Goal: Task Accomplishment & Management: Complete application form

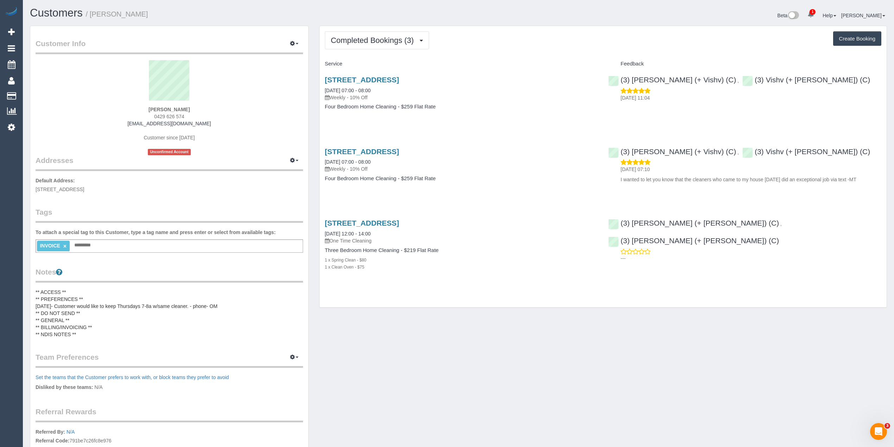
click at [572, 26] on div "Completed Bookings (3) Completed Bookings (3) Upcoming Bookings (11) Cancelled …" at bounding box center [603, 166] width 567 height 281
click at [358, 32] on button "Completed Bookings (3)" at bounding box center [377, 40] width 104 height 18
click at [358, 34] on button "Completed Bookings (3)" at bounding box center [377, 40] width 104 height 18
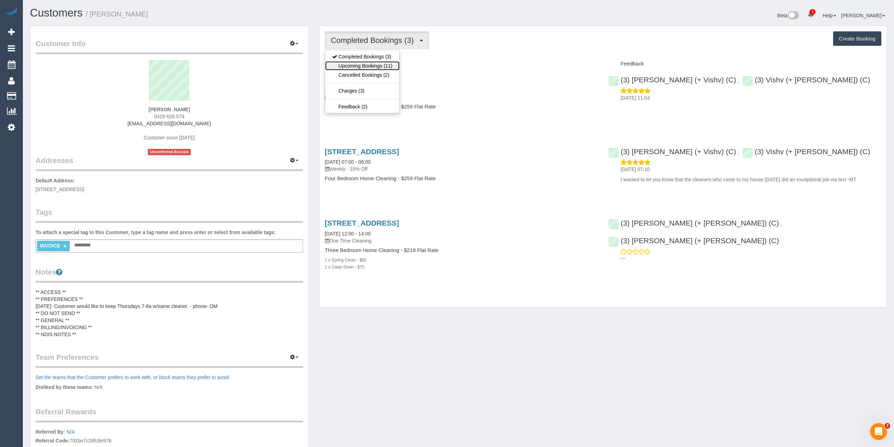
click at [359, 69] on link "Upcoming Bookings (11)" at bounding box center [362, 65] width 74 height 9
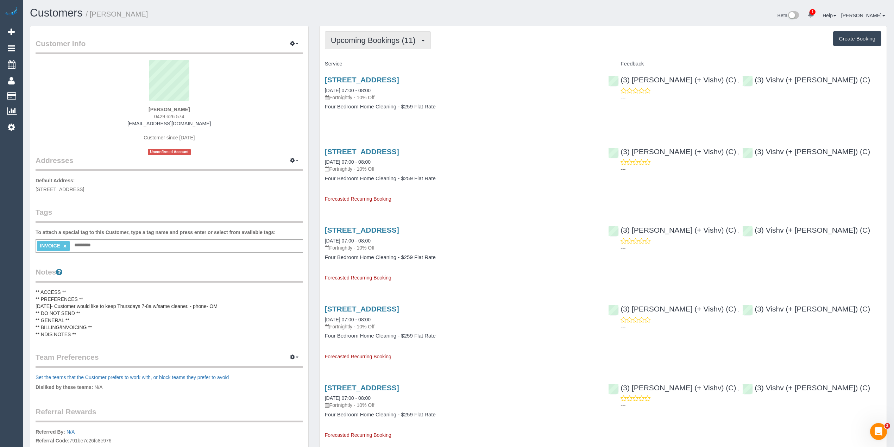
click at [351, 42] on span "Upcoming Bookings (11)" at bounding box center [375, 40] width 88 height 9
click at [361, 55] on link "Completed Bookings (3)" at bounding box center [362, 56] width 74 height 9
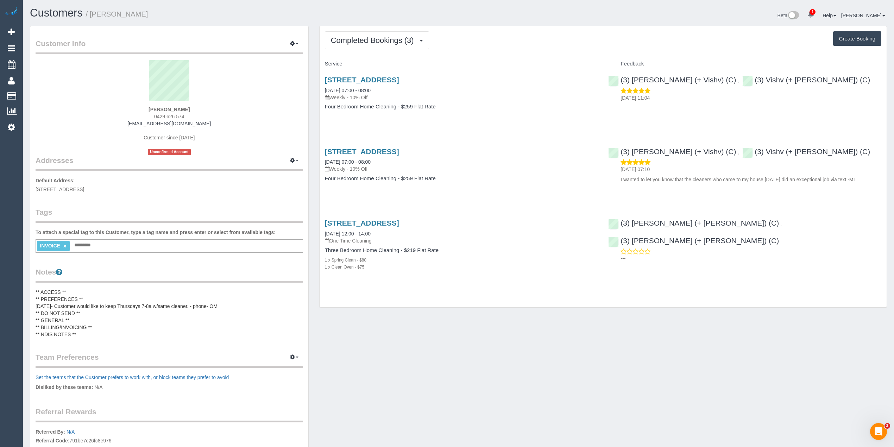
click at [92, 324] on pre "** ACCESS ** ** PREFERENCES ** 22/08/25- Customer would like to keep Thursdays …" at bounding box center [170, 313] width 268 height 49
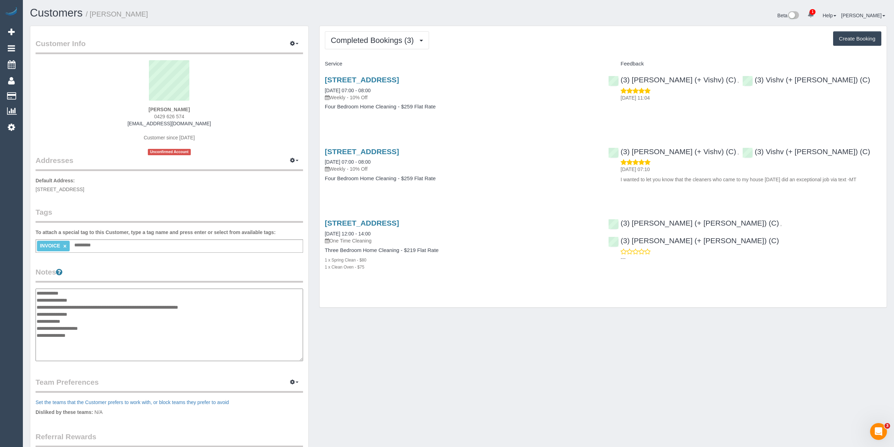
click at [99, 326] on textarea "**********" at bounding box center [170, 325] width 268 height 73
click at [47, 341] on textarea "**********" at bounding box center [170, 325] width 268 height 73
paste textarea "**********"
type textarea "**********"
click at [101, 246] on div "INVOICE × Add a tag" at bounding box center [170, 245] width 268 height 13
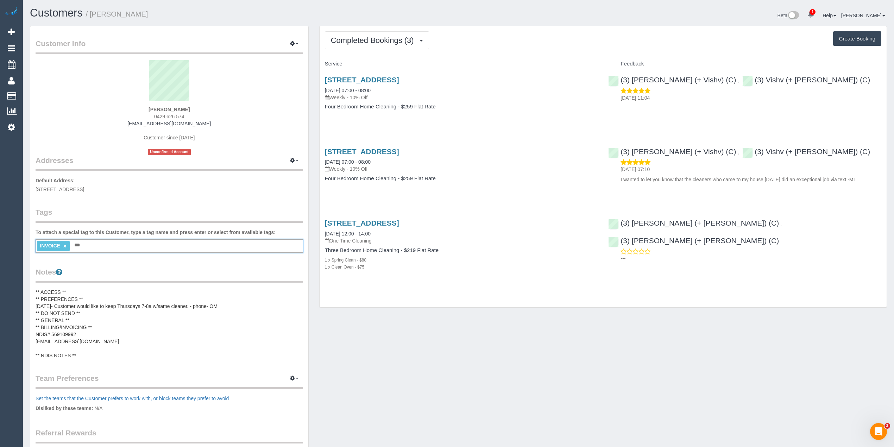
type input "****"
click at [399, 78] on link "122 Riversdale Road,, Hawthorn, VIC 3122" at bounding box center [362, 80] width 74 height 8
click at [399, 150] on link "122 Riversdale Road,, Hawthorn, VIC 3122" at bounding box center [362, 152] width 74 height 8
click at [332, 27] on div "Completed Bookings (3) Completed Bookings (3) Upcoming Bookings (11) Cancelled …" at bounding box center [603, 166] width 567 height 281
click at [335, 33] on button "Completed Bookings (3)" at bounding box center [377, 40] width 104 height 18
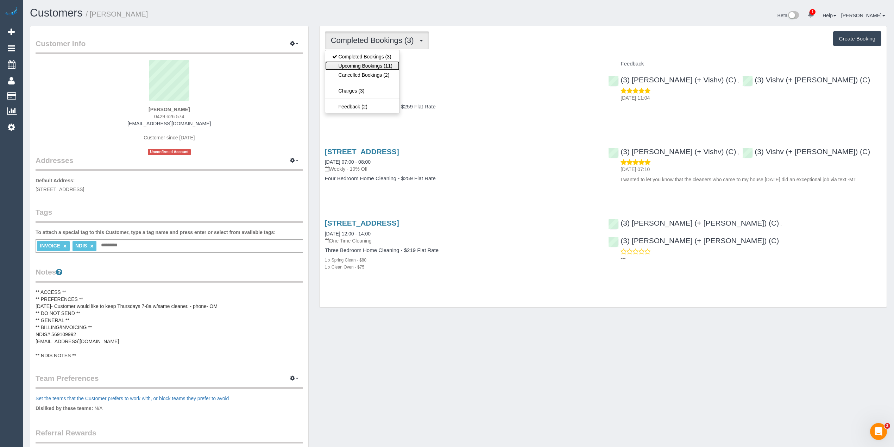
click at [353, 67] on link "Upcoming Bookings (11)" at bounding box center [362, 65] width 74 height 9
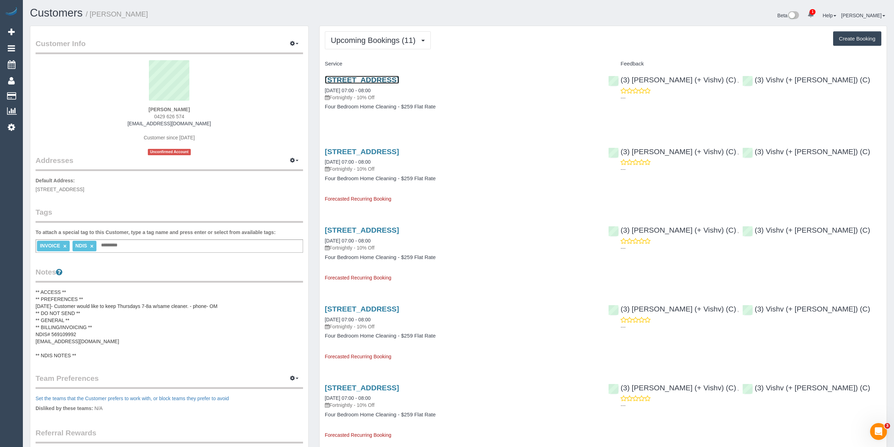
click at [385, 80] on link "122 Riversdale Road,, Hawthorn, VIC 3122" at bounding box center [362, 80] width 74 height 8
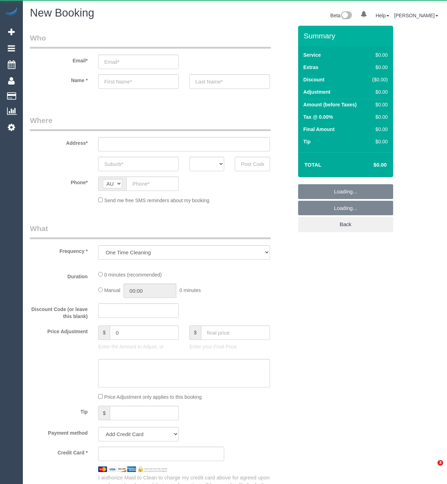
select select "object:822"
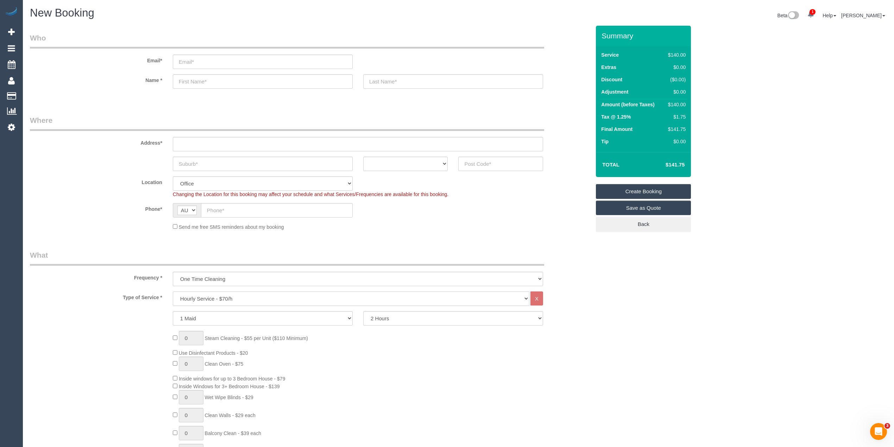
click at [234, 296] on select "Hourly Service - $70/h Hourly Service - $65/h Hourly Service - $60/h Hourly Ser…" at bounding box center [351, 298] width 357 height 14
select select "212"
click at [173, 291] on select "Hourly Service - $70/h Hourly Service - $65/h Hourly Service - $60/h Hourly Ser…" at bounding box center [351, 298] width 357 height 14
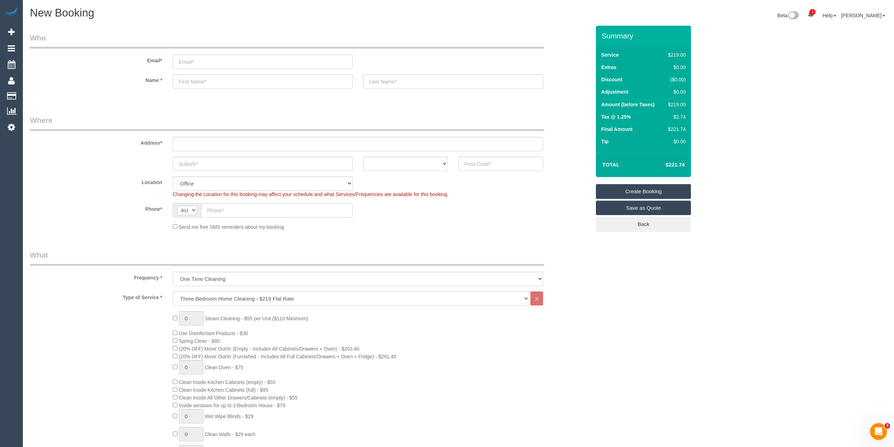
click at [187, 339] on span "Spring Clean - $80" at bounding box center [199, 341] width 41 height 6
click at [219, 338] on span "Spring Clean - $80" at bounding box center [199, 341] width 41 height 6
copy span "Spring Clean - $80"
drag, startPoint x: 191, startPoint y: 316, endPoint x: 172, endPoint y: 316, distance: 19.0
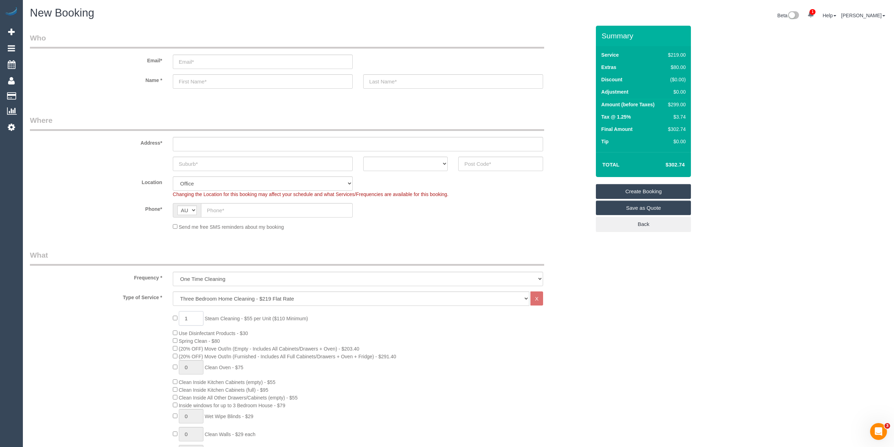
click at [172, 316] on div "1 Steam Cleaning - $55 per Unit ($110 Minimum) Use Disinfectant Products - $30 …" at bounding box center [382, 434] width 428 height 247
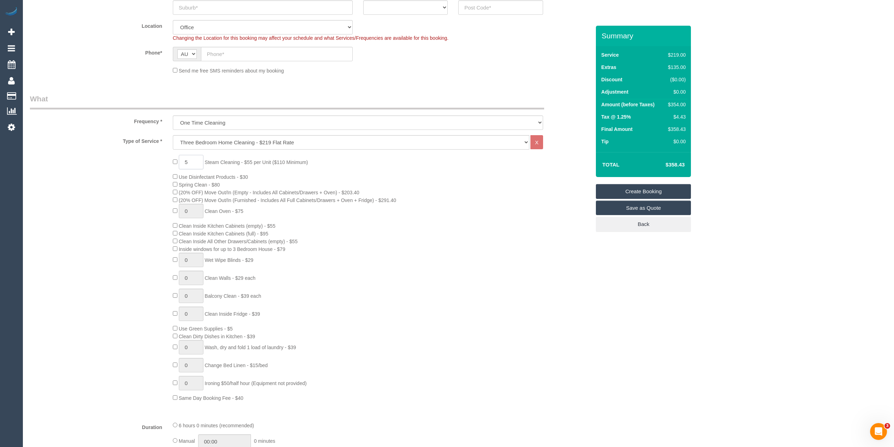
scroll to position [234, 0]
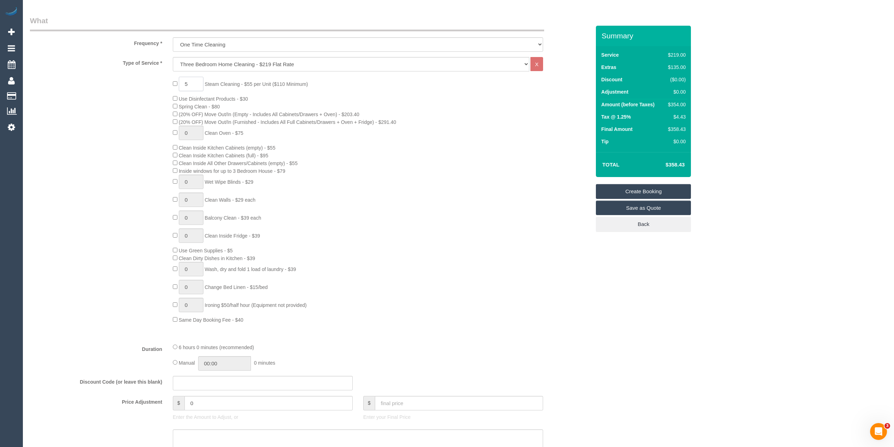
type input "5"
drag, startPoint x: 196, startPoint y: 405, endPoint x: 153, endPoint y: 400, distance: 42.8
click at [153, 400] on div "Price Adjustment $ 0 Enter the Amount to Adjust, or $ Enter your Final Price" at bounding box center [310, 410] width 571 height 28
type input "300"
click at [92, 184] on div "5 Steam Cleaning - $55 per Unit ($110 Minimum) Use Disinfectant Products - $30 …" at bounding box center [310, 200] width 571 height 247
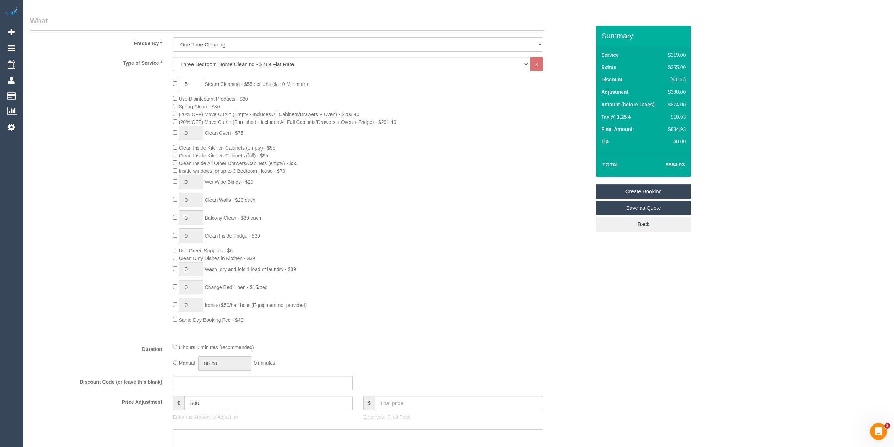
click at [447, 162] on h4 "$884.93" at bounding box center [665, 165] width 40 height 6
copy h4 "884.93"
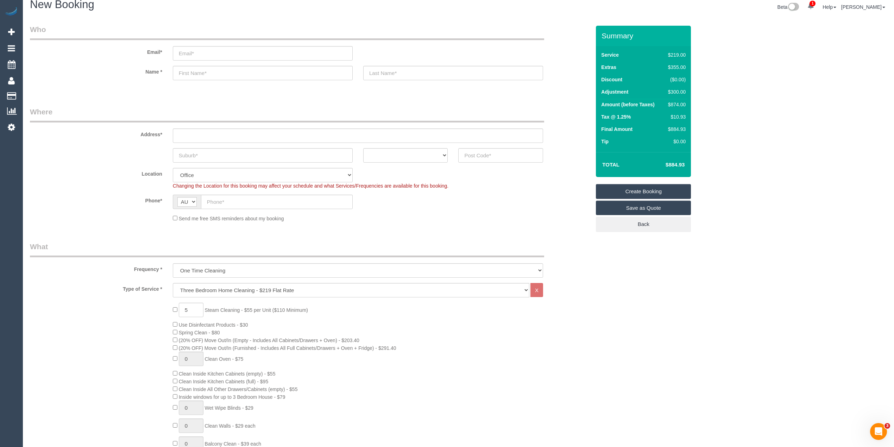
scroll to position [0, 0]
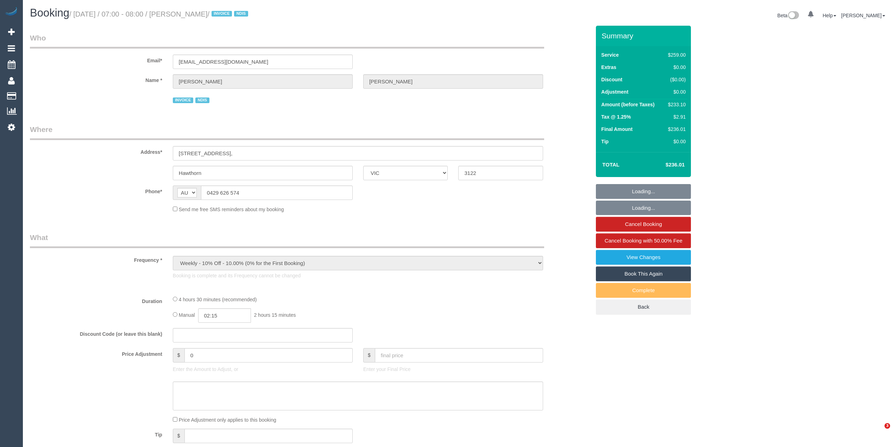
select select "VIC"
select select "string:stripe-pm_1RxIeQ2GScqysDRVw75gSNaL"
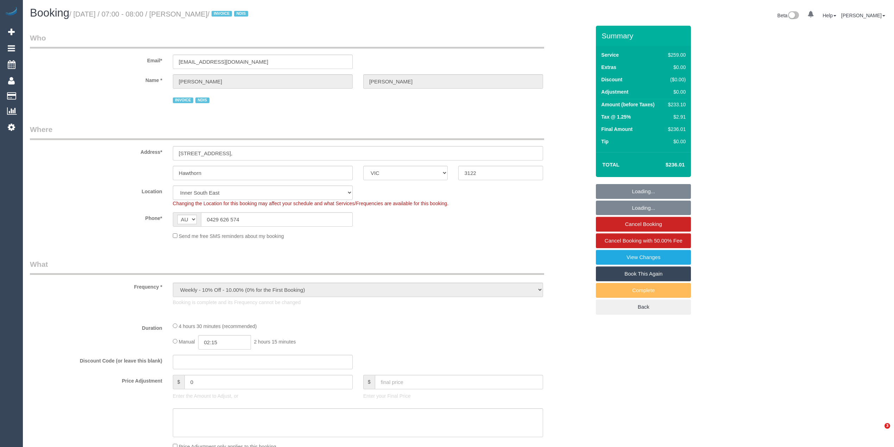
select select "object:574"
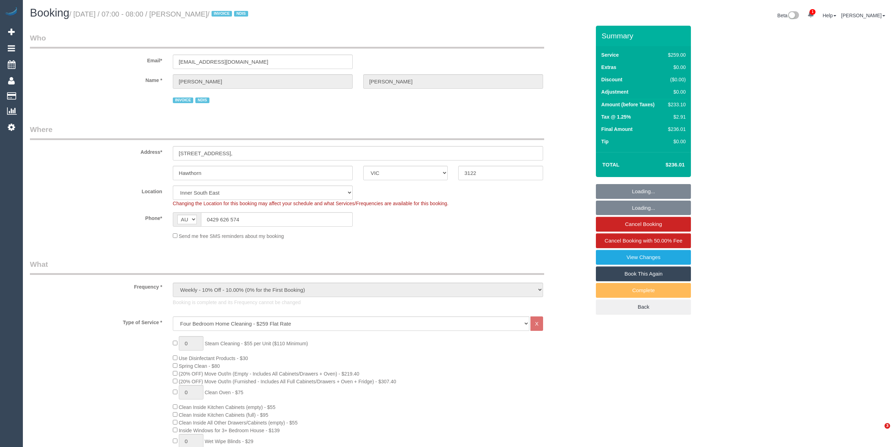
select select "number:29"
select select "number:14"
select select "number:19"
select select "number:25"
select select "number:33"
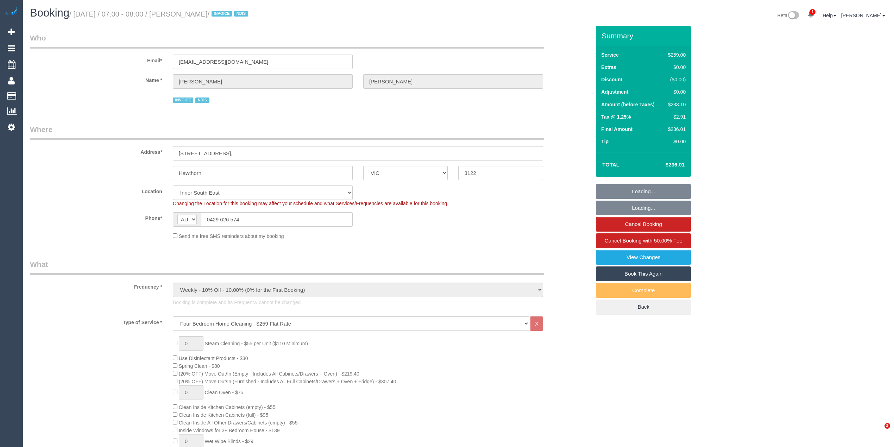
select select "number:12"
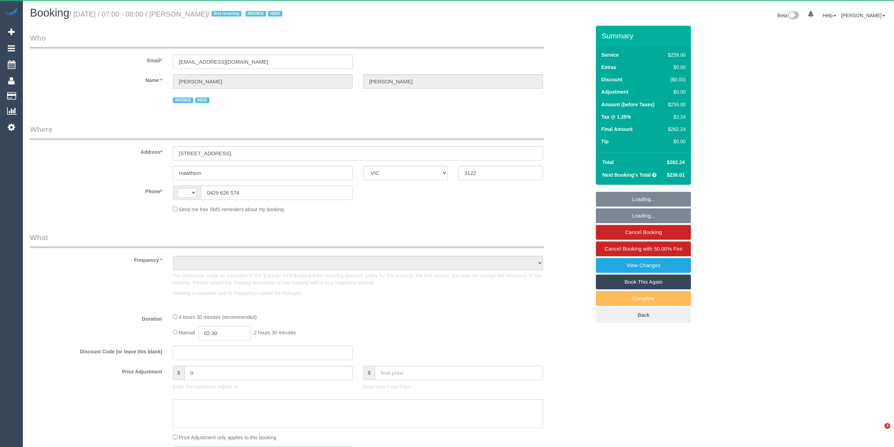
select select "VIC"
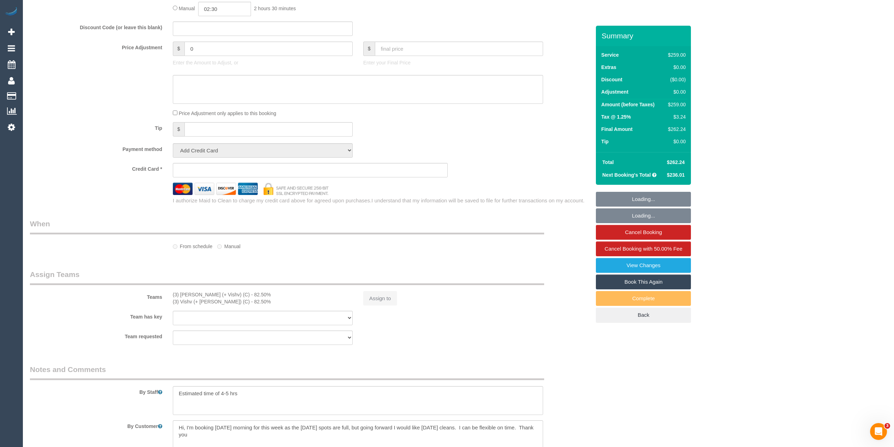
select select "string:AU"
select select "object:680"
select select "string:stripe-pm_1RxIeQ2GScqysDRVw75gSNaL"
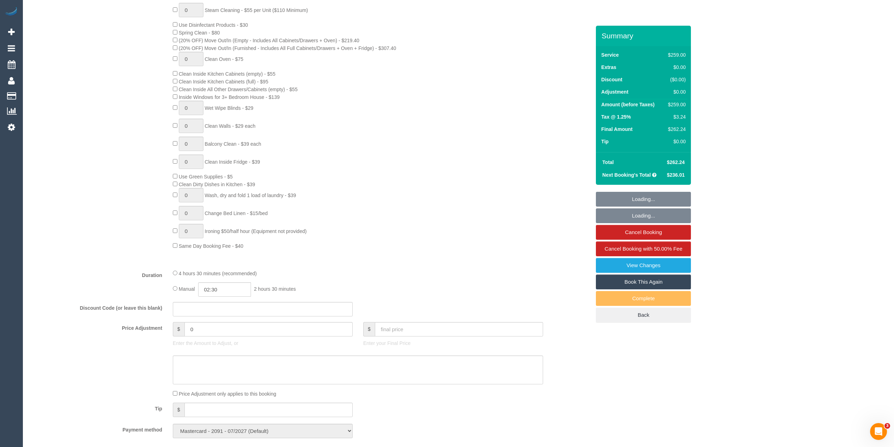
scroll to position [777, 0]
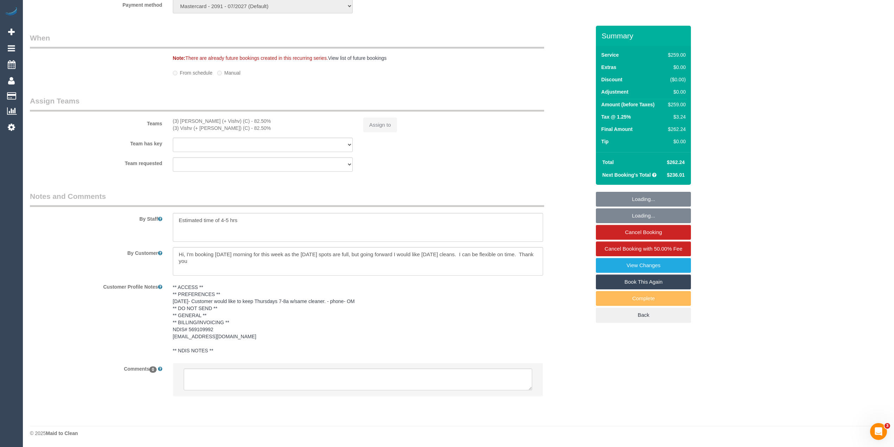
select select "spot1"
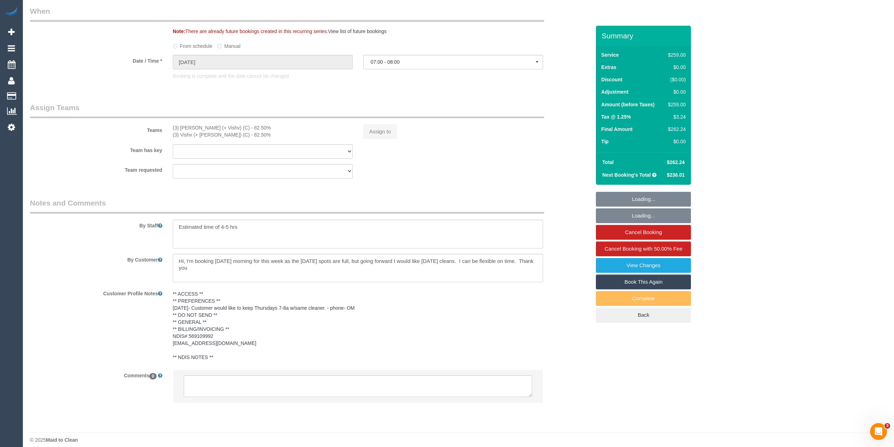
select select "number:29"
select select "number:14"
select select "number:19"
select select "number:25"
select select "number:33"
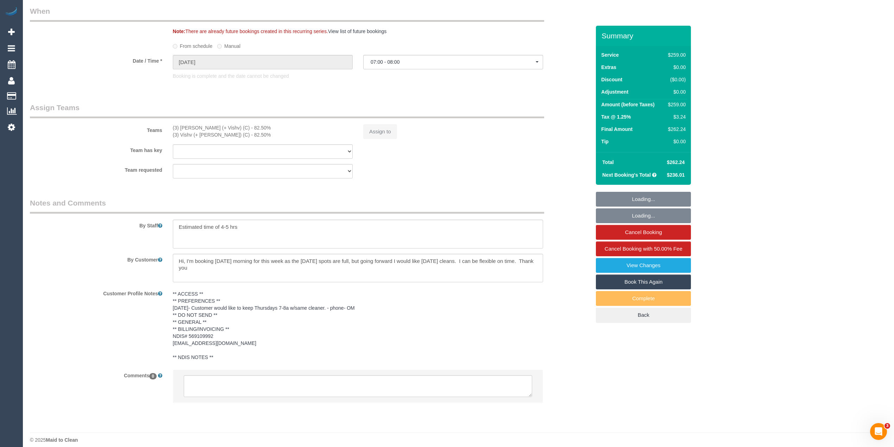
select select "number:12"
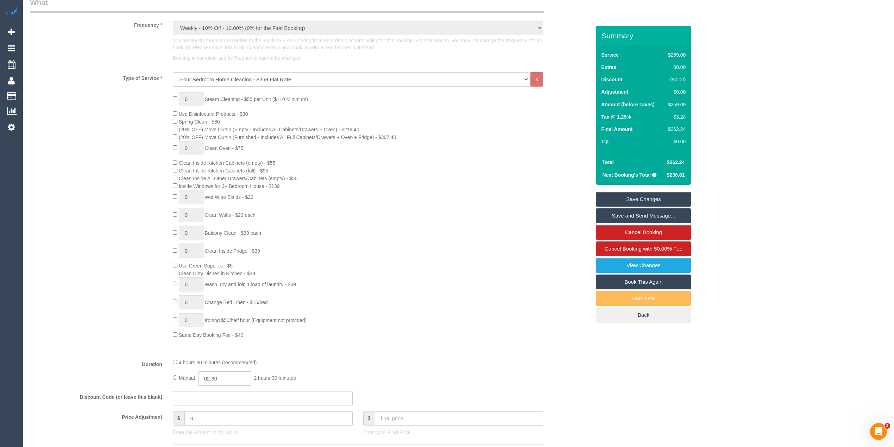
scroll to position [568, 0]
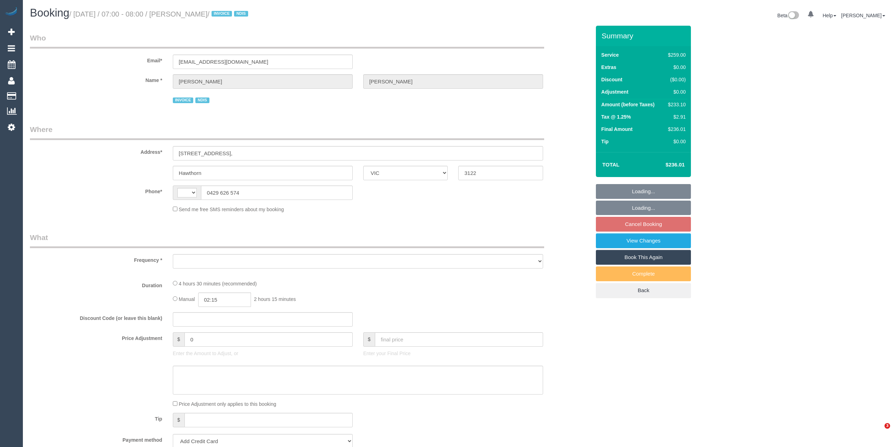
select select "VIC"
select select "string:AU"
select select "object:554"
select select "string:stripe-pm_1RxIeQ2GScqysDRVw75gSNaL"
select select "number:29"
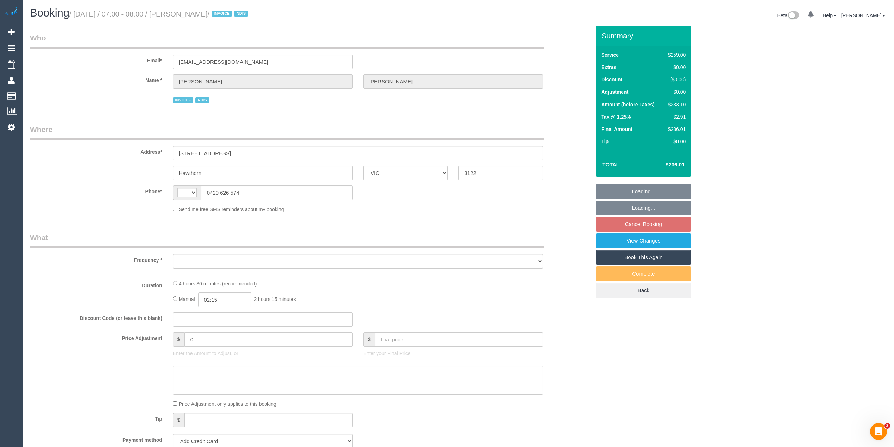
select select "number:14"
select select "number:19"
select select "number:25"
select select "number:33"
select select "number:12"
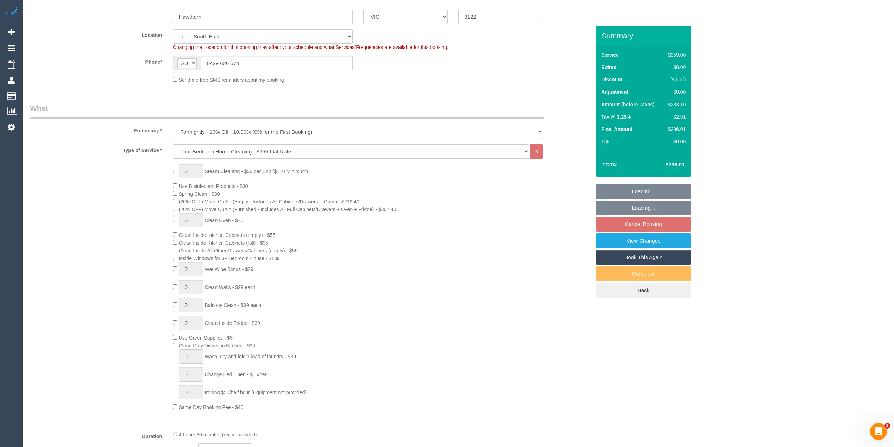
select select "spot1"
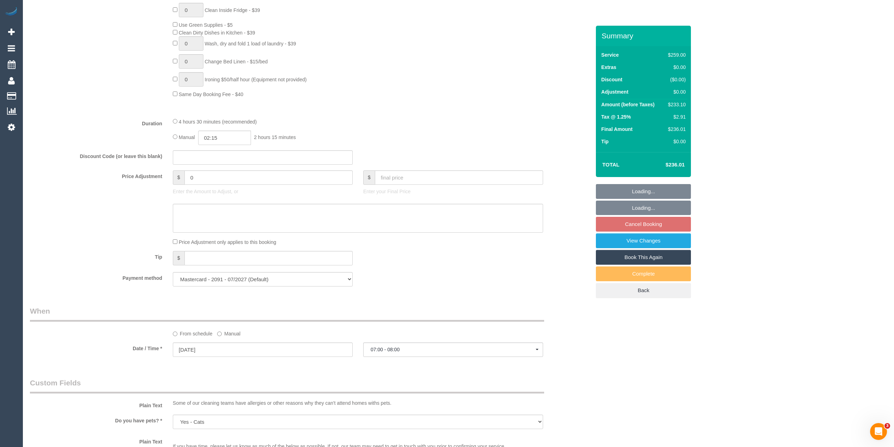
select select "object:1388"
click at [301, 284] on select "Mastercard - 2091 - 07/2027 Mastercard - 2091 - 07/2027 (Default) Add Credit Ca…" at bounding box center [263, 279] width 180 height 14
select select "string:check"
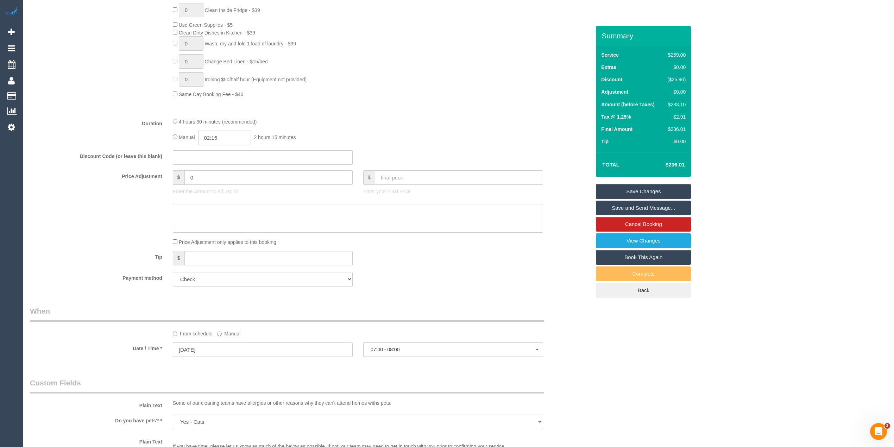
click at [173, 273] on select "Mastercard - 2091 - 07/2027 Mastercard - 2091 - 07/2027 (Default) Add Credit Ca…" at bounding box center [263, 279] width 180 height 14
click at [666, 190] on link "Save Changes" at bounding box center [643, 191] width 95 height 15
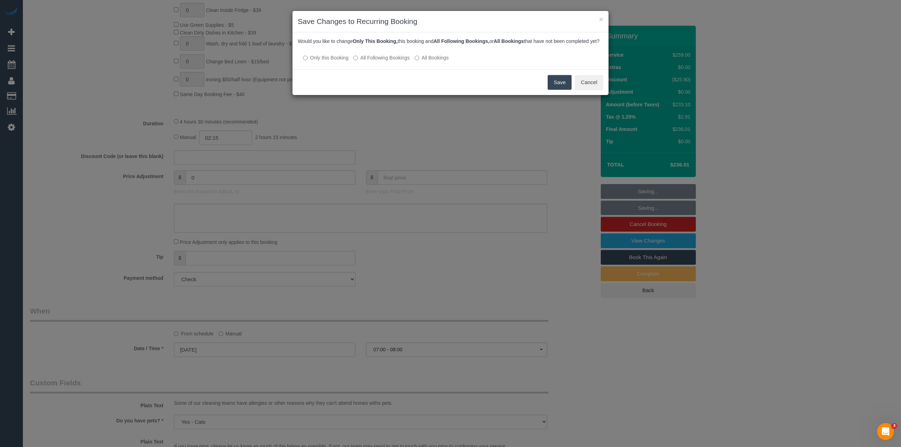
click at [365, 61] on label "All Following Bookings" at bounding box center [381, 57] width 56 height 7
click at [555, 89] on button "Save" at bounding box center [560, 82] width 24 height 15
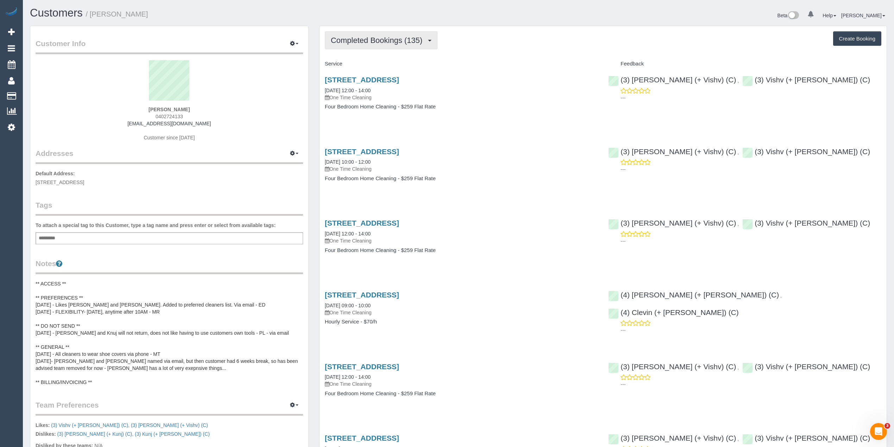
click at [348, 42] on span "Completed Bookings (135)" at bounding box center [378, 40] width 95 height 9
click at [359, 64] on link "Upcoming Bookings (1)" at bounding box center [364, 65] width 79 height 9
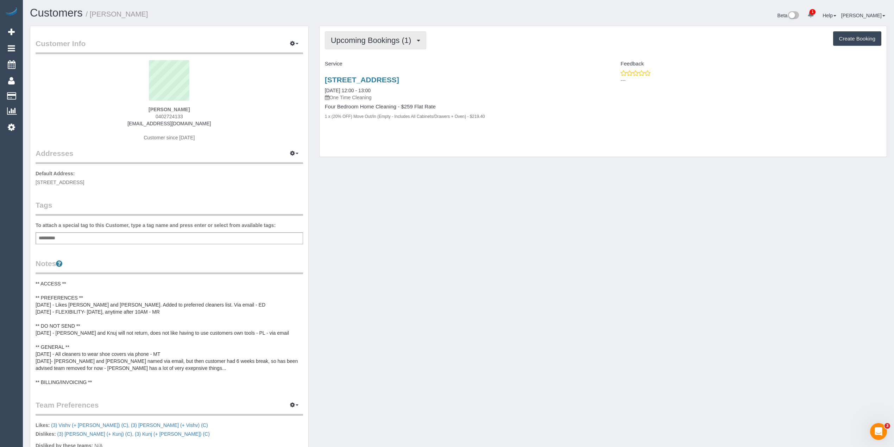
click at [354, 45] on button "Upcoming Bookings (1)" at bounding box center [376, 40] width 102 height 18
click at [351, 58] on link "Completed Bookings (135)" at bounding box center [364, 56] width 79 height 9
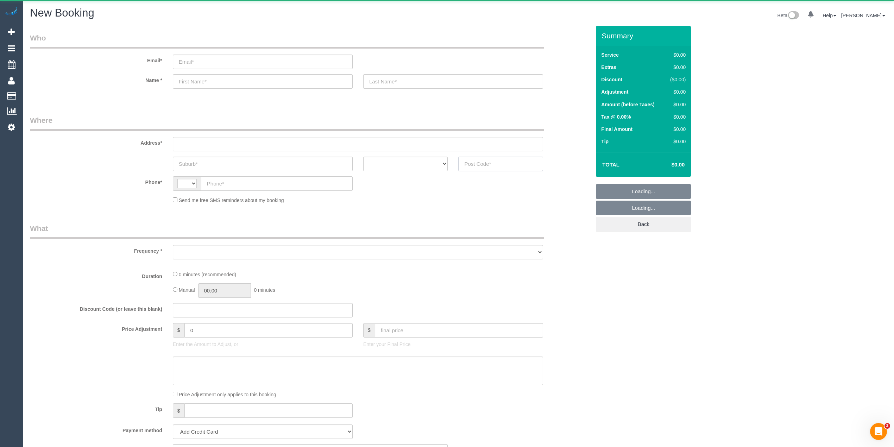
click at [517, 165] on input "text" at bounding box center [500, 164] width 85 height 14
select select "string:AU"
select select "object:249"
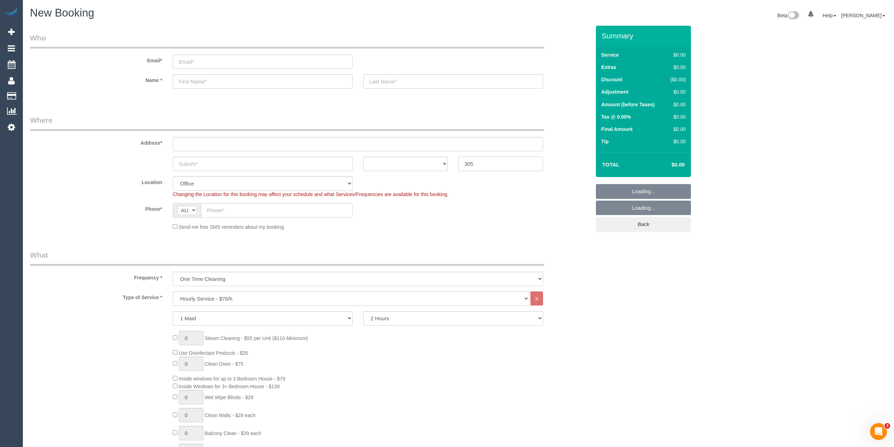
type input "3058"
select select "object:2113"
type input "3058"
click at [200, 144] on input "text" at bounding box center [358, 144] width 370 height 14
type input "-"
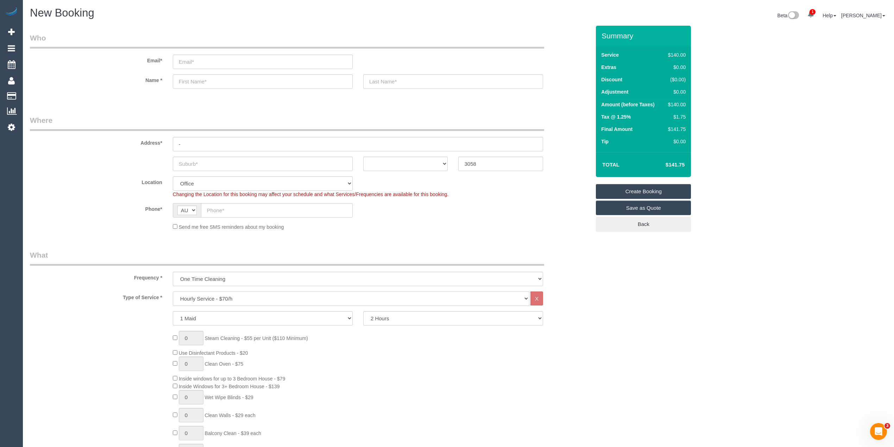
click at [218, 294] on select "Hourly Service - $70/h Hourly Service - $65/h Hourly Service - $60/h Hourly Ser…" at bounding box center [351, 298] width 357 height 14
select select "212"
click at [173, 291] on select "Hourly Service - $70/h Hourly Service - $65/h Hourly Service - $60/h Hourly Ser…" at bounding box center [351, 298] width 357 height 14
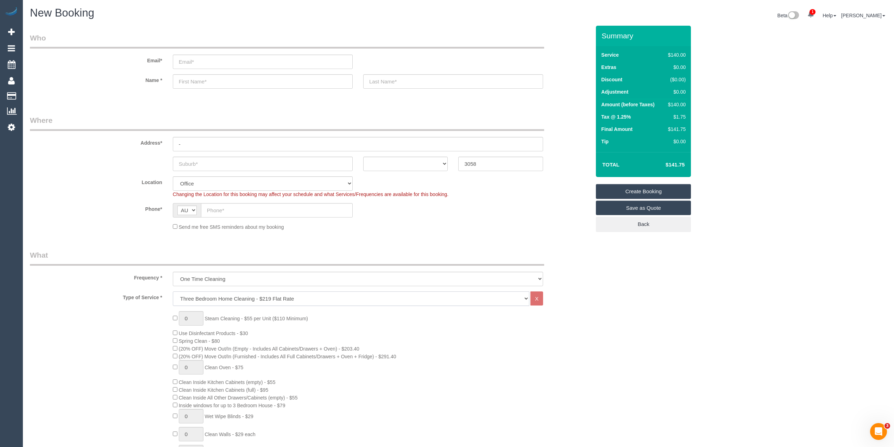
select select "61"
select select "object:2196"
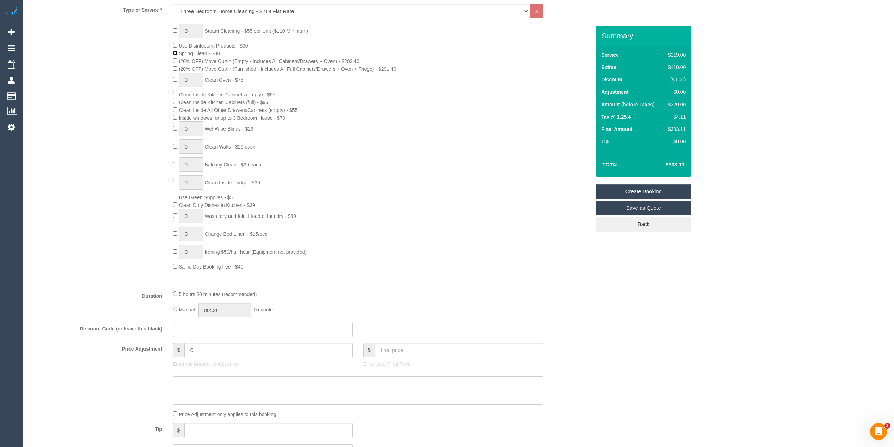
scroll to position [469, 0]
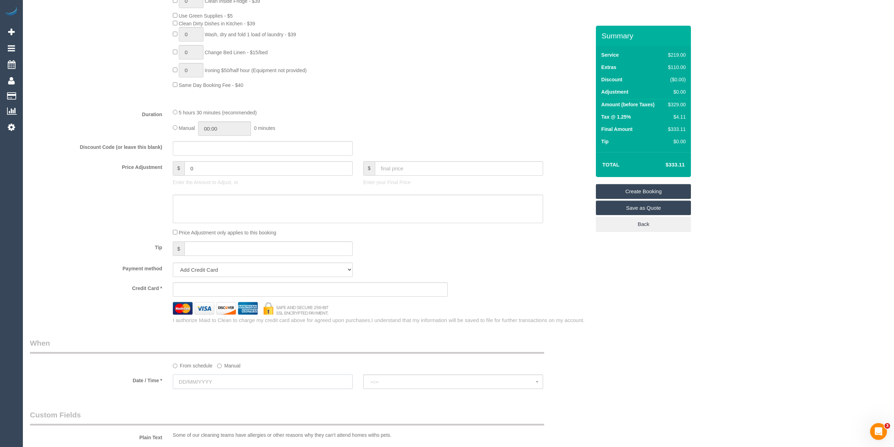
click at [202, 382] on input "text" at bounding box center [263, 382] width 180 height 14
click at [195, 348] on link "15" at bounding box center [193, 346] width 13 height 10
type input "15/09/2025"
click at [399, 382] on span "07:00 - 08:00" at bounding box center [453, 382] width 165 height 6
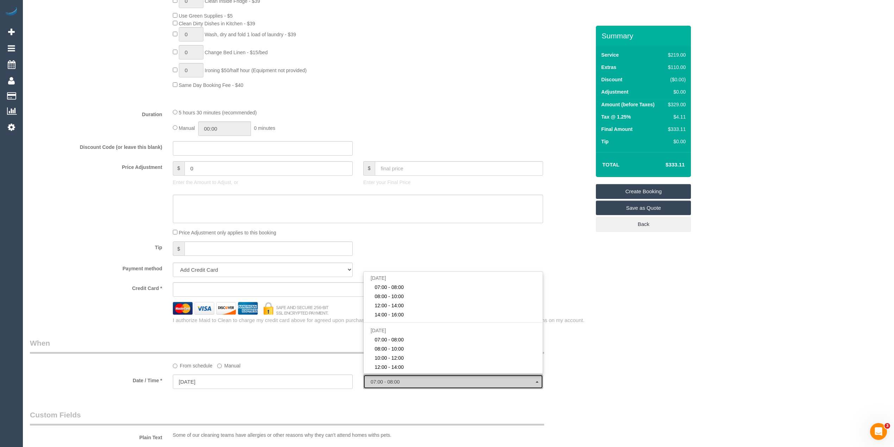
click at [399, 382] on span "07:00 - 08:00" at bounding box center [453, 382] width 165 height 6
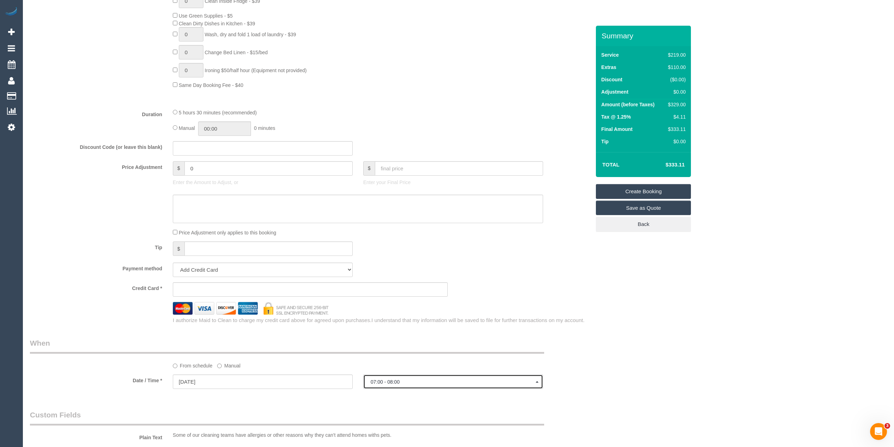
click at [399, 382] on span "07:00 - 08:00" at bounding box center [453, 382] width 165 height 6
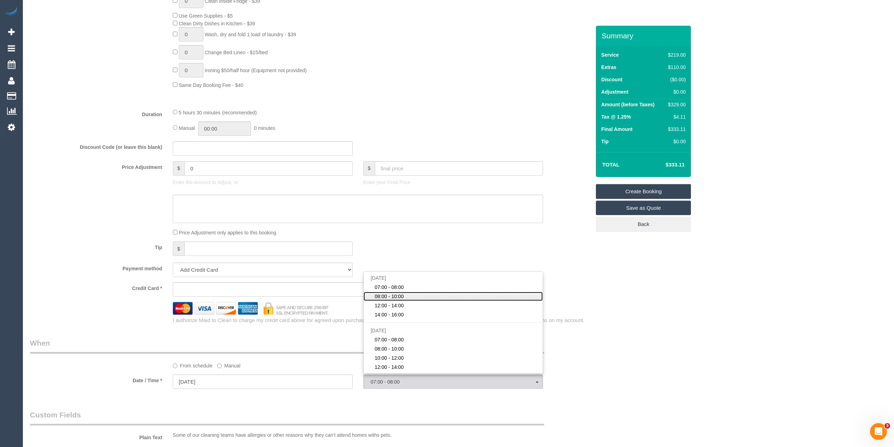
click at [406, 299] on link "08:00 - 10:00" at bounding box center [453, 296] width 179 height 9
select select "spot2"
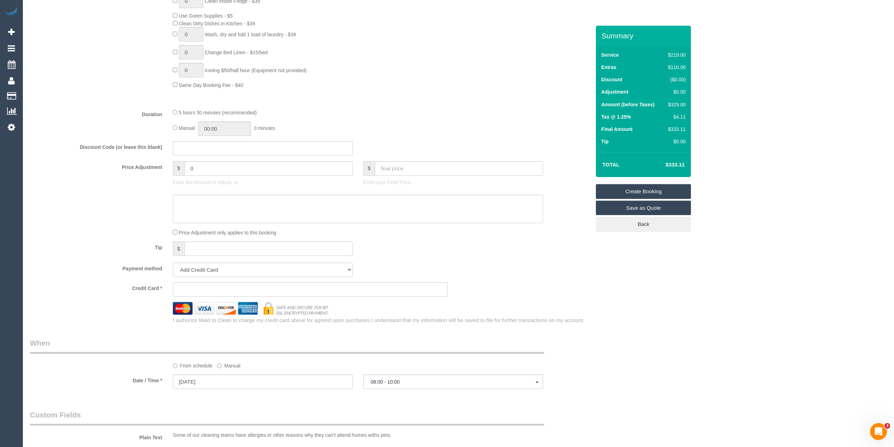
click at [218, 369] on label "Manual" at bounding box center [228, 365] width 23 height 10
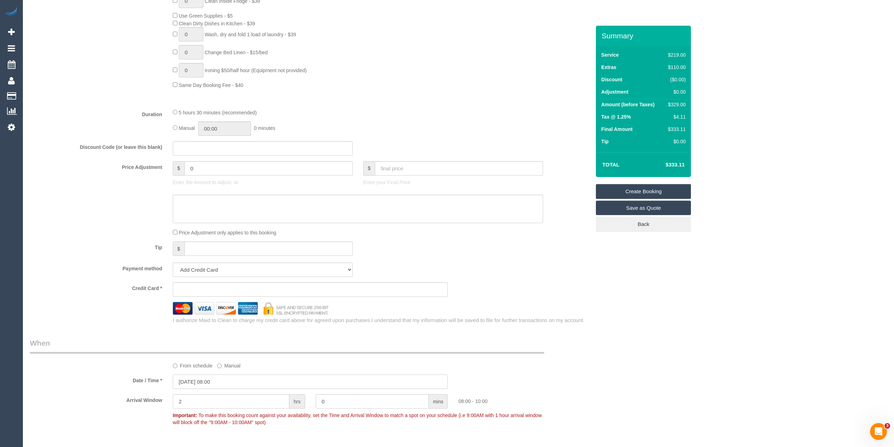
click at [210, 382] on input "15/09/2025 08:00" at bounding box center [310, 382] width 275 height 14
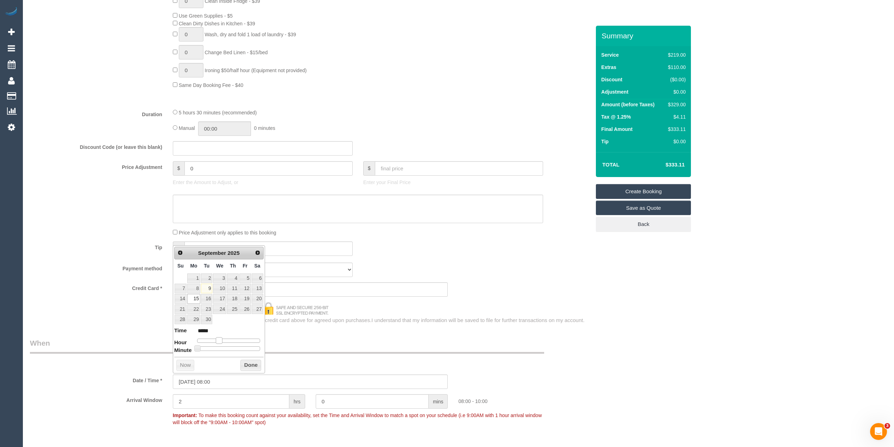
type input "15/09/2025 09:00"
type input "*****"
click at [222, 340] on span at bounding box center [222, 340] width 6 height 6
click at [622, 365] on div "Who Email* Name * Where Address* - ACT NSW NT QLD SA TAS VIC WA 3058 Location O…" at bounding box center [458, 206] width 857 height 1300
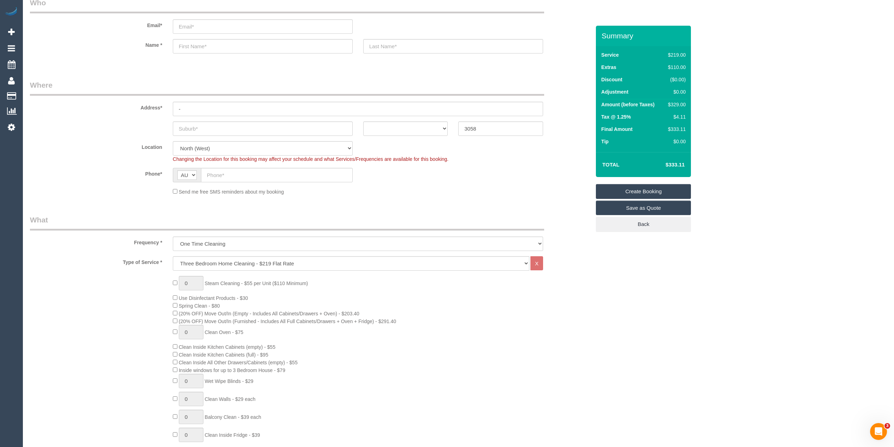
scroll to position [0, 0]
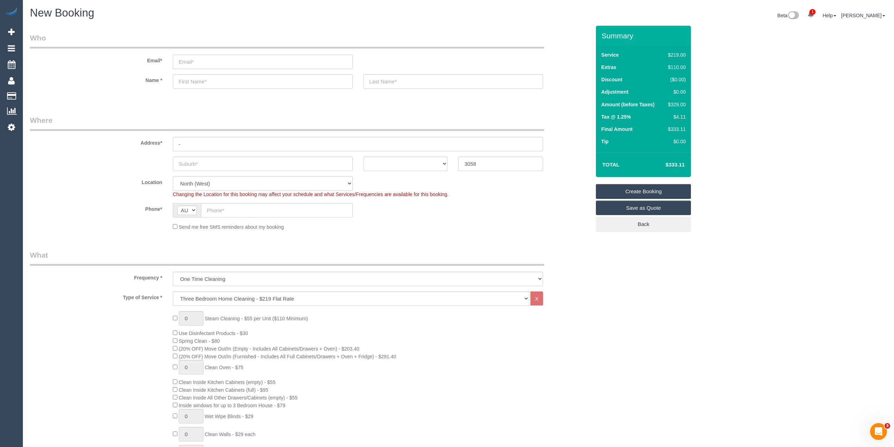
click at [208, 56] on input "email" at bounding box center [263, 62] width 180 height 14
click at [198, 163] on input "text" at bounding box center [263, 164] width 180 height 14
type input "Coburg"
click at [220, 208] on input "text" at bounding box center [277, 210] width 152 height 14
paste input "61 403 535 753"
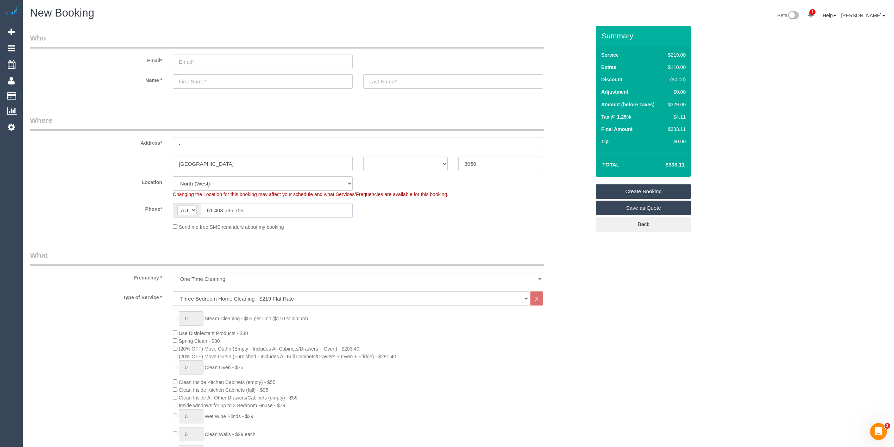
drag, startPoint x: 216, startPoint y: 209, endPoint x: 192, endPoint y: 202, distance: 25.5
click at [192, 203] on div "AF AL DZ AD AO AI AQ AG AR AM AW AU AT AZ BS BH BD BB BY BE BZ BJ BM BT BO BA B…" at bounding box center [263, 210] width 180 height 14
click at [225, 210] on input "61 403 535 753" at bounding box center [277, 210] width 152 height 14
drag, startPoint x: 215, startPoint y: 209, endPoint x: 190, endPoint y: 208, distance: 25.0
click at [190, 208] on div "AF AL DZ AD AO AI AQ AG AR AM AW AU AT AZ BS BH BD BB BY BE BZ BJ BM BT BO BA B…" at bounding box center [263, 210] width 180 height 14
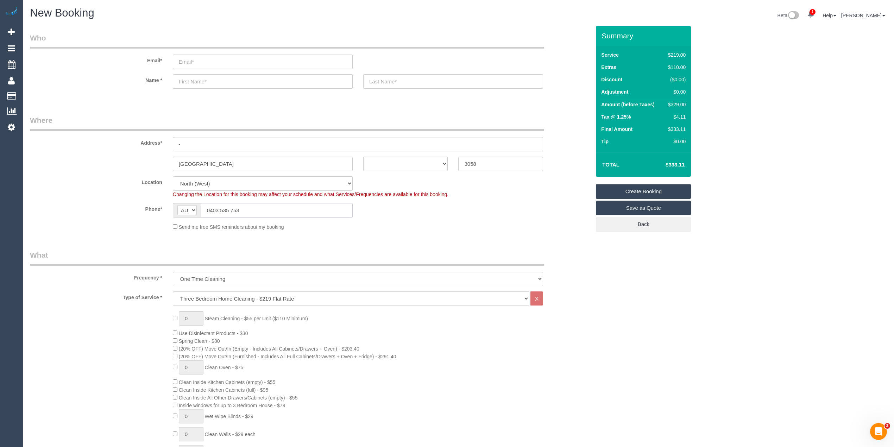
type input "0403 535 753"
click at [369, 162] on select "ACT NSW NT QLD SA TAS VIC WA" at bounding box center [405, 164] width 85 height 14
select select "VIC"
click at [363, 157] on select "ACT NSW NT QLD SA TAS VIC WA" at bounding box center [405, 164] width 85 height 14
click at [198, 57] on input "email" at bounding box center [263, 62] width 180 height 14
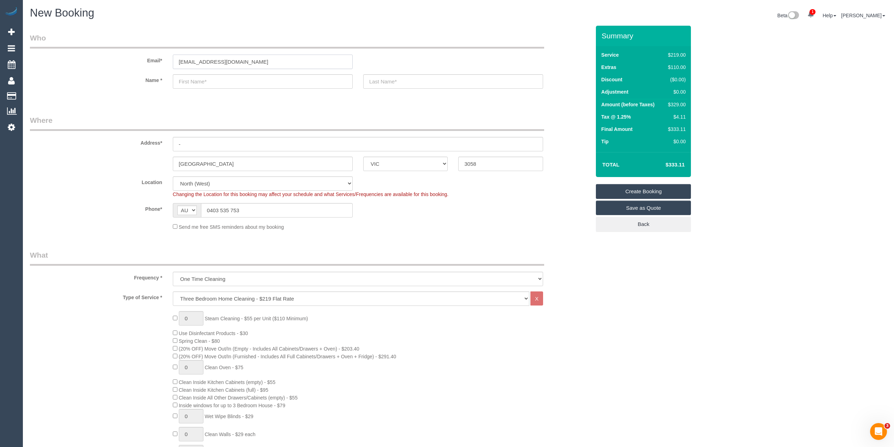
type input "ltmcleod1974@gmail.com"
type input "Luke"
type input "McLeod"
drag, startPoint x: 195, startPoint y: 138, endPoint x: 163, endPoint y: 134, distance: 32.2
click at [165, 134] on div "Address* -" at bounding box center [310, 133] width 571 height 36
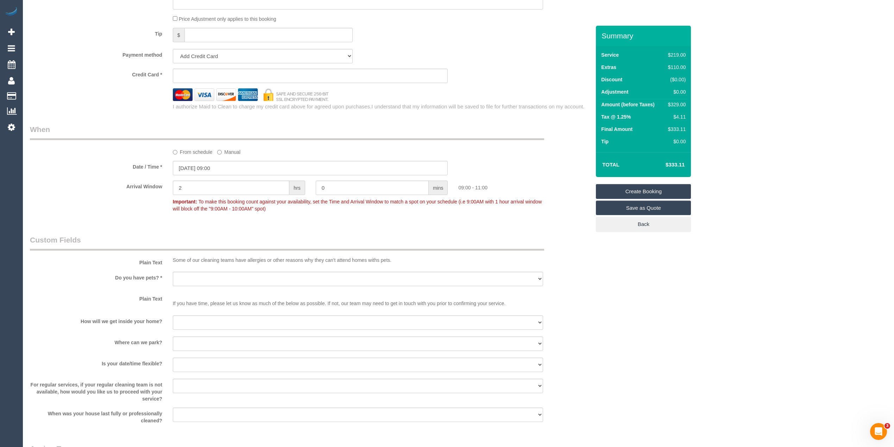
scroll to position [704, 0]
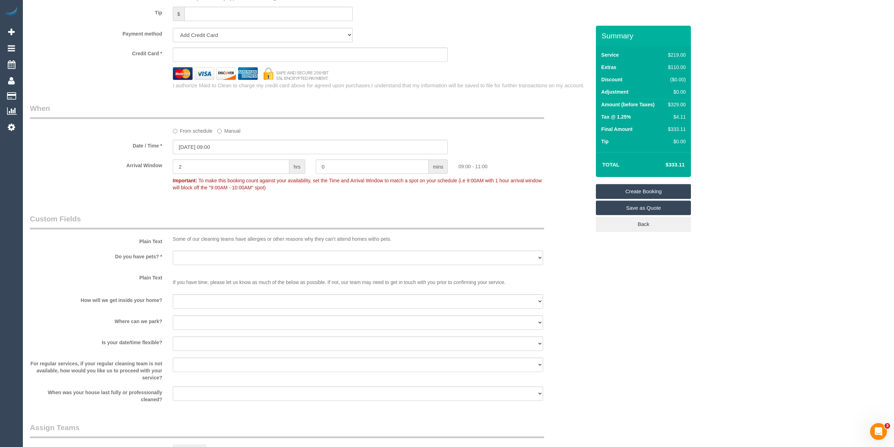
type input "117a The Avenue"
click at [188, 259] on select "Yes - Cats Yes - Dogs No pets Yes - Dogs and Cats Yes - Other" at bounding box center [358, 258] width 370 height 14
select select "number:28"
click at [173, 251] on select "Yes - Cats Yes - Dogs No pets Yes - Dogs and Cats Yes - Other" at bounding box center [358, 258] width 370 height 14
click at [205, 302] on select "I will be home Key will be left (please provide details below) Lock box/Access …" at bounding box center [358, 301] width 370 height 14
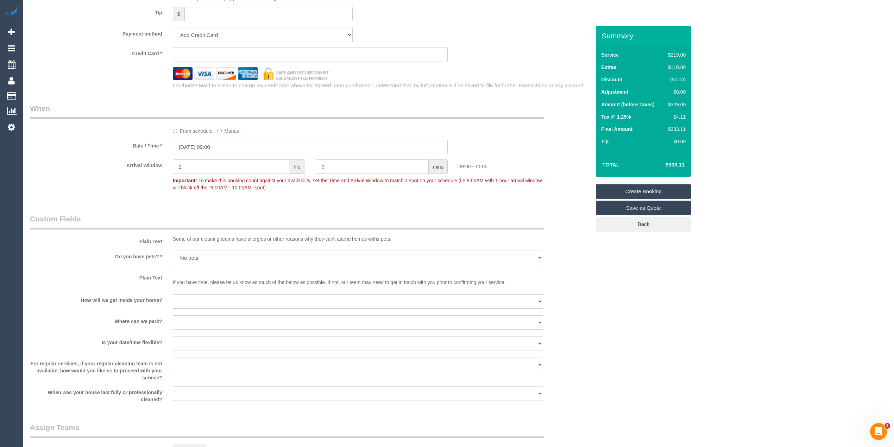
select select "number:14"
click at [173, 295] on select "I will be home Key will be left (please provide details below) Lock box/Access …" at bounding box center [358, 301] width 370 height 14
click at [207, 323] on select "I will provide parking on-site Free street parking Paid street parking (cost wi…" at bounding box center [358, 322] width 370 height 14
select select "number:19"
click at [173, 316] on select "I will provide parking on-site Free street parking Paid street parking (cost wi…" at bounding box center [358, 322] width 370 height 14
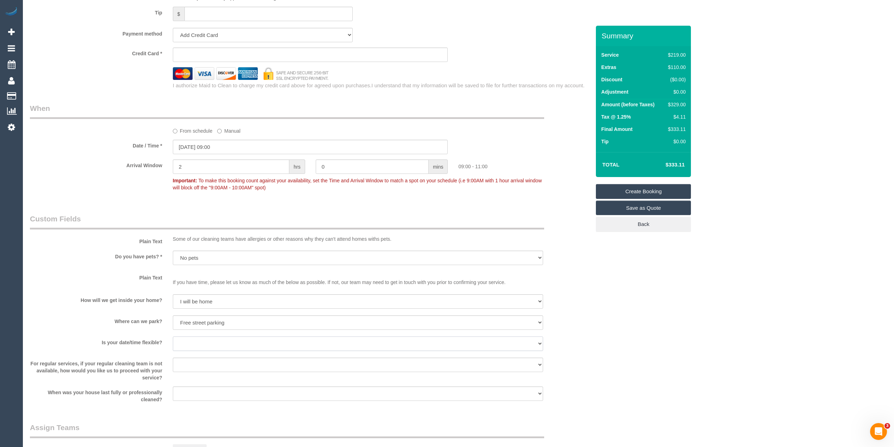
click at [192, 343] on select "Yes - date and time Yes - date but not time Yes - time but not date No - No fle…" at bounding box center [358, 344] width 370 height 14
select select "number:36"
click at [173, 337] on select "Yes - date and time Yes - date but not time Yes - time but not date No - No fle…" at bounding box center [358, 344] width 370 height 14
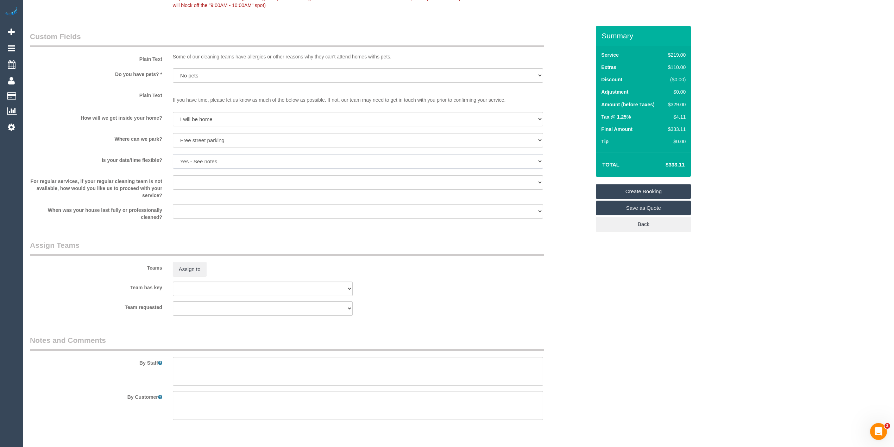
scroll to position [903, 0]
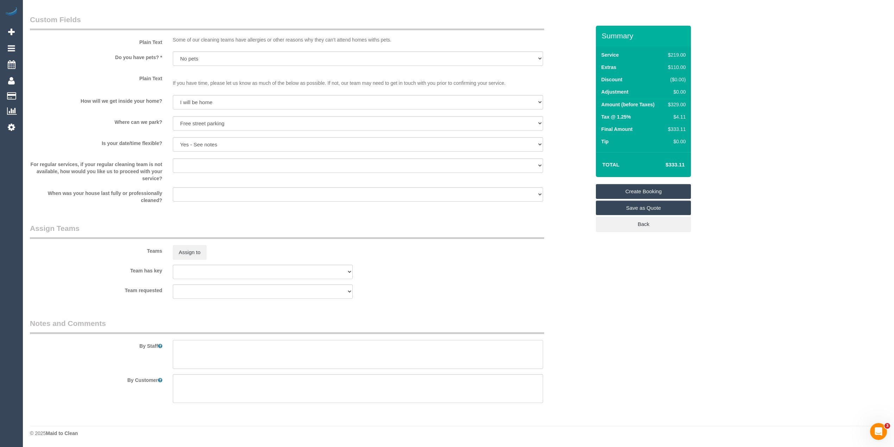
click at [199, 348] on textarea at bounding box center [358, 354] width 370 height 29
type textarea "T"
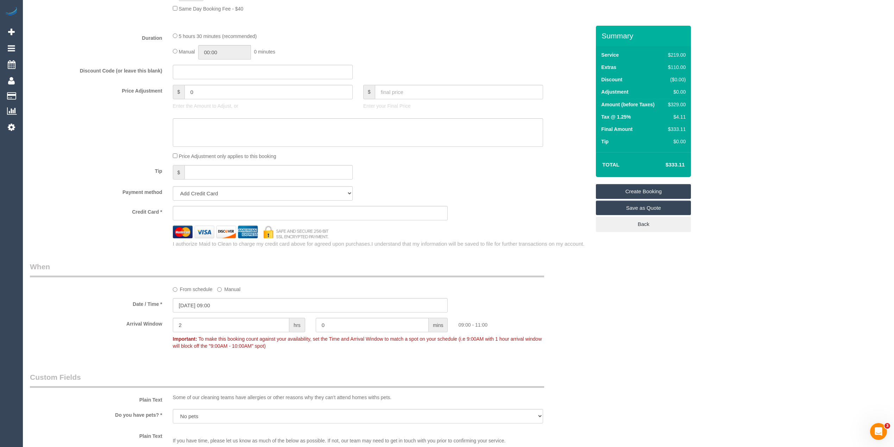
scroll to position [548, 0]
click at [658, 206] on link "Save as Quote" at bounding box center [643, 208] width 95 height 15
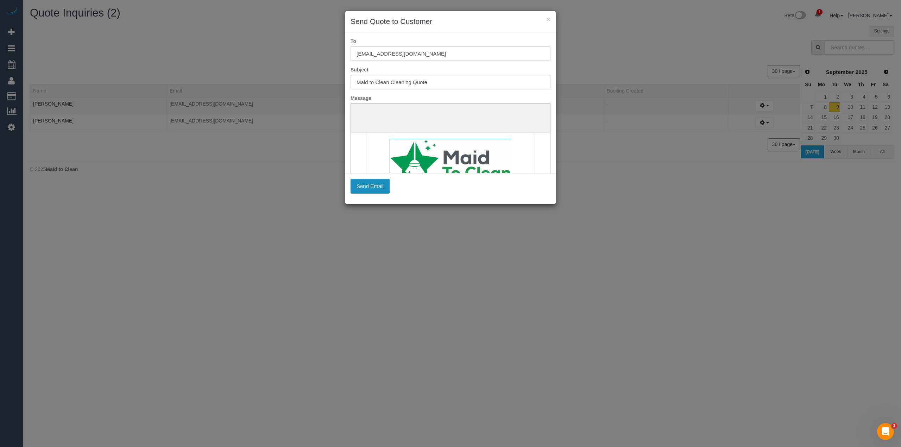
click at [379, 186] on button "Send Email" at bounding box center [370, 186] width 39 height 15
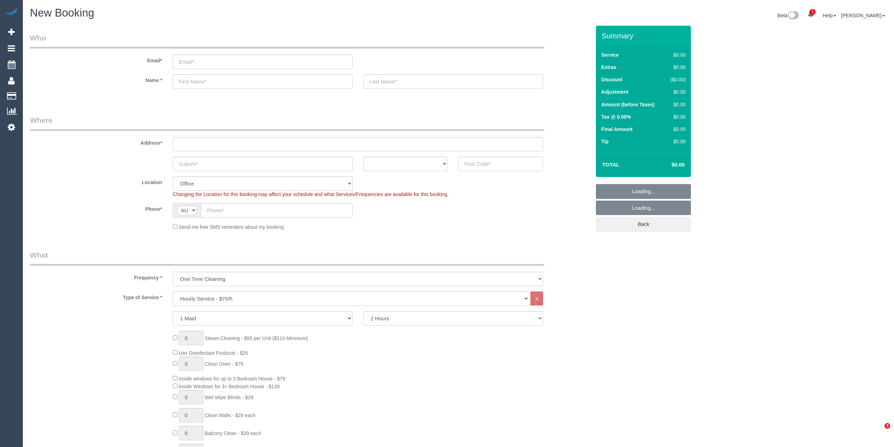
select select "object:2113"
click at [207, 294] on select "Hourly Service - $70/h Hourly Service - $65/h Hourly Service - $60/h Hourly Ser…" at bounding box center [351, 298] width 357 height 14
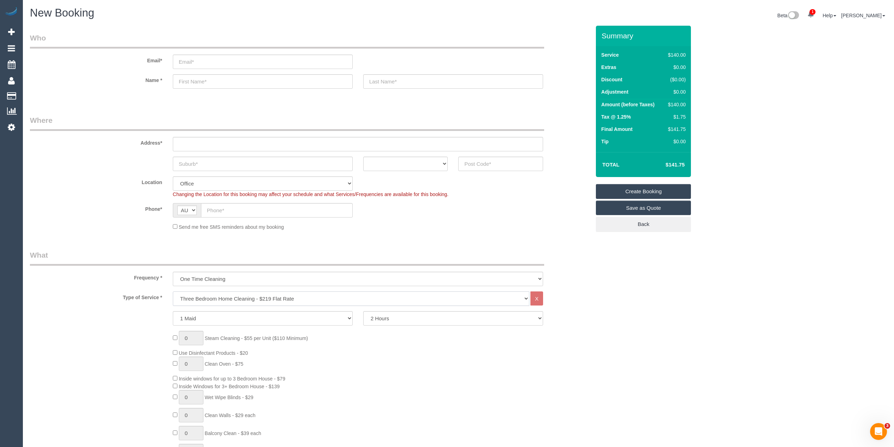
click at [173, 291] on select "Hourly Service - $70/h Hourly Service - $65/h Hourly Service - $60/h Hourly Ser…" at bounding box center [351, 298] width 357 height 14
click at [202, 296] on select "Hourly Service - $70/h Hourly Service - $65/h Hourly Service - $60/h Hourly Ser…" at bounding box center [351, 298] width 357 height 14
select select "213"
click at [173, 291] on select "Hourly Service - $70/h Hourly Service - $65/h Hourly Service - $60/h Hourly Ser…" at bounding box center [351, 298] width 357 height 14
click at [193, 61] on input "email" at bounding box center [263, 62] width 180 height 14
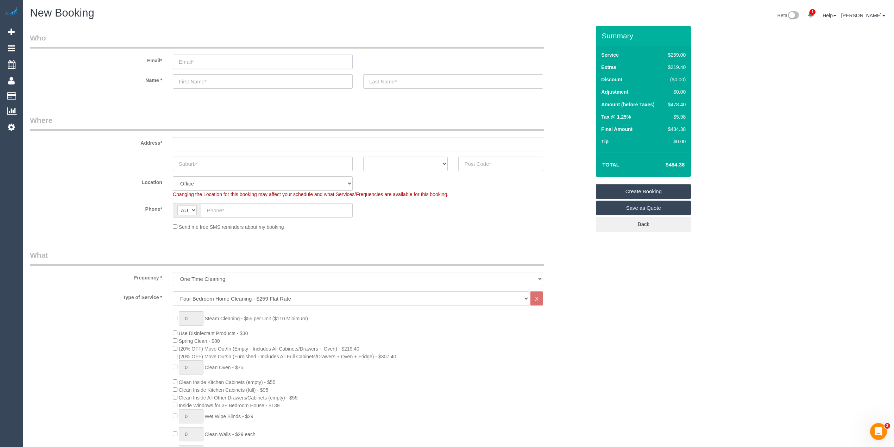
paste input "amyduguid11@gmail.com"
type input "amyduguid11@gmail.com"
click at [205, 81] on input "text" at bounding box center [263, 81] width 180 height 14
type input "Amy"
drag, startPoint x: 190, startPoint y: 61, endPoint x: 205, endPoint y: 61, distance: 14.8
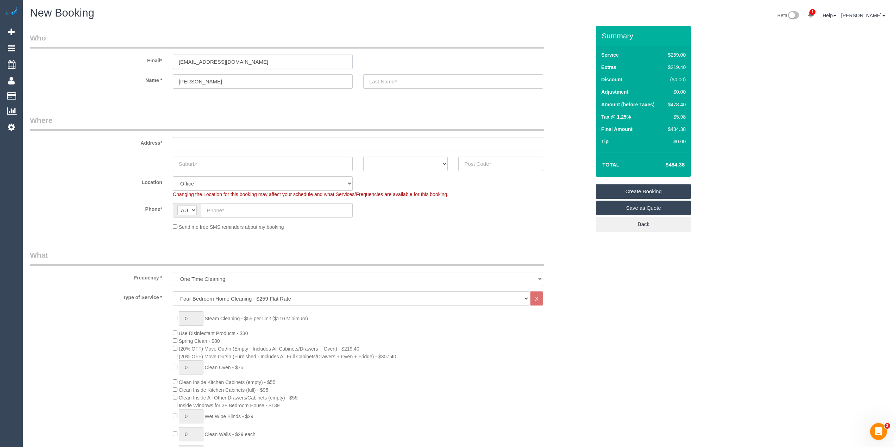
click at [205, 61] on input "amyduguid11@gmail.com" at bounding box center [263, 62] width 180 height 14
click at [386, 76] on input "text" at bounding box center [453, 81] width 180 height 14
paste input "duguid"
drag, startPoint x: 372, startPoint y: 80, endPoint x: 366, endPoint y: 80, distance: 6.0
click at [366, 80] on input "duguid" at bounding box center [453, 81] width 180 height 14
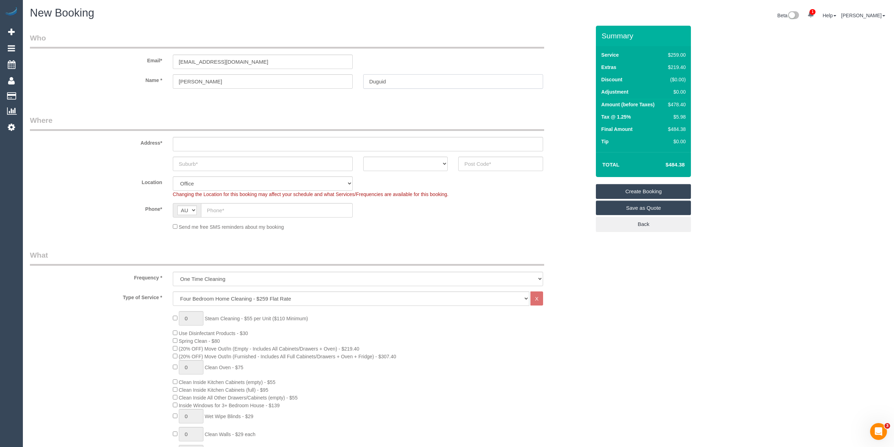
type input "Duguid"
click at [214, 144] on input "text" at bounding box center [358, 144] width 370 height 14
type input "-"
click at [207, 161] on input "text" at bounding box center [263, 164] width 180 height 14
type input "Coburg"
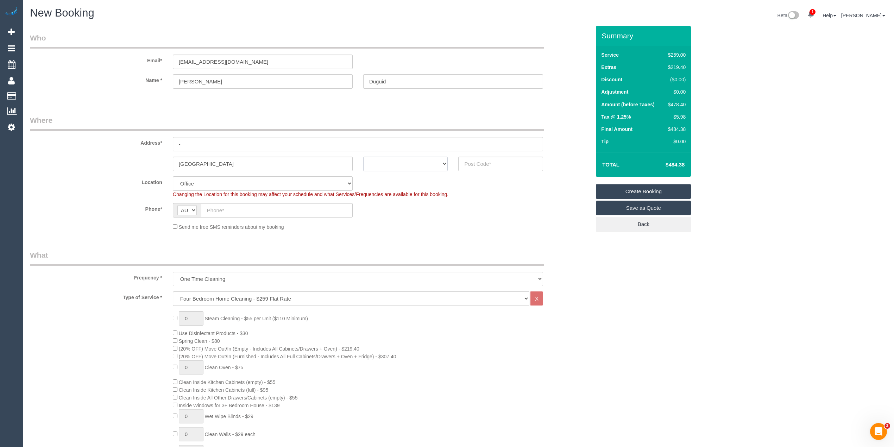
click at [402, 167] on select "ACT NSW NT QLD SA TAS VIC WA" at bounding box center [405, 164] width 85 height 14
select select "VIC"
click at [363, 157] on select "ACT NSW NT QLD SA TAS VIC WA" at bounding box center [405, 164] width 85 height 14
click at [498, 164] on input "text" at bounding box center [500, 164] width 85 height 14
type input "3058"
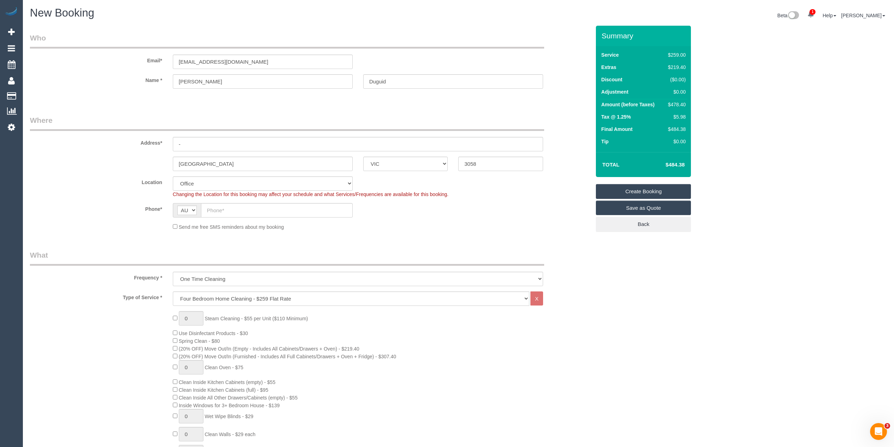
select select "61"
select select "object:2277"
click at [227, 209] on input "text" at bounding box center [277, 210] width 152 height 14
paste input "457 468 186"
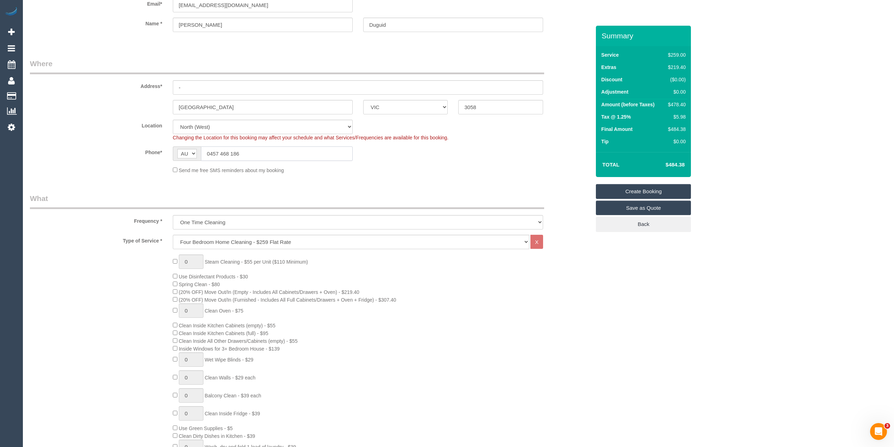
scroll to position [78, 0]
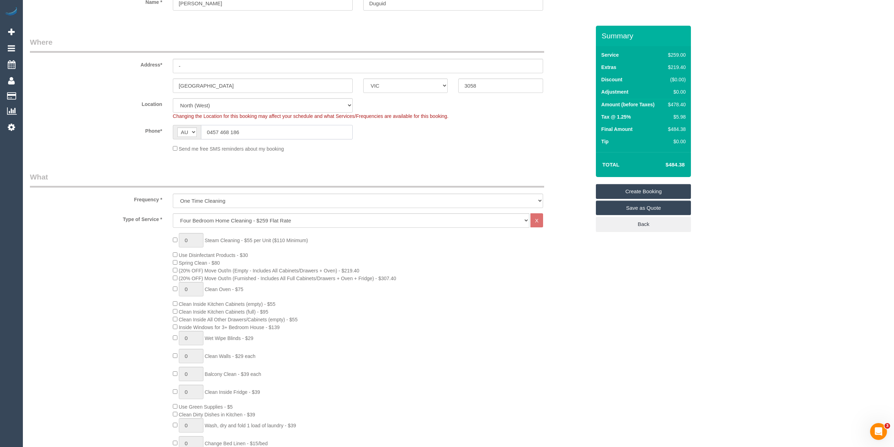
type input "0457 468 186"
click at [175, 241] on span "1 Steam Cleaning - $55 per Unit ($110 Minimum)" at bounding box center [240, 241] width 135 height 6
type input "4"
click at [654, 208] on link "Save as Quote" at bounding box center [643, 208] width 95 height 15
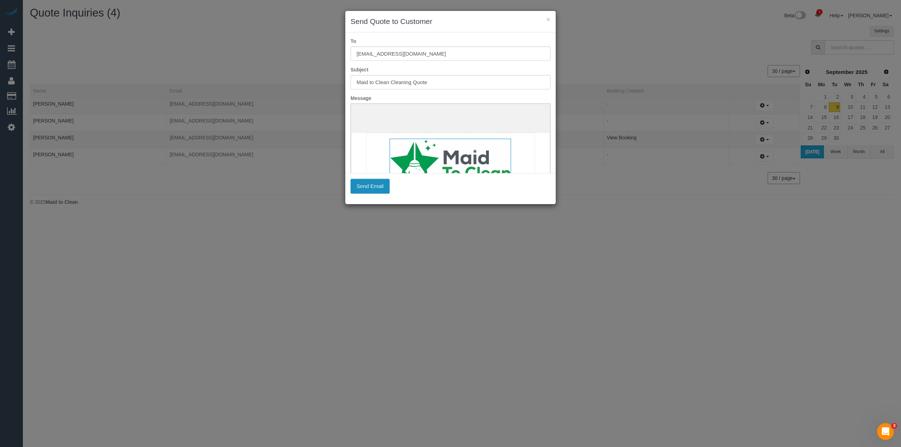
click at [369, 186] on button "Send Email" at bounding box center [370, 186] width 39 height 15
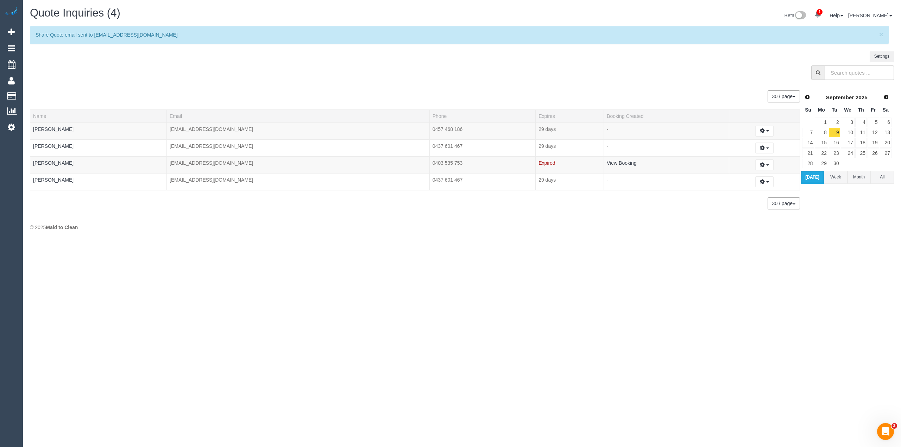
click at [810, 179] on button "Today" at bounding box center [812, 177] width 23 height 13
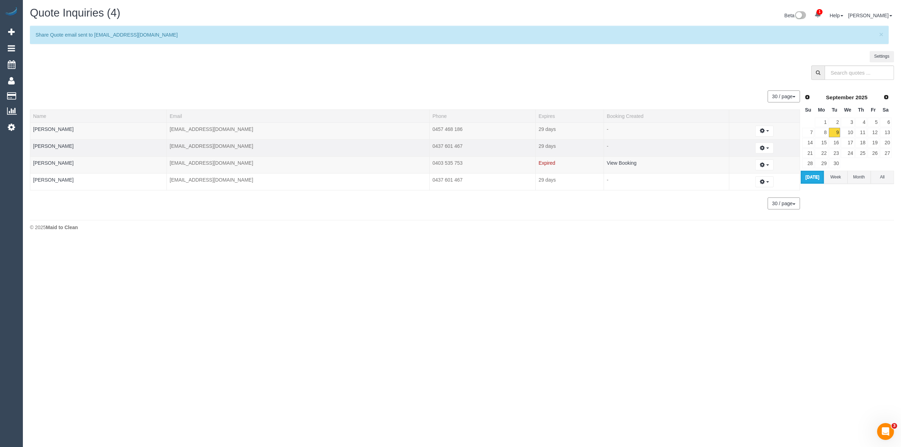
click at [604, 156] on td "-" at bounding box center [666, 147] width 125 height 17
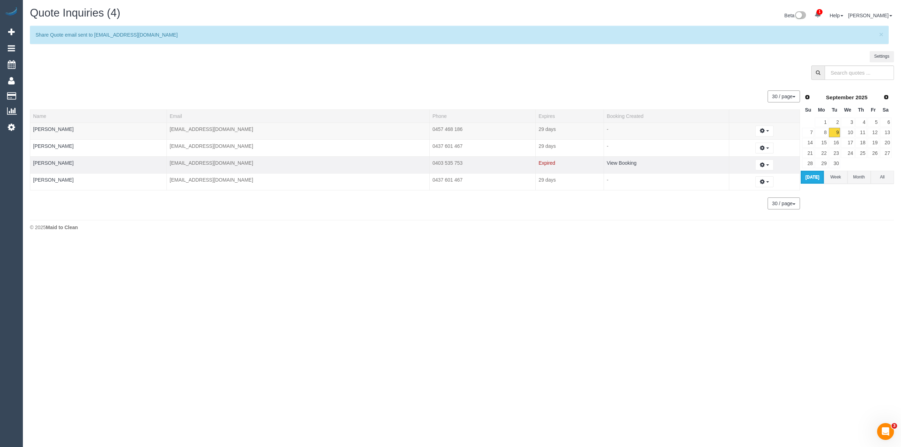
click at [604, 161] on td "View Booking" at bounding box center [666, 164] width 125 height 17
click at [607, 164] on link "View Booking" at bounding box center [622, 163] width 30 height 6
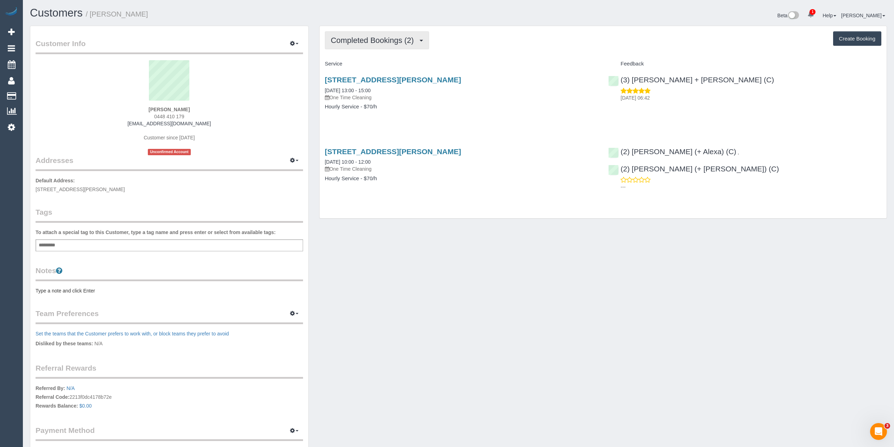
click at [361, 37] on span "Completed Bookings (2)" at bounding box center [374, 40] width 87 height 9
click at [378, 35] on button "Completed Bookings (2)" at bounding box center [377, 40] width 104 height 18
click at [484, 46] on div "Completed Bookings (2) Completed Bookings (2) Upcoming Bookings (0) Cancelled B…" at bounding box center [603, 40] width 557 height 18
click at [861, 35] on button "Create Booking" at bounding box center [857, 38] width 48 height 15
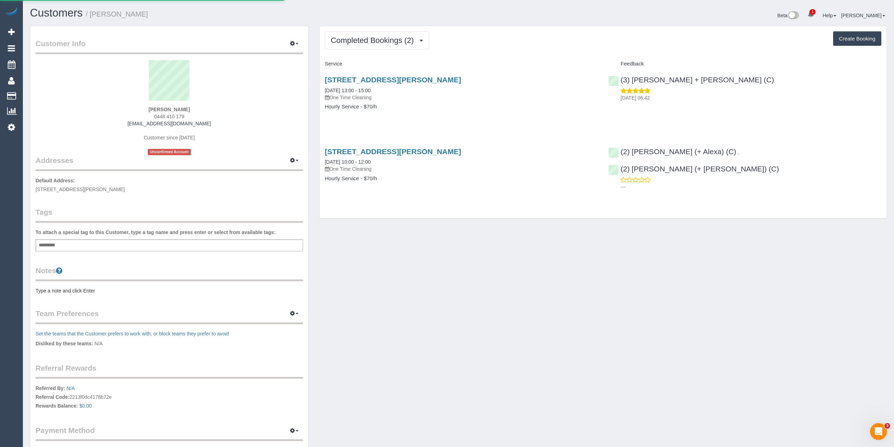
select select "VIC"
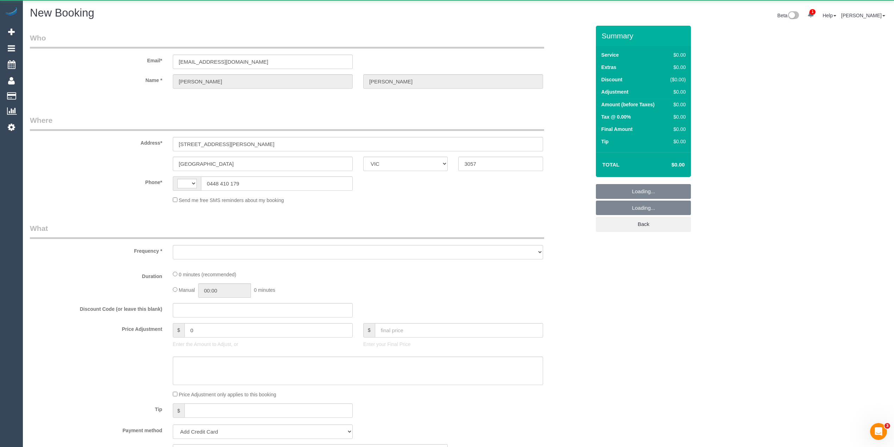
select select "string:AU"
select select "object:741"
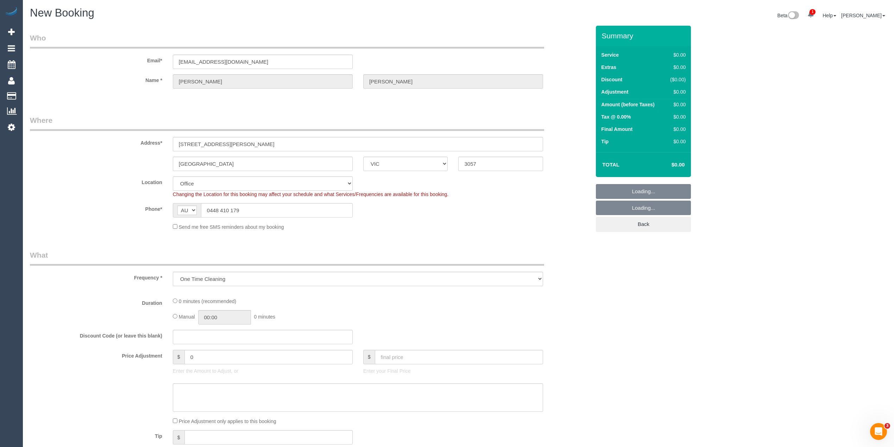
select select "string:stripe-pm_1Qi3jt2GScqysDRVe1GCknqj"
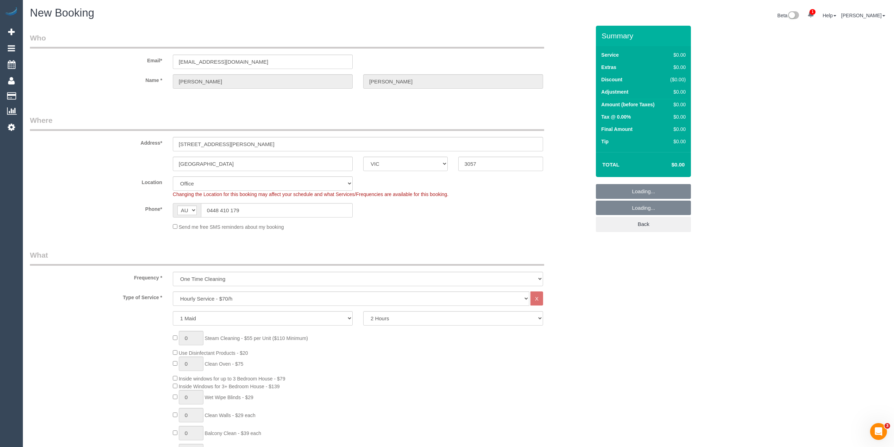
select select "object:2349"
select select "88"
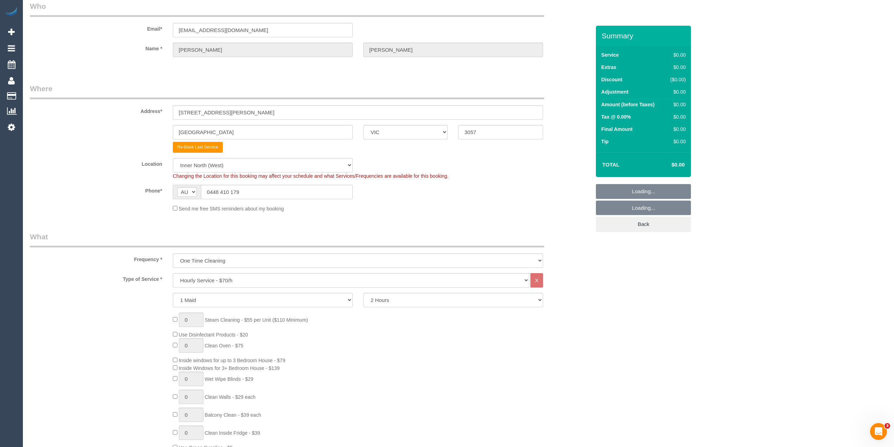
scroll to position [78, 0]
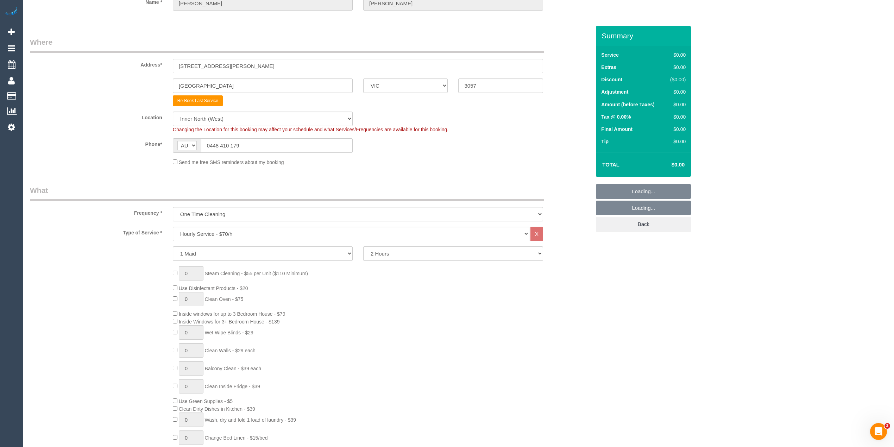
select select "object:2359"
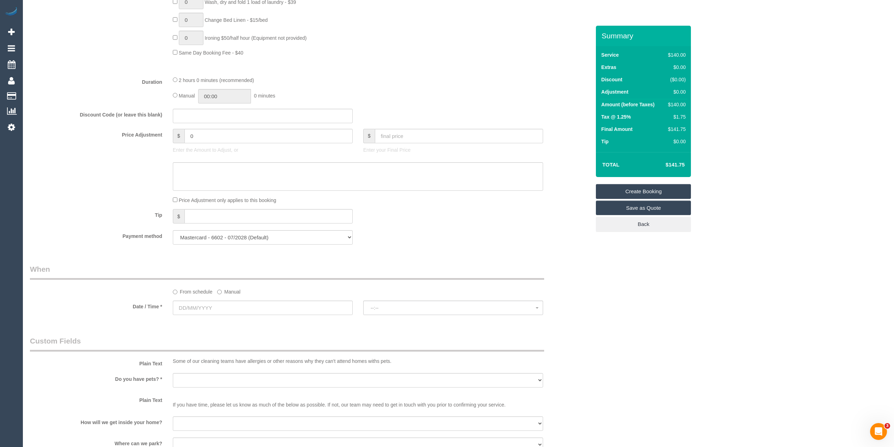
scroll to position [548, 0]
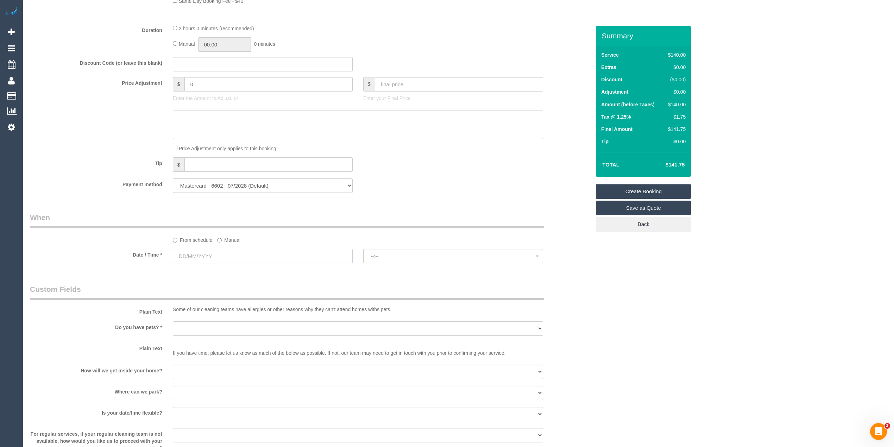
click at [192, 256] on input "text" at bounding box center [263, 256] width 180 height 14
click at [95, 173] on div "Tip $" at bounding box center [310, 165] width 571 height 16
click at [209, 252] on input "text" at bounding box center [263, 256] width 180 height 14
click at [244, 308] on link "12" at bounding box center [244, 307] width 11 height 10
type input "[DATE]"
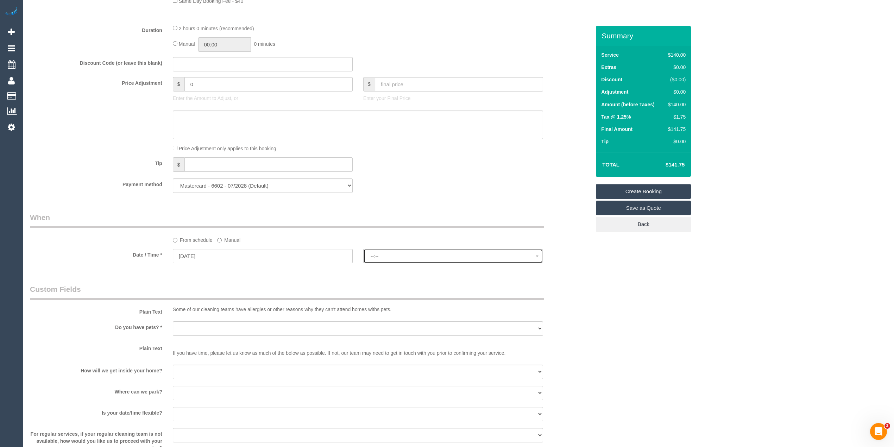
click at [379, 253] on button "--:--" at bounding box center [453, 256] width 180 height 14
select select "spot1"
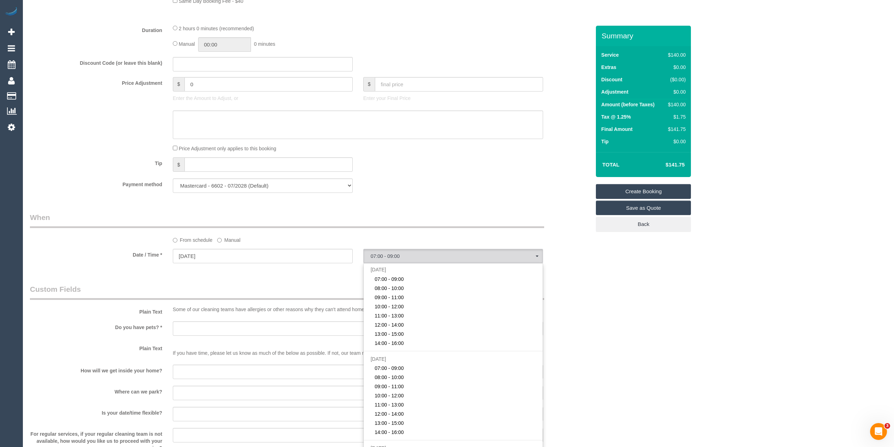
click at [378, 193] on div "Payment method Mastercard - 6602 - 07/2028 (Default) Add Credit Card ──────────…" at bounding box center [310, 185] width 571 height 14
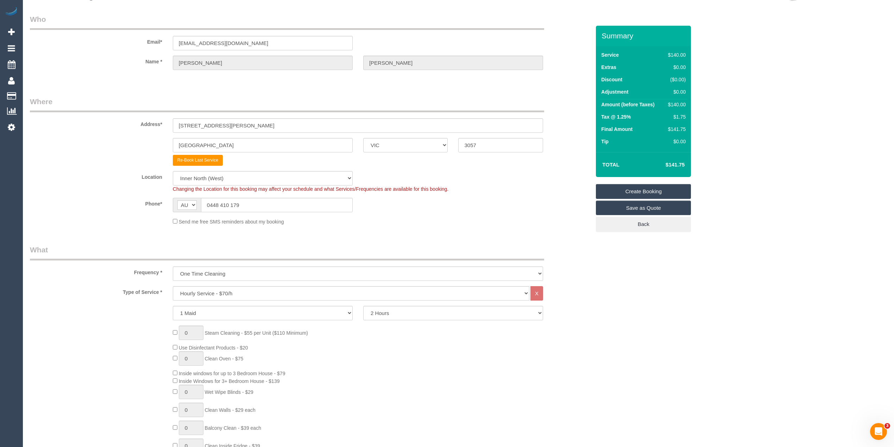
scroll to position [0, 0]
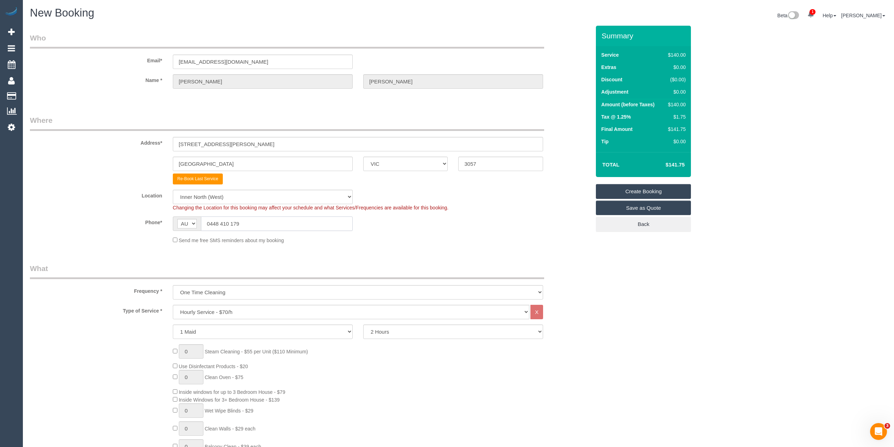
drag, startPoint x: 255, startPoint y: 223, endPoint x: 190, endPoint y: 224, distance: 64.8
click at [191, 224] on div "AF AL DZ AD AO AI AQ AG AR AM AW AU AT AZ BS BH BD BB BY BE BZ BJ BM BT BO BA B…" at bounding box center [263, 224] width 180 height 14
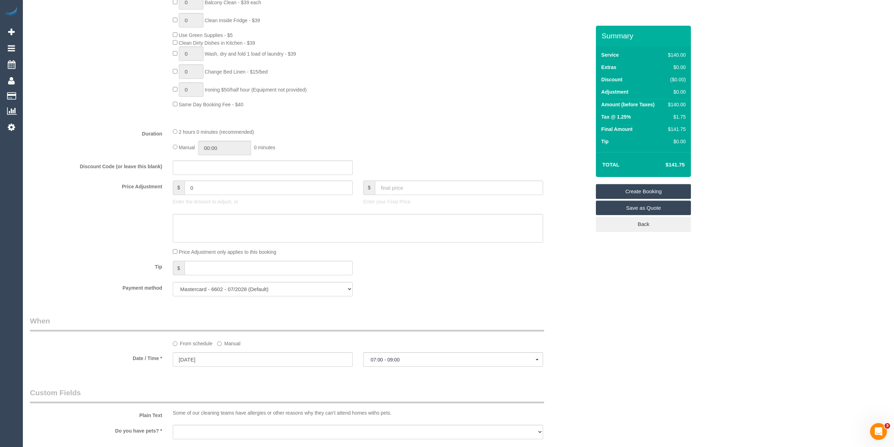
scroll to position [548, 0]
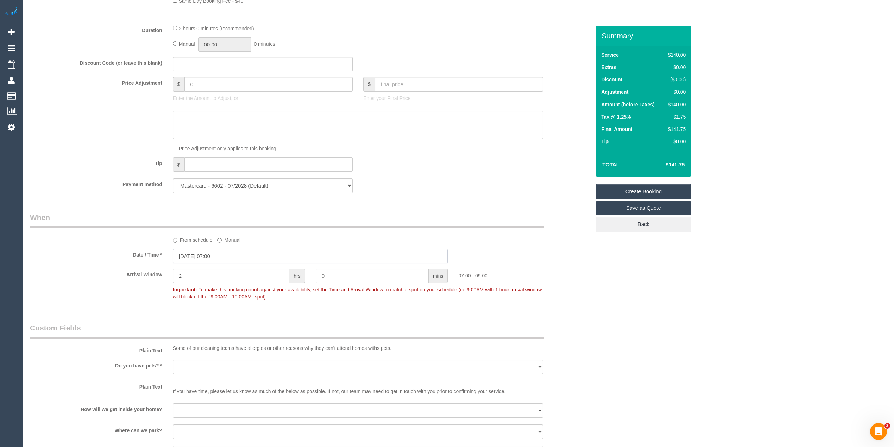
click at [200, 257] on input "12/09/2025 07:00" at bounding box center [310, 256] width 275 height 14
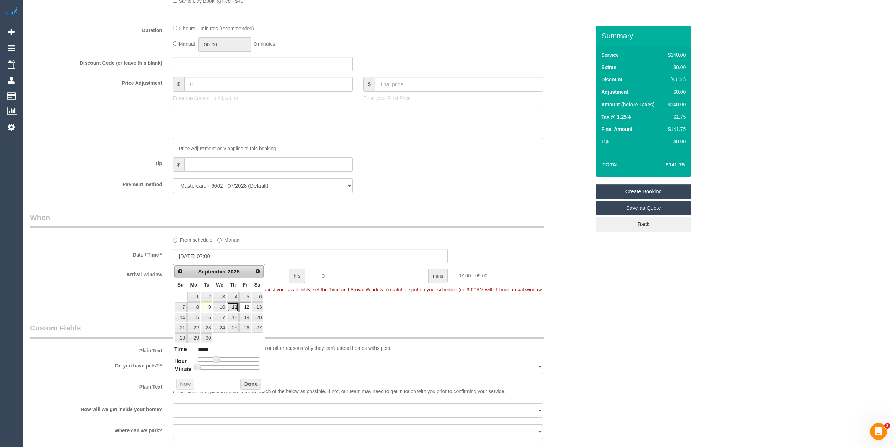
click at [233, 309] on link "11" at bounding box center [233, 307] width 12 height 10
type input "11/09/2025 08:00"
type input "*****"
click at [218, 360] on span at bounding box center [219, 359] width 6 height 6
click at [603, 356] on div "Who Email* stacey_hynes83@hotmail.com Name * Stacey Hynes Where Address* 6412/1…" at bounding box center [458, 112] width 857 height 1268
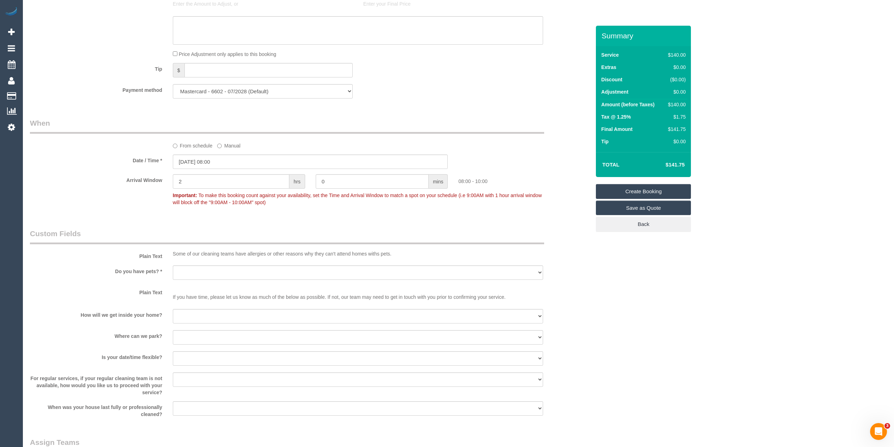
scroll to position [704, 0]
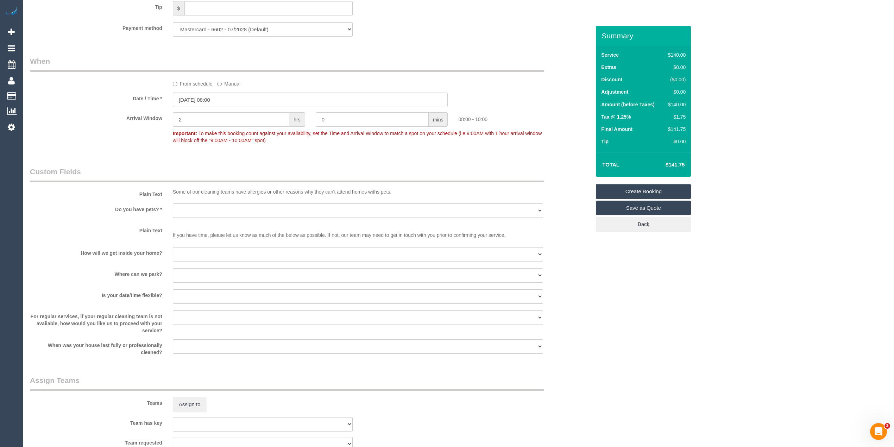
click at [185, 212] on select "Yes - Cats Yes - Dogs No pets Yes - Dogs and Cats Yes - Other" at bounding box center [358, 210] width 370 height 14
select select "number:27"
click at [173, 204] on select "Yes - Cats Yes - Dogs No pets Yes - Dogs and Cats Yes - Other" at bounding box center [358, 210] width 370 height 14
click at [189, 254] on select "I will be home Key will be left (please provide details below) Lock box/Access …" at bounding box center [358, 254] width 370 height 14
select select "number:14"
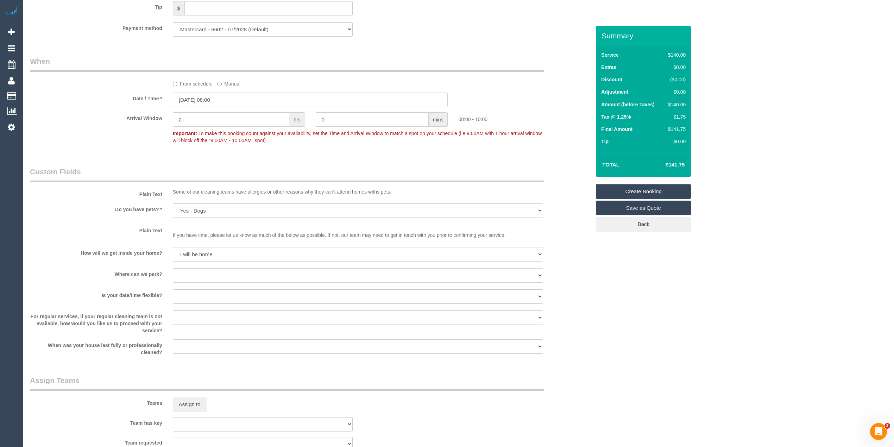
click at [173, 247] on select "I will be home Key will be left (please provide details below) Lock box/Access …" at bounding box center [358, 254] width 370 height 14
click at [196, 274] on select "I will provide parking on-site Free street parking Paid street parking (cost wi…" at bounding box center [358, 275] width 370 height 14
select select "number:19"
click at [173, 268] on select "I will provide parking on-site Free street parking Paid street parking (cost wi…" at bounding box center [358, 275] width 370 height 14
click at [197, 293] on select "Yes - date and time Yes - date but not time Yes - time but not date No - No fle…" at bounding box center [358, 296] width 370 height 14
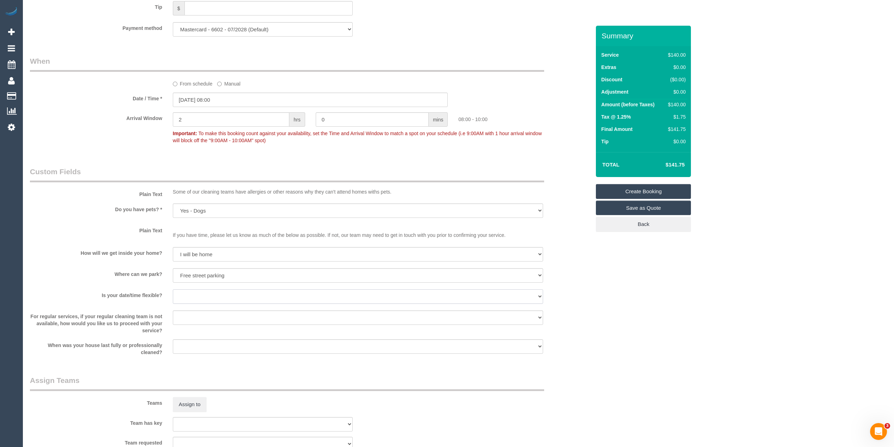
select select "number:24"
click at [173, 289] on select "Yes - date and time Yes - date but not time Yes - time but not date No - No fle…" at bounding box center [358, 296] width 370 height 14
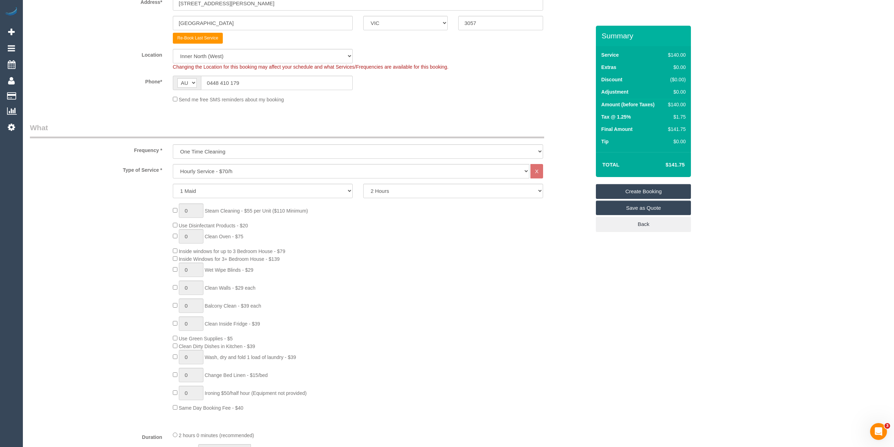
scroll to position [0, 0]
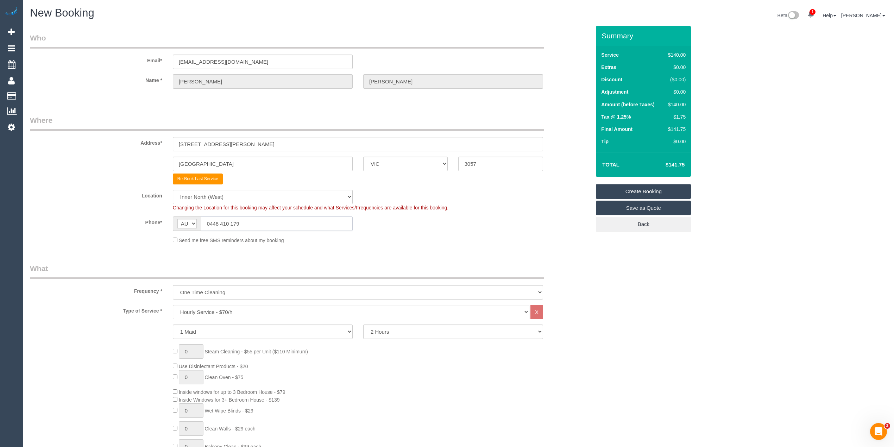
drag, startPoint x: 258, startPoint y: 219, endPoint x: 195, endPoint y: 222, distance: 63.8
click at [199, 224] on div "AF AL DZ AD AO AI AQ AG AR AM AW AU AT AZ BS BH BD BB BY BE BZ BJ BM BT BO BA B…" at bounding box center [263, 224] width 180 height 14
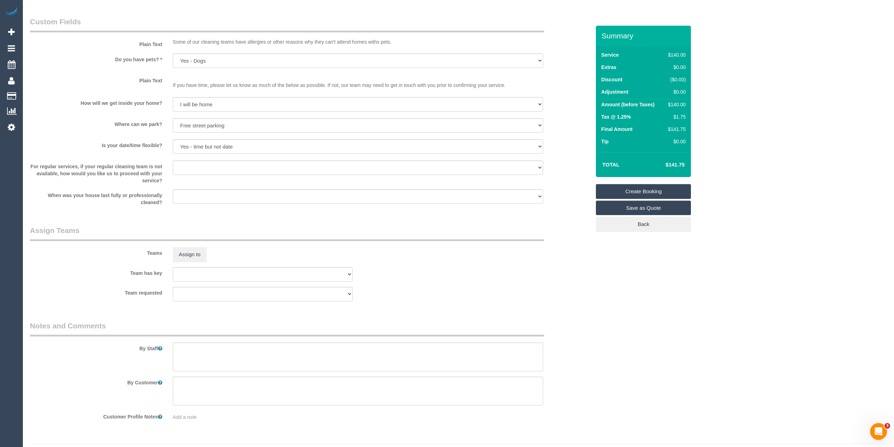
scroll to position [872, 0]
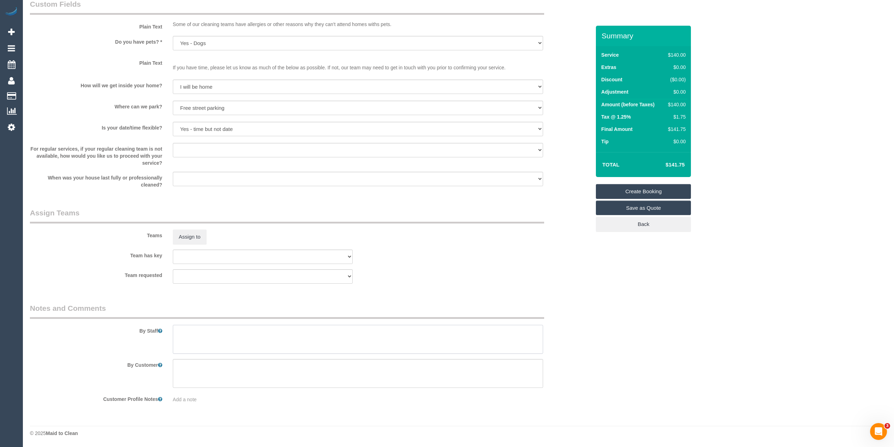
click at [253, 347] on textarea at bounding box center [358, 339] width 370 height 29
click at [317, 334] on textarea at bounding box center [358, 339] width 370 height 29
paste textarea "0448 410 179"
click at [349, 338] on textarea at bounding box center [358, 339] width 370 height 29
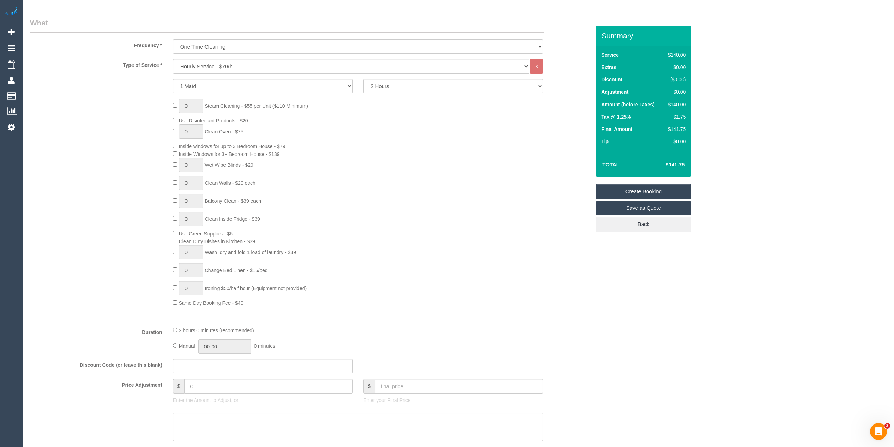
scroll to position [0, 0]
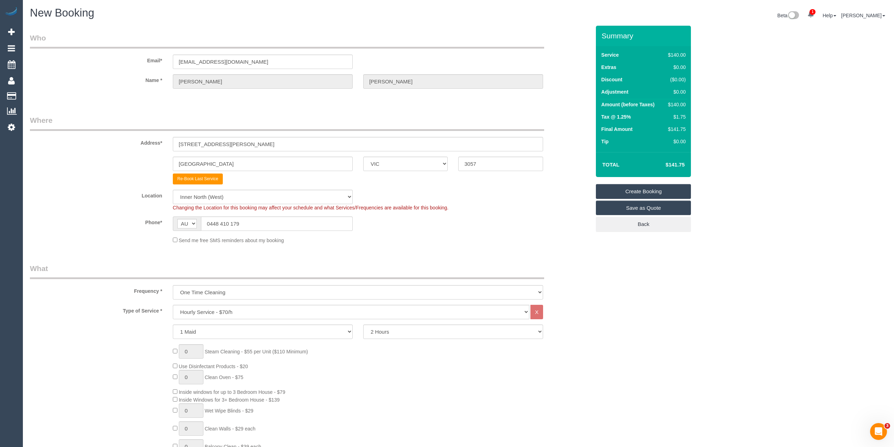
type textarea "Customer will provide a list of priorities, thank you. Apartment is in the C bl…"
click at [640, 186] on link "Create Booking" at bounding box center [643, 191] width 95 height 15
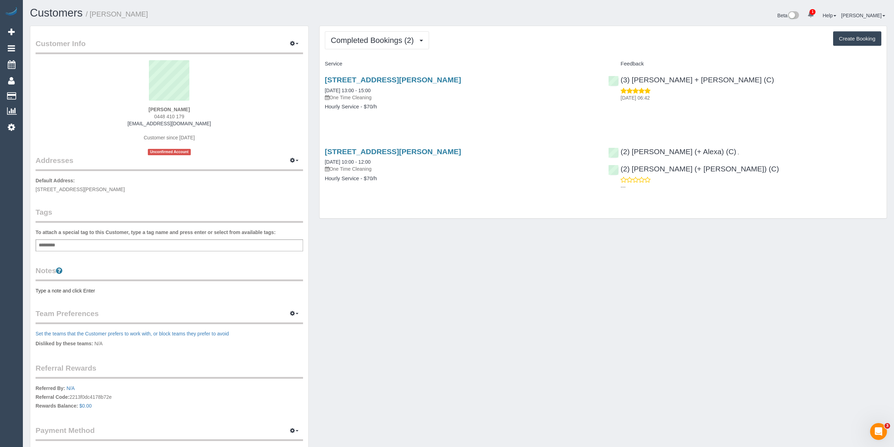
click at [347, 29] on div "Completed Bookings (2) Completed Bookings (2) Upcoming Bookings (0) Cancelled B…" at bounding box center [603, 122] width 567 height 193
click at [351, 38] on span "Completed Bookings (2)" at bounding box center [374, 40] width 87 height 9
click at [380, 67] on link "Upcoming Bookings (0)" at bounding box center [361, 65] width 73 height 9
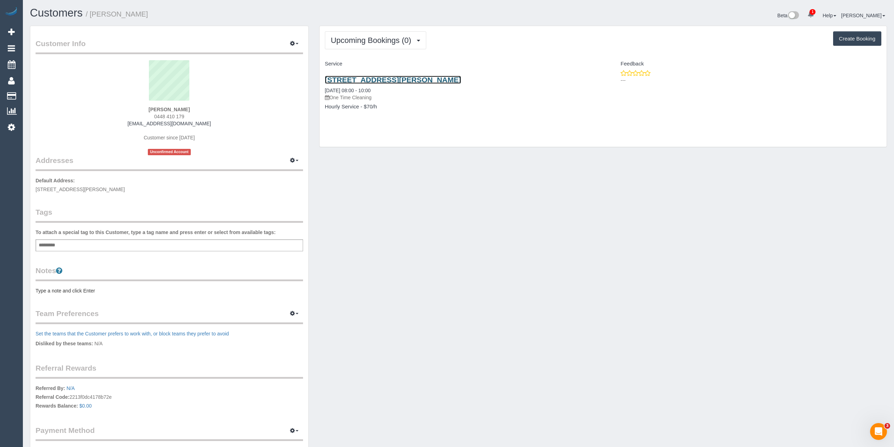
click at [433, 79] on link "[STREET_ADDRESS][PERSON_NAME]" at bounding box center [393, 80] width 136 height 8
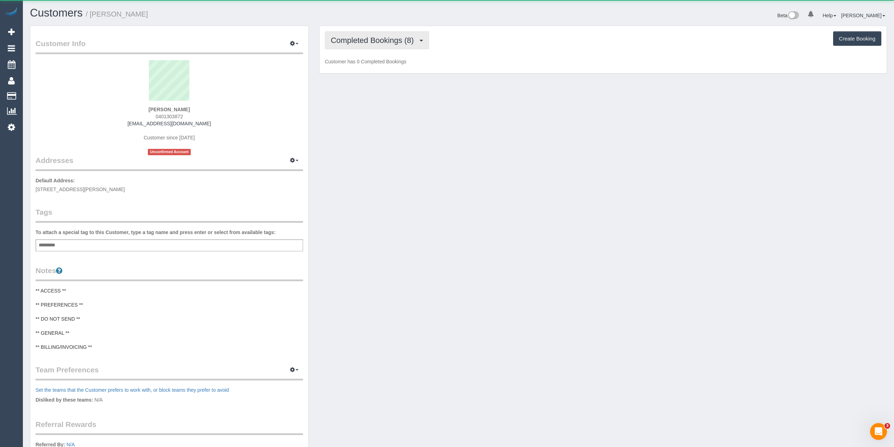
click at [352, 38] on span "Completed Bookings (8)" at bounding box center [374, 40] width 87 height 9
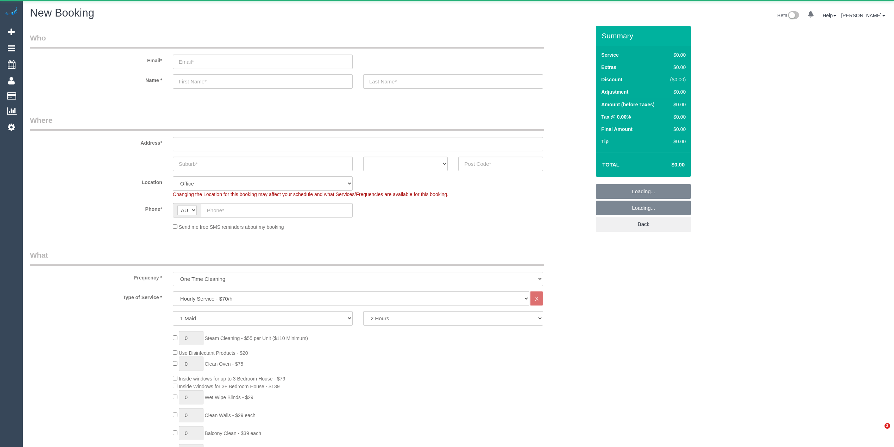
select select "object:2104"
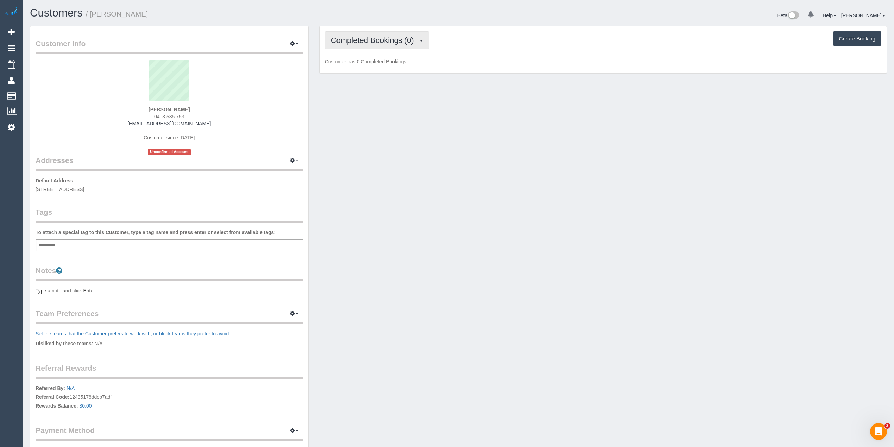
click at [378, 37] on span "Completed Bookings (0)" at bounding box center [374, 40] width 87 height 9
click at [383, 67] on link "Upcoming Bookings (1)" at bounding box center [361, 65] width 73 height 9
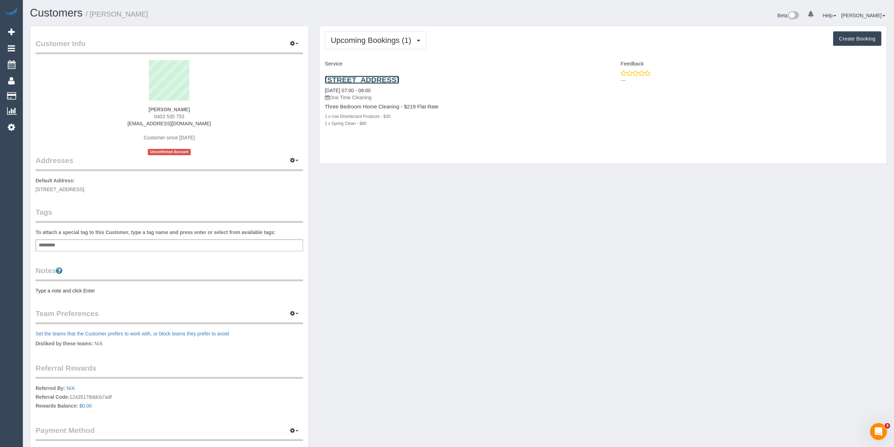
click at [399, 77] on link "117a The Avenue, Coburg, VIC 3058" at bounding box center [362, 80] width 74 height 8
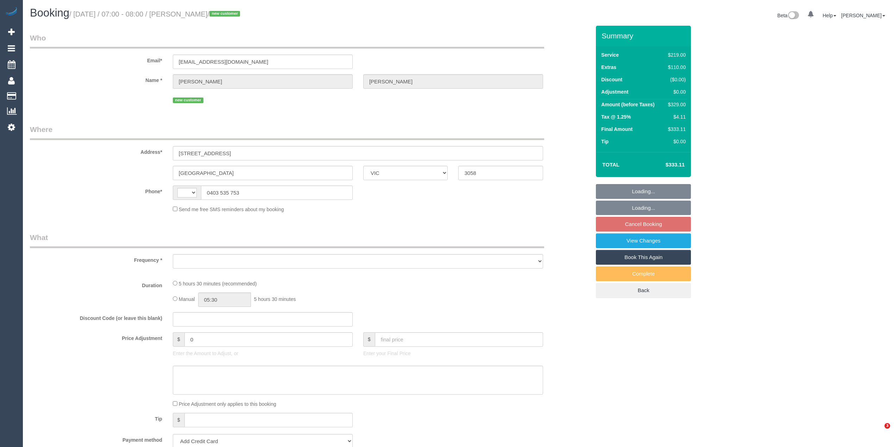
select select "VIC"
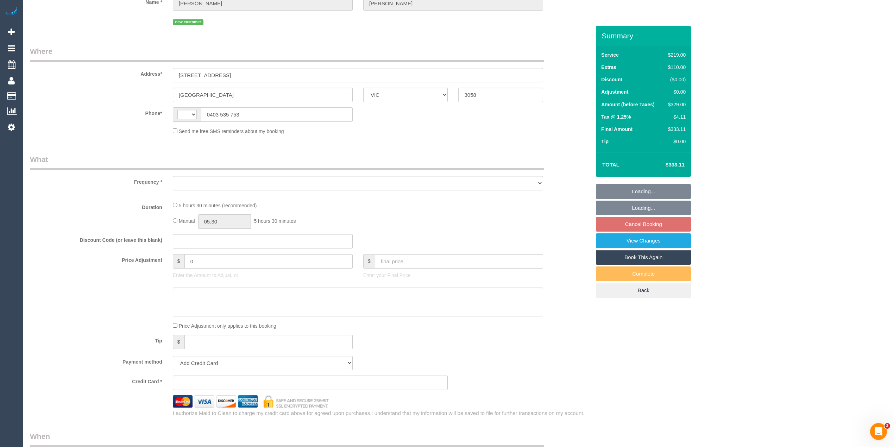
select select "string:AU"
select select "object:531"
select select "string:stripe-pm_1S5ETE2GScqysDRVVo4sx6H9"
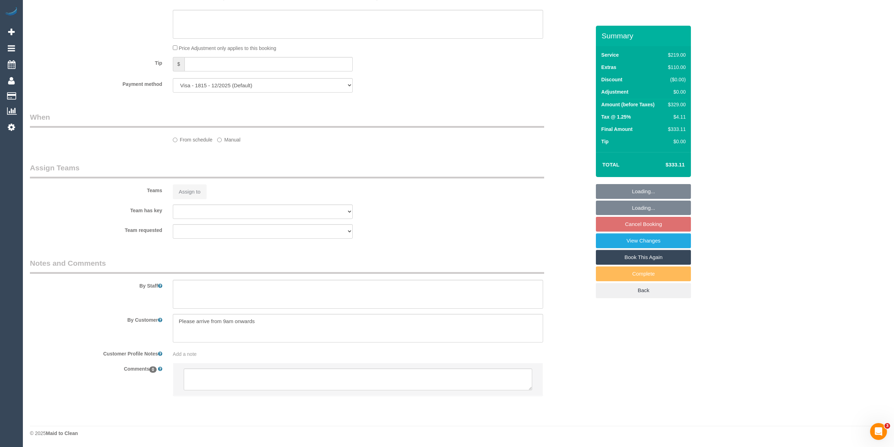
select select "object:634"
select select "number:28"
select select "number:14"
select select "number:19"
select select "number:36"
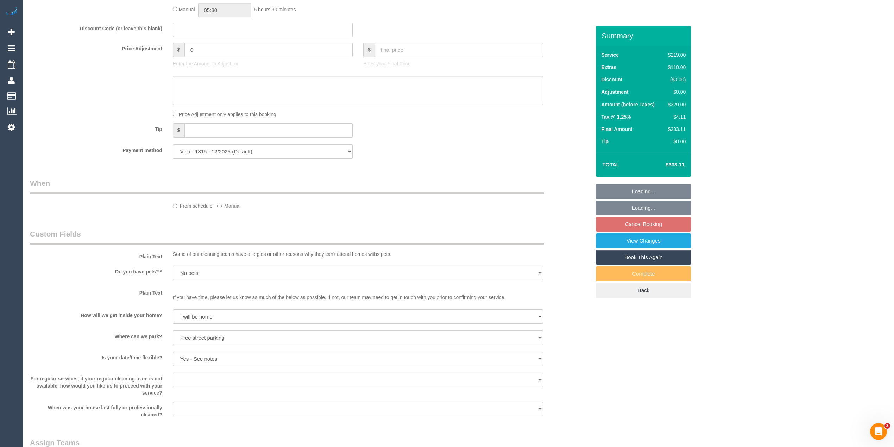
scroll to position [430, 0]
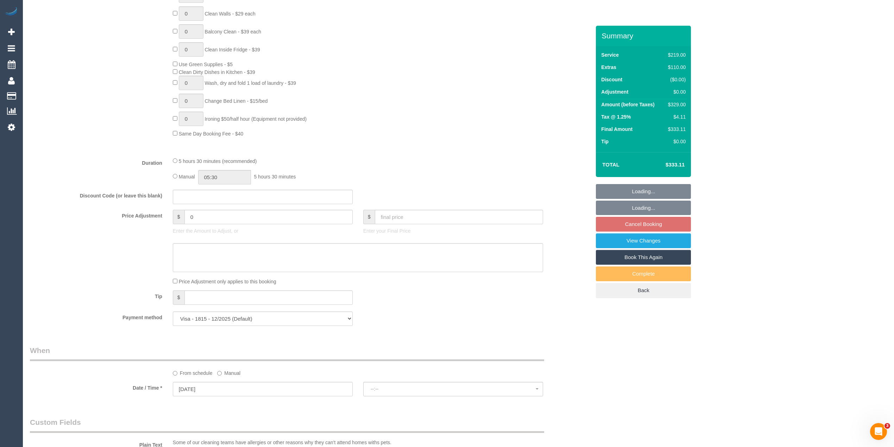
select select "spot1"
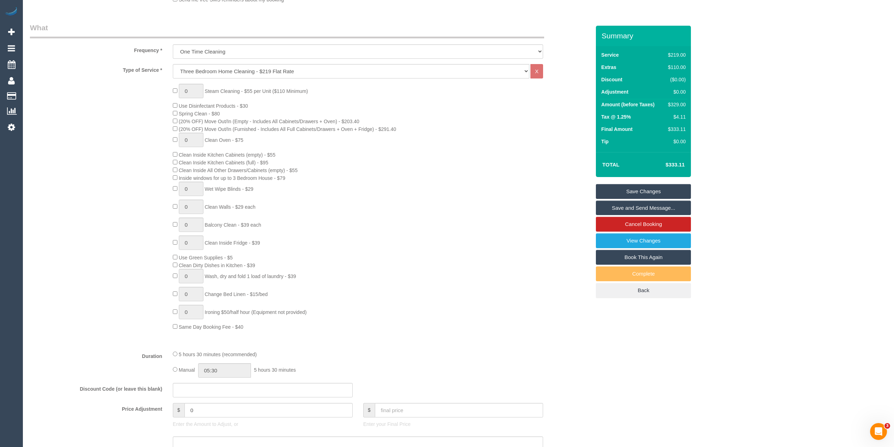
scroll to position [117, 0]
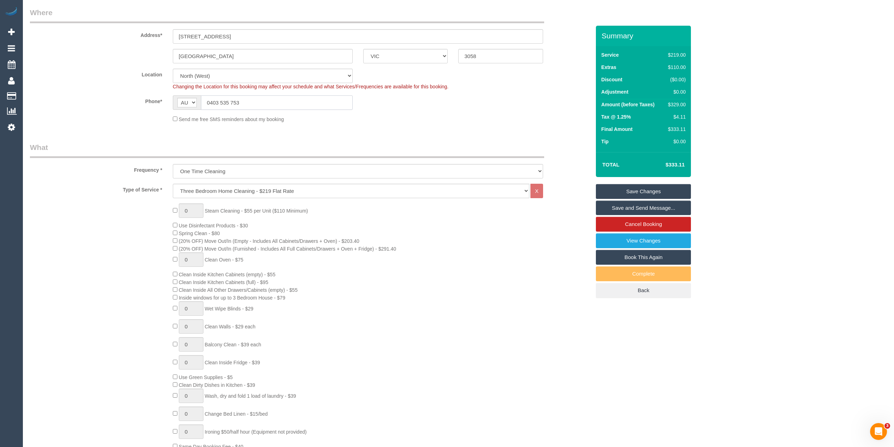
drag, startPoint x: 252, startPoint y: 96, endPoint x: 180, endPoint y: 98, distance: 71.8
click at [182, 98] on div "AF AL DZ AD AO AI AQ AG AR AM AW AU AT AZ BS BH BD BB BY BE BZ BJ BM BT BO BA B…" at bounding box center [263, 102] width 180 height 14
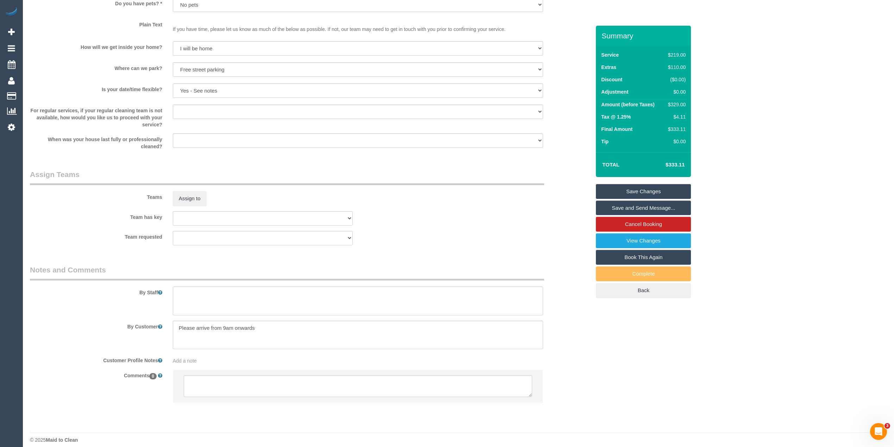
scroll to position [894, 0]
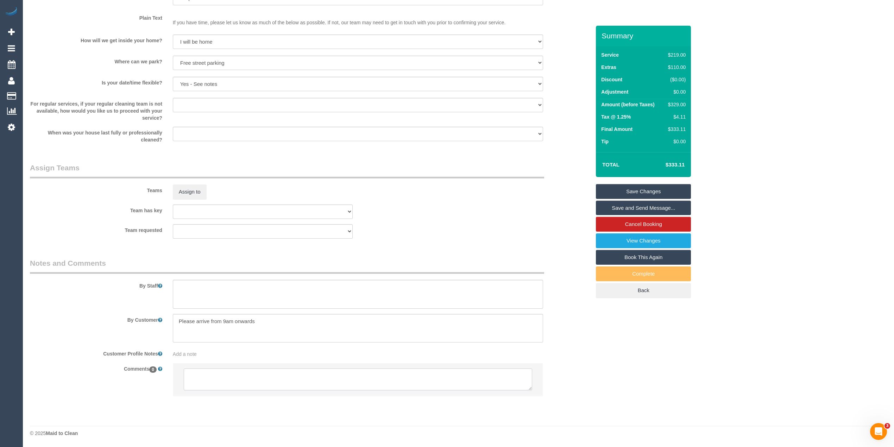
click at [247, 384] on textarea at bounding box center [358, 380] width 349 height 22
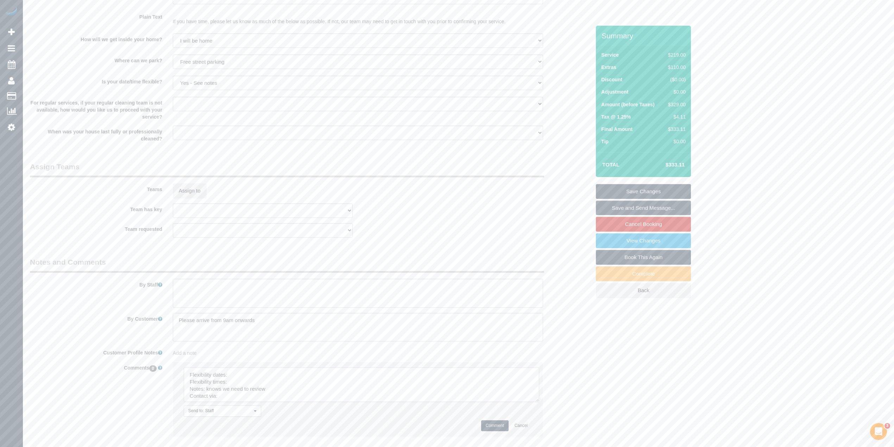
drag, startPoint x: 526, startPoint y: 387, endPoint x: 529, endPoint y: 413, distance: 25.5
click at [531, 402] on textarea at bounding box center [362, 385] width 356 height 35
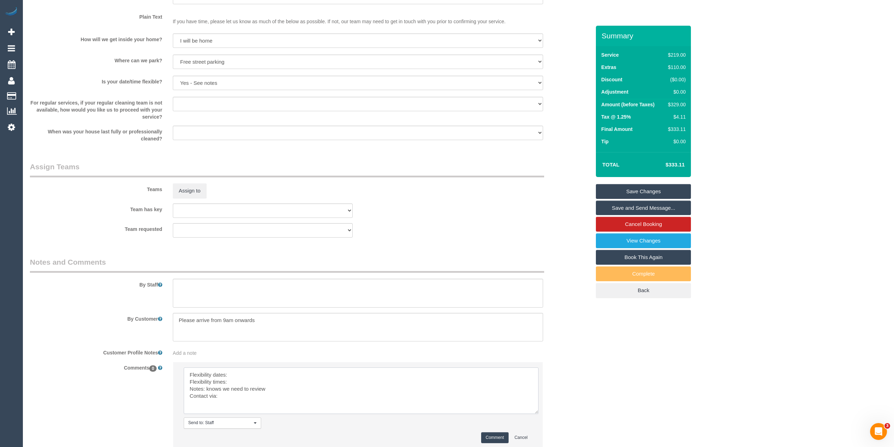
click at [261, 372] on textarea at bounding box center [361, 391] width 355 height 46
click at [244, 386] on textarea at bounding box center [361, 391] width 355 height 46
click at [241, 381] on textarea at bounding box center [361, 391] width 355 height 46
click at [237, 398] on textarea at bounding box center [361, 391] width 355 height 46
type textarea "Flexibility dates: Monday only, going OS Tuesday Flexibility times: available f…"
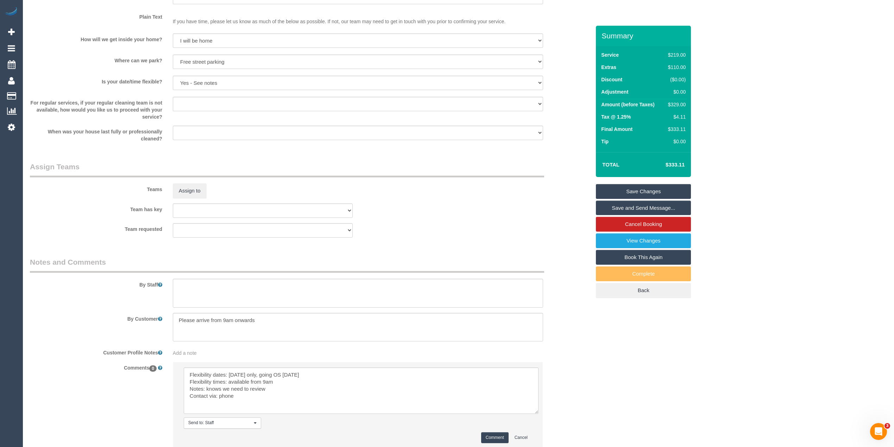
click at [497, 435] on button "Comment" at bounding box center [494, 437] width 27 height 11
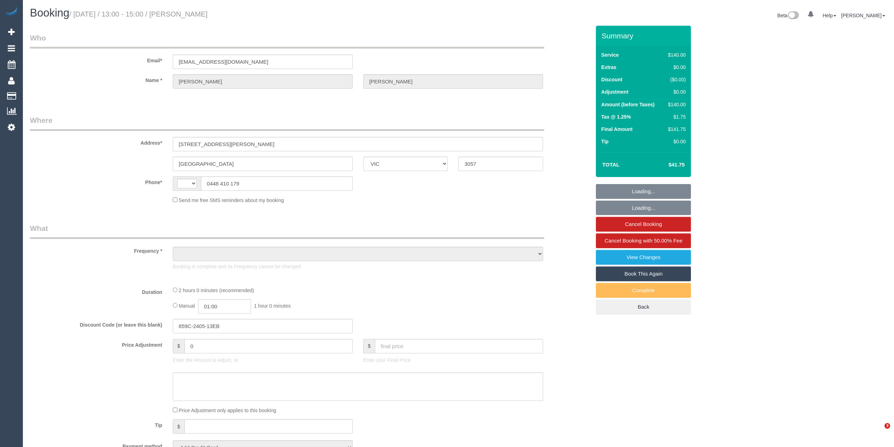
select select "VIC"
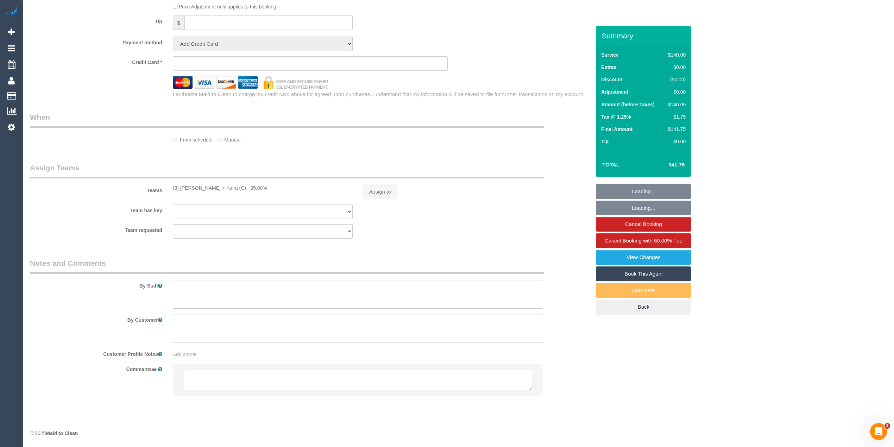
select select "string:AU"
select select "object:558"
select select "string:stripe-pm_1Qi3jt2GScqysDRVe1GCknqj"
select select "spot1"
select select "number:27"
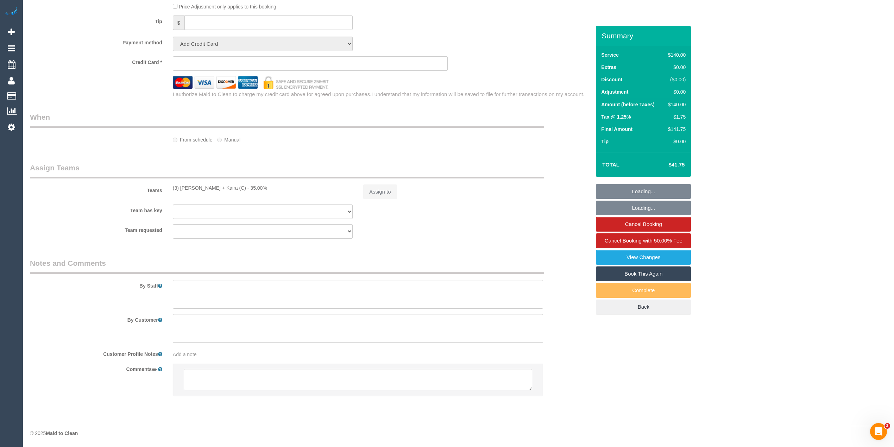
select select "number:14"
select select "number:19"
select select "number:25"
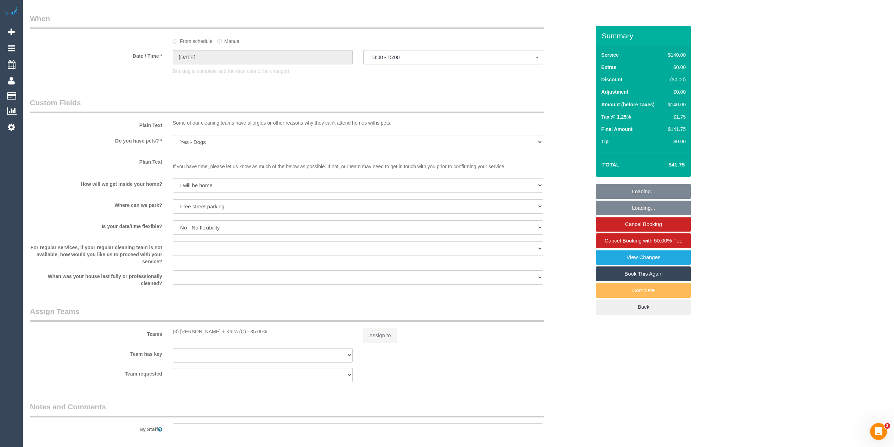
scroll to position [771, 0]
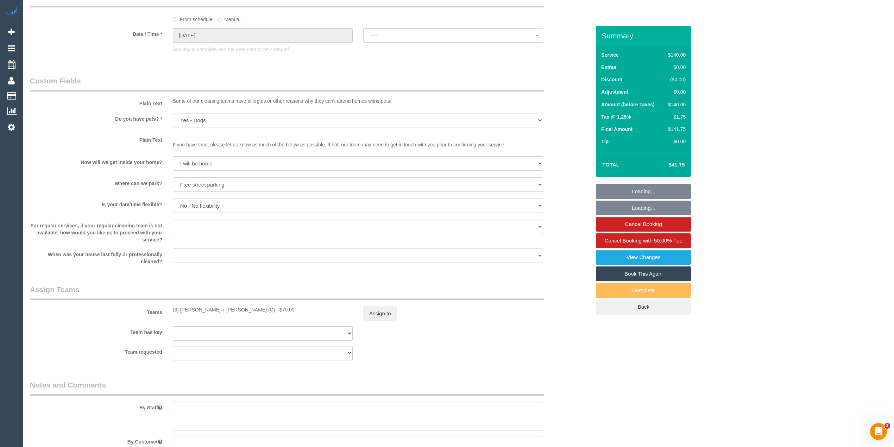
select select "object:1750"
select select "spot6"
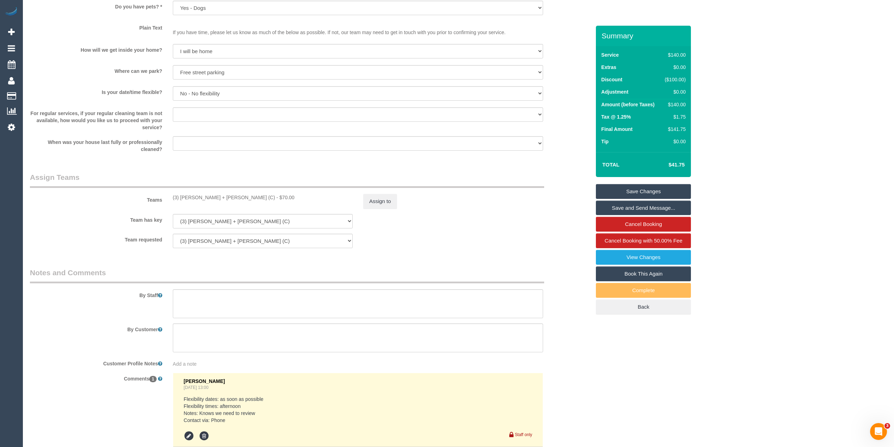
scroll to position [967, 0]
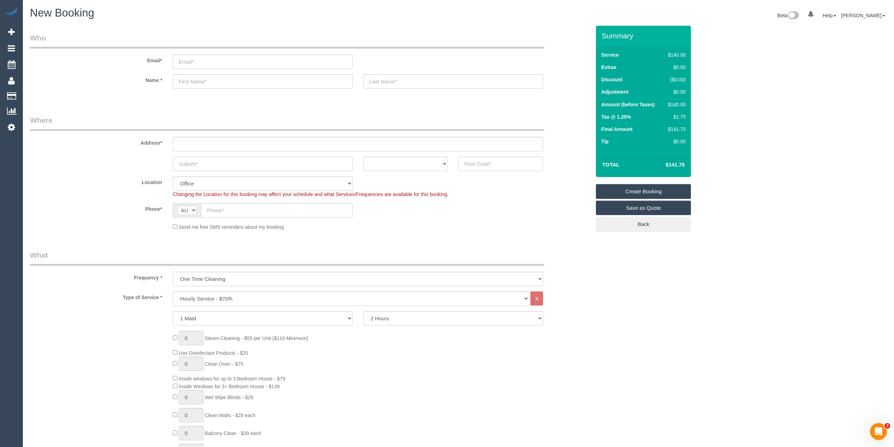
click at [223, 165] on input "text" at bounding box center [263, 164] width 180 height 14
type input "Tarneit"
drag, startPoint x: 506, startPoint y: 155, endPoint x: 508, endPoint y: 165, distance: 10.1
click at [506, 157] on sui-booking-address "Address* Tarneit ACT NSW NT QLD SA TAS VIC WA" at bounding box center [310, 143] width 561 height 56
click at [506, 164] on input "text" at bounding box center [500, 164] width 85 height 14
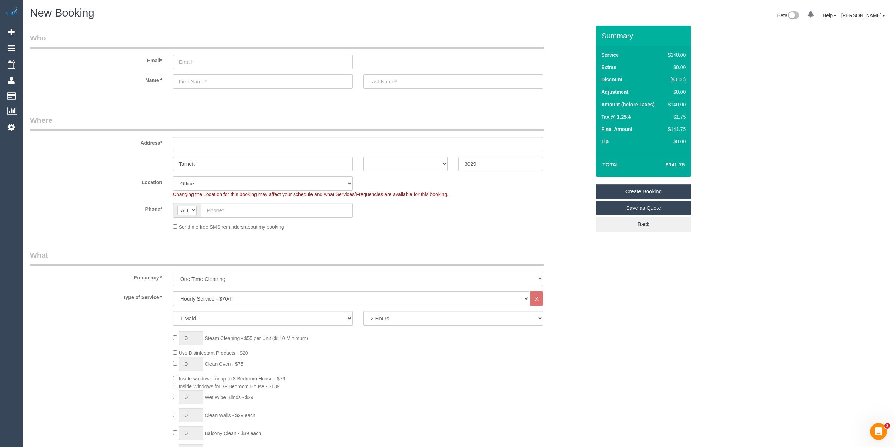
type input "3029"
click at [396, 165] on select "ACT NSW NT QLD SA TAS VIC WA" at bounding box center [405, 164] width 85 height 14
select select "VIC"
click at [363, 157] on select "ACT NSW NT QLD SA TAS VIC WA" at bounding box center [405, 164] width 85 height 14
click at [239, 205] on input "text" at bounding box center [277, 210] width 152 height 14
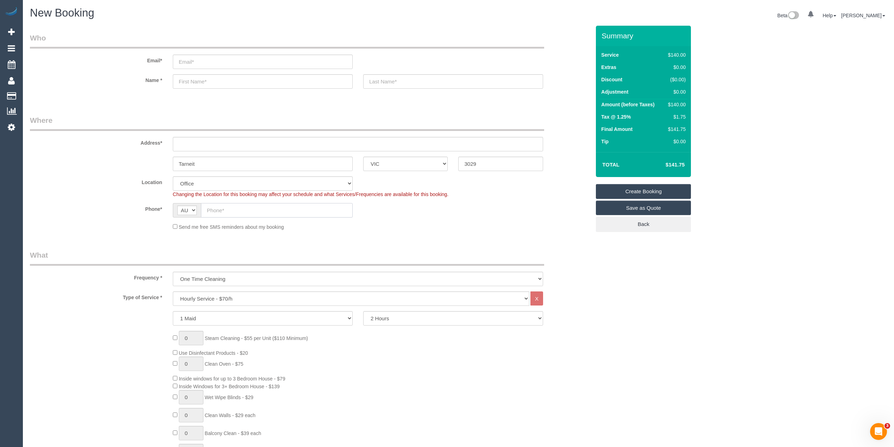
paste input "61 427 361 423"
drag, startPoint x: 213, startPoint y: 210, endPoint x: 196, endPoint y: 209, distance: 16.9
click at [196, 209] on div "AF AL DZ AD AO AI AQ AG AR AM AW AU AT AZ BS BH BD BB BY BE BZ BJ BM BT BO BA B…" at bounding box center [263, 210] width 180 height 14
type input "0427 361 423"
click at [189, 141] on input "text" at bounding box center [358, 144] width 370 height 14
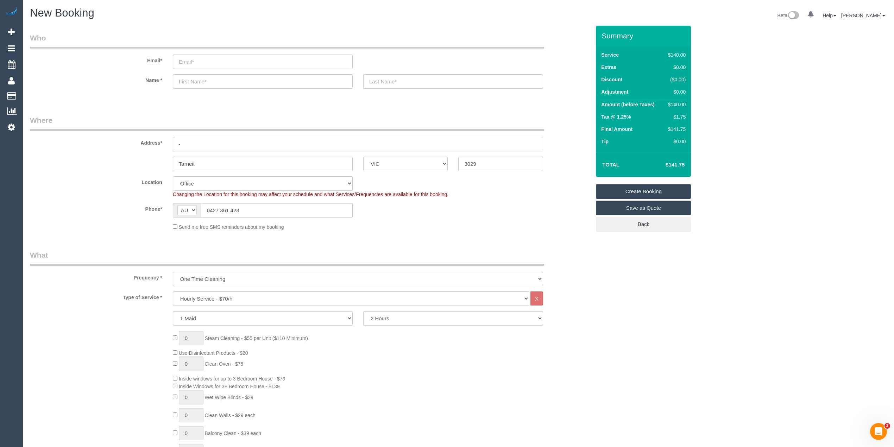
type input "-"
click at [197, 276] on select "One Time Cleaning Weekly - 10% Off - 10.00% (0% for the First Booking) Fortnigh…" at bounding box center [358, 279] width 370 height 14
select select "object:651"
click at [173, 272] on select "One Time Cleaning Weekly - 10% Off - 10.00% (0% for the First Booking) Fortnigh…" at bounding box center [358, 279] width 370 height 14
select select "53"
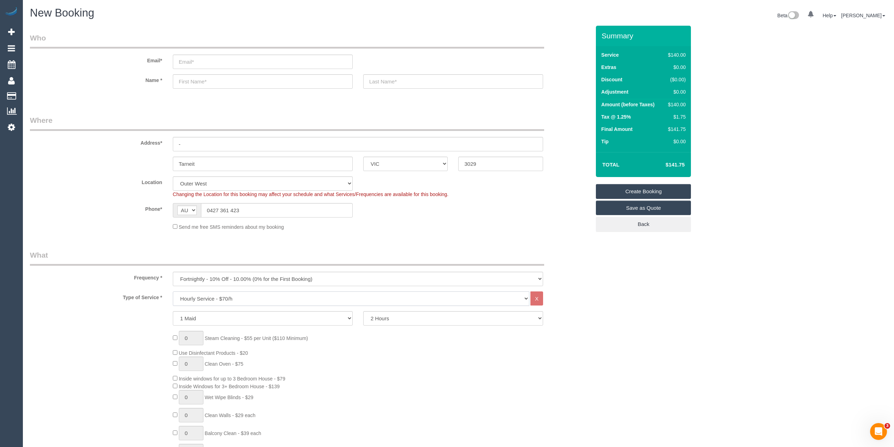
click at [202, 293] on select "Hourly Service - $70/h Hourly Service - $65/h Hourly Service - $60/h Hourly Ser…" at bounding box center [351, 298] width 357 height 14
select select "object:2113"
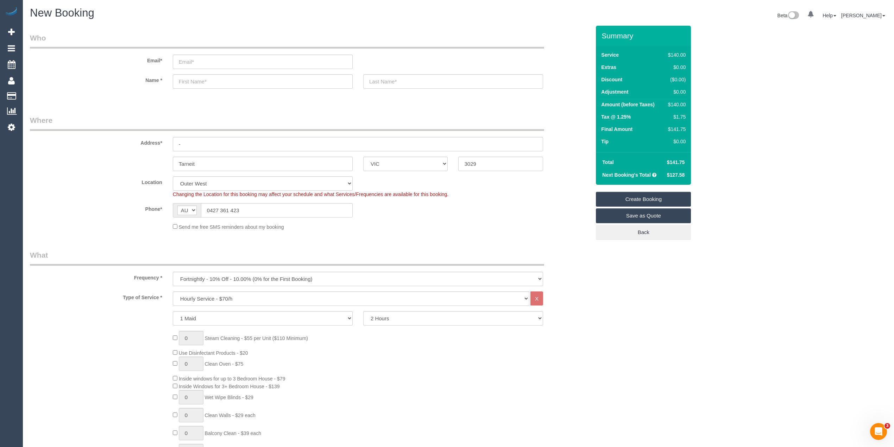
click at [108, 99] on fieldset "Who Email* Name *" at bounding box center [310, 67] width 561 height 68
click at [302, 319] on select "1 Maid 2 Maids" at bounding box center [263, 318] width 180 height 14
select select "2"
click at [173, 311] on select "1 Maid 2 Maids" at bounding box center [263, 318] width 180 height 14
click at [412, 312] on select "2 Hours 2.5 Hours 3 Hours 3.5 Hours 4 Hours 4.5 Hours 5 Hours 5.5 Hours 6 Hours…" at bounding box center [453, 318] width 180 height 14
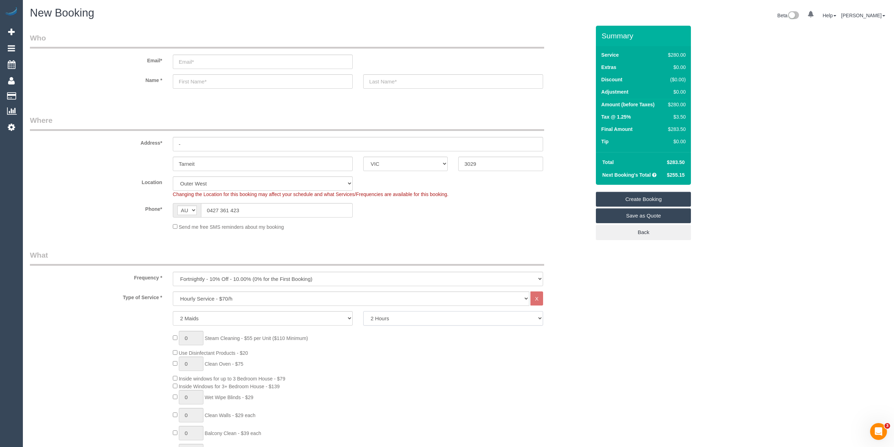
select select "180"
click at [363, 311] on select "2 Hours 2.5 Hours 3 Hours 3.5 Hours 4 Hours 4.5 Hours 5 Hours 5.5 Hours 6 Hours…" at bounding box center [453, 318] width 180 height 14
click at [218, 281] on select "One Time Cleaning Weekly - 10% Off - 10.00% (0% for the First Booking) Fortnigh…" at bounding box center [358, 279] width 370 height 14
select select "object:2114"
click at [173, 272] on select "One Time Cleaning Weekly - 10% Off - 10.00% (0% for the First Booking) Fortnigh…" at bounding box center [358, 279] width 370 height 14
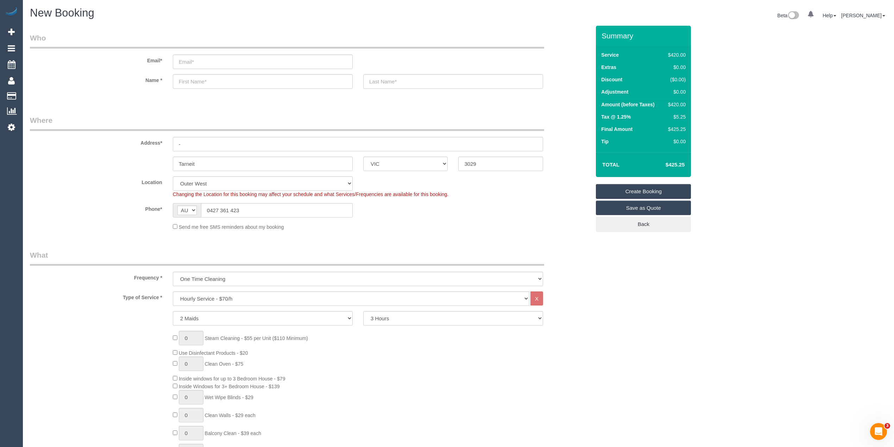
click at [107, 183] on label "Location" at bounding box center [96, 181] width 143 height 10
click at [102, 176] on label "Location" at bounding box center [96, 181] width 143 height 10
click at [193, 143] on input "-" at bounding box center [358, 144] width 370 height 14
click at [120, 99] on fieldset "Who Email* Name *" at bounding box center [310, 67] width 561 height 68
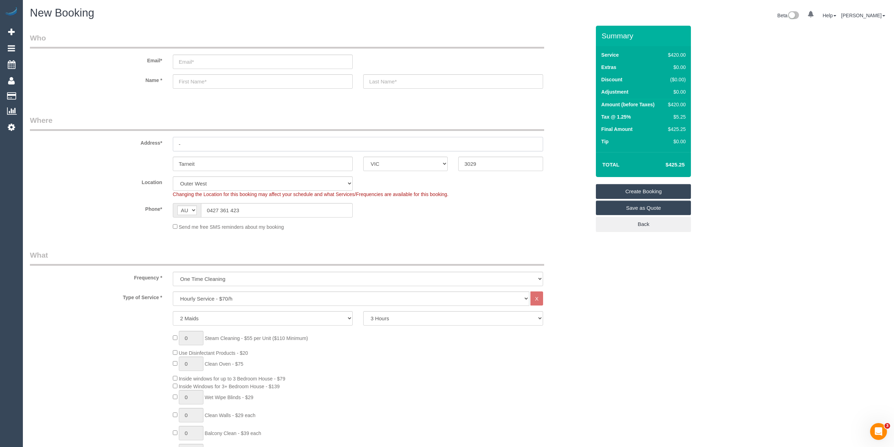
click at [189, 146] on input "-" at bounding box center [358, 144] width 370 height 14
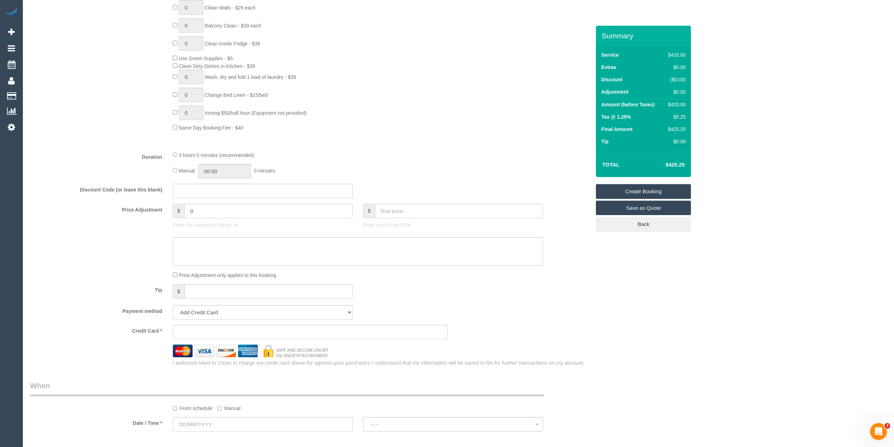
scroll to position [469, 0]
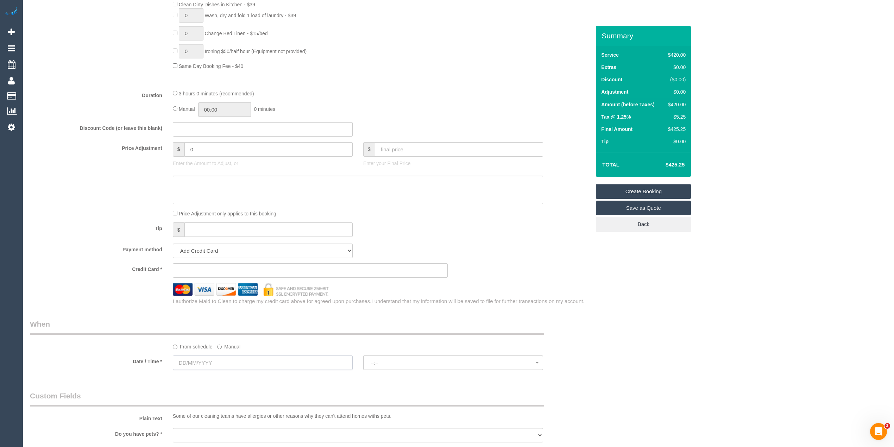
click at [194, 360] on input "text" at bounding box center [263, 363] width 180 height 14
click at [665, 327] on div "Who Email* Name * Where Address* - Tarneit ACT NSW NT QLD SA TAS VIC WA 3029 Lo…" at bounding box center [458, 177] width 857 height 1243
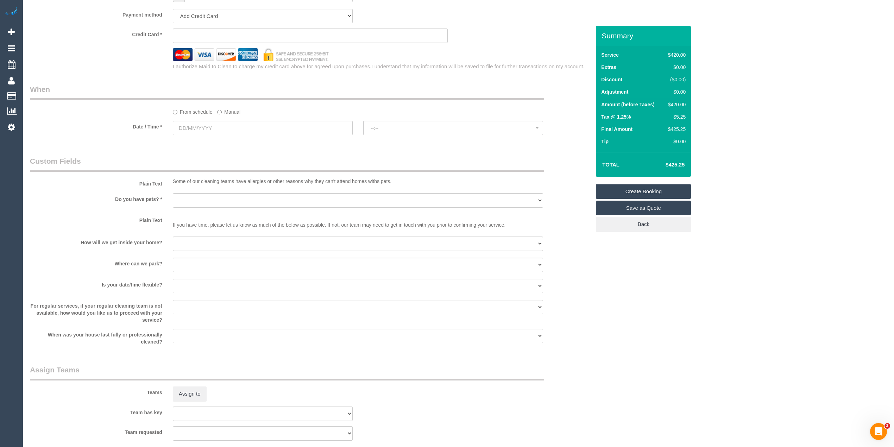
scroll to position [845, 0]
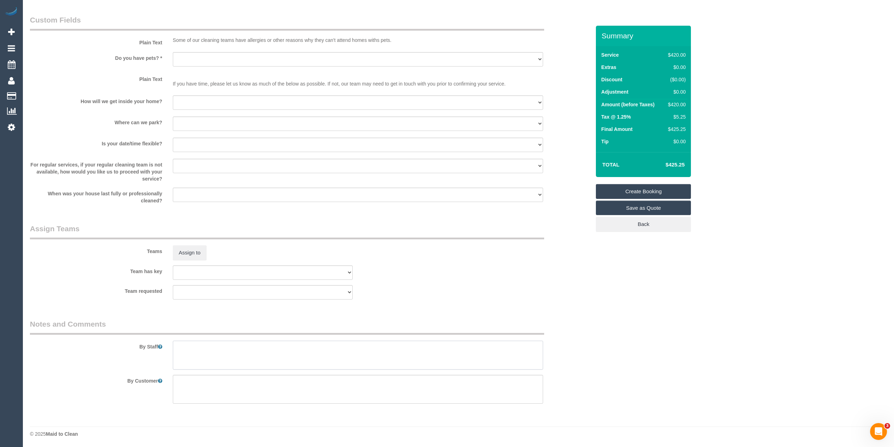
click at [233, 348] on textarea at bounding box center [358, 355] width 370 height 29
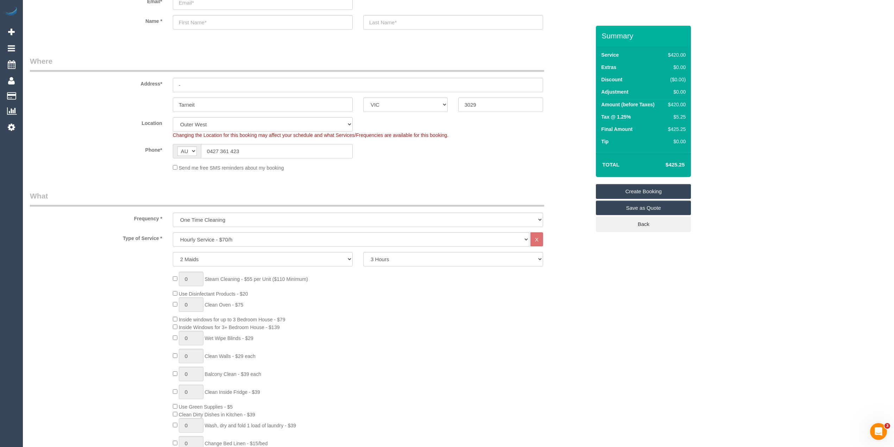
scroll to position [0, 0]
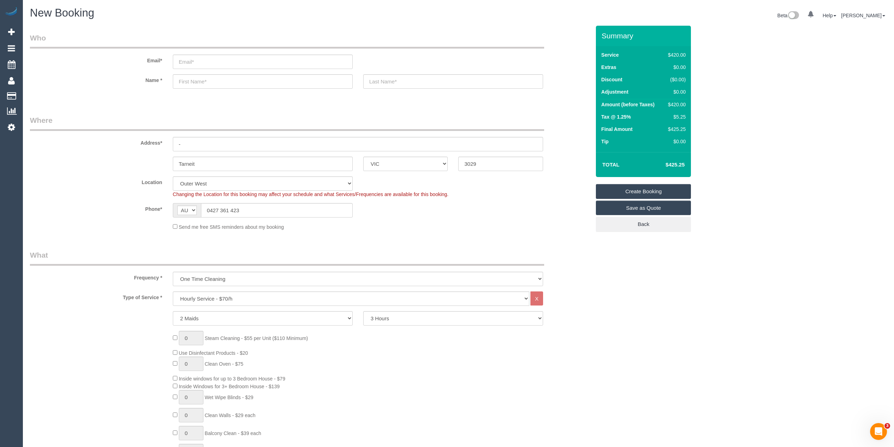
type textarea "Dusting of ceilings, walls and skirting boards."
click at [210, 61] on input "email" at bounding box center [263, 62] width 180 height 14
drag, startPoint x: 208, startPoint y: 62, endPoint x: 207, endPoint y: 56, distance: 6.4
click at [208, 58] on input "email" at bounding box center [263, 62] width 180 height 14
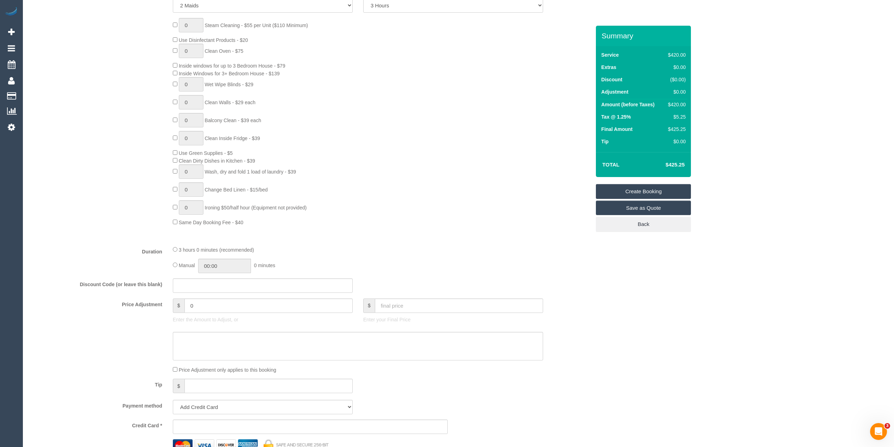
scroll to position [548, 0]
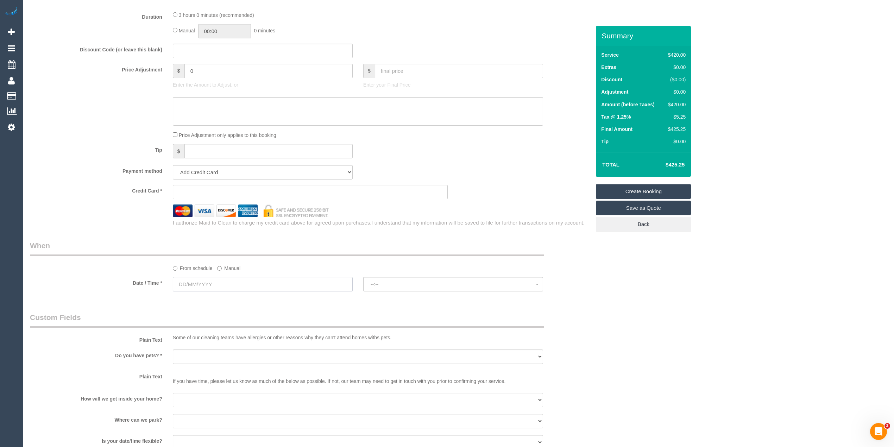
click at [192, 285] on input "text" at bounding box center [263, 284] width 180 height 14
click at [194, 346] on link "15" at bounding box center [193, 346] width 13 height 10
type input "15/09/2025"
click at [386, 287] on span "--:--" at bounding box center [453, 285] width 165 height 6
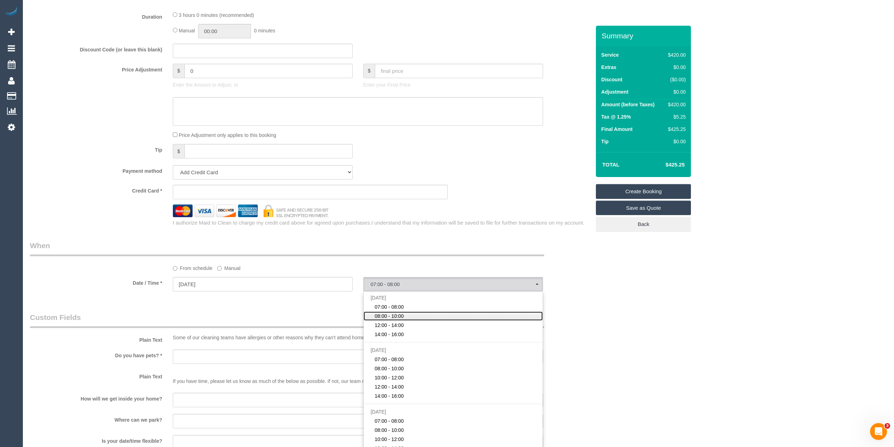
click at [405, 314] on link "08:00 - 10:00" at bounding box center [453, 316] width 179 height 9
select select "spot2"
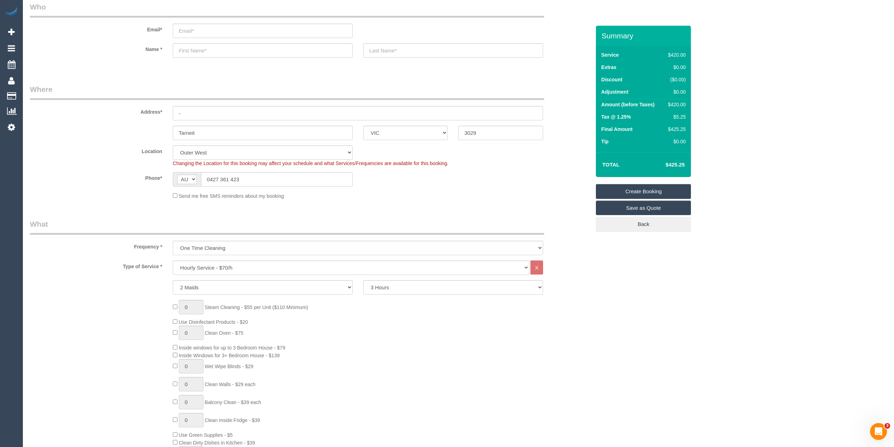
scroll to position [0, 0]
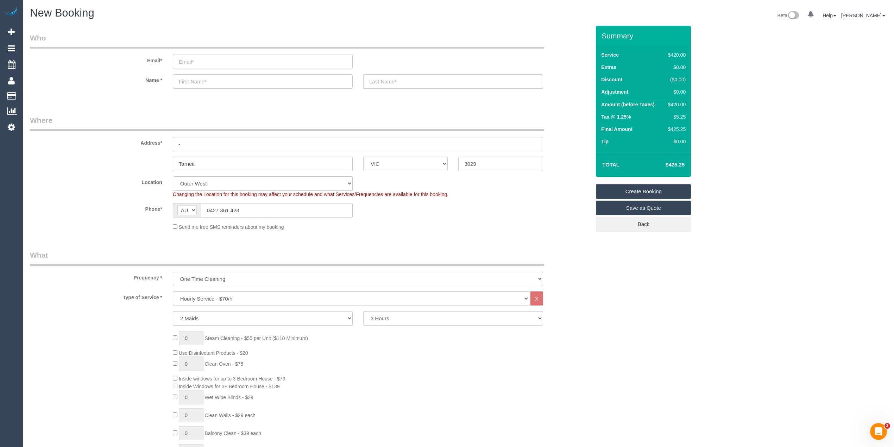
click at [199, 57] on input "email" at bounding box center [263, 62] width 180 height 14
click at [378, 319] on select "2 Hours 2.5 Hours 3 Hours 3.5 Hours 4 Hours 4.5 Hours 5 Hours 5.5 Hours 6 Hours…" at bounding box center [453, 318] width 180 height 14
select select "210"
click at [363, 311] on select "2 Hours 2.5 Hours 3 Hours 3.5 Hours 4 Hours 4.5 Hours 5 Hours 5.5 Hours 6 Hours…" at bounding box center [453, 318] width 180 height 14
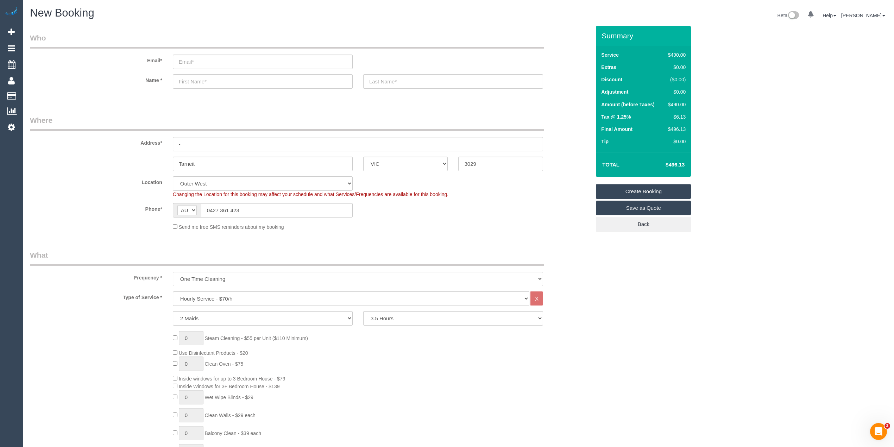
select select "spot26"
click at [410, 316] on select "2 Hours 2.5 Hours 3 Hours 3.5 Hours 4 Hours 4.5 Hours 5 Hours 5.5 Hours 6 Hours…" at bounding box center [453, 318] width 180 height 14
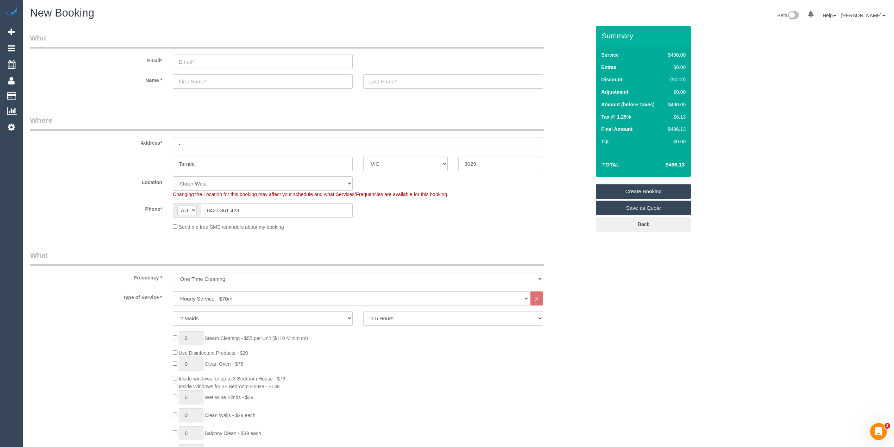
select select "240"
click at [363, 311] on select "2 Hours 2.5 Hours 3 Hours 3.5 Hours 4 Hours 4.5 Hours 5 Hours 5.5 Hours 6 Hours…" at bounding box center [453, 318] width 180 height 14
click at [375, 318] on select "2 Hours 2.5 Hours 3 Hours 3.5 Hours 4 Hours 4.5 Hours 5 Hours 5.5 Hours 6 Hours…" at bounding box center [453, 318] width 180 height 14
select select "spot50"
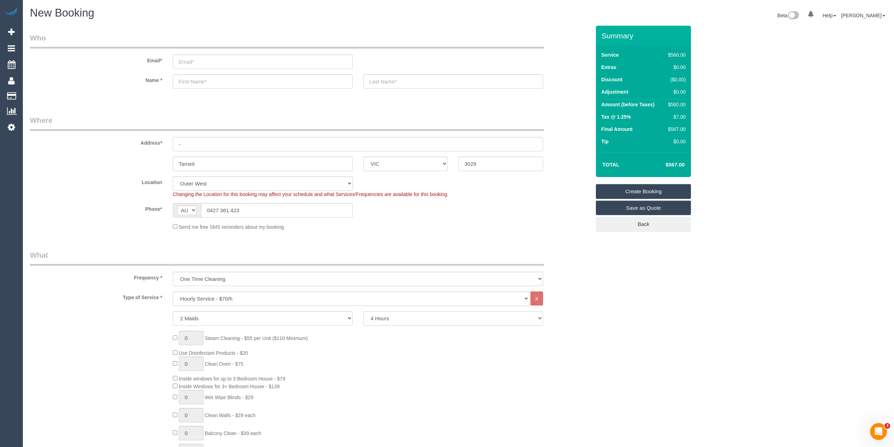
click at [363, 311] on select "2 Hours 2.5 Hours 3 Hours 3.5 Hours 4 Hours 4.5 Hours 5 Hours 5.5 Hours 6 Hours…" at bounding box center [453, 318] width 180 height 14
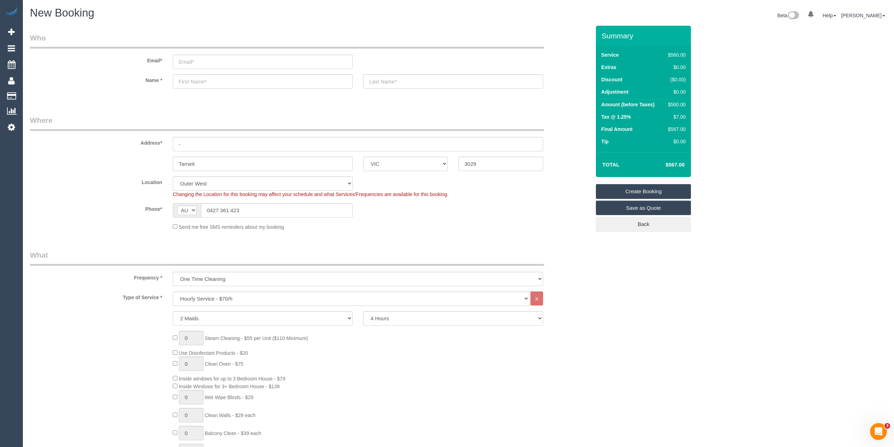
click at [199, 65] on input "email" at bounding box center [263, 62] width 180 height 14
click at [189, 61] on input "email" at bounding box center [263, 62] width 180 height 14
type input "k.elkhoder@gmail.com"
select select "spot74"
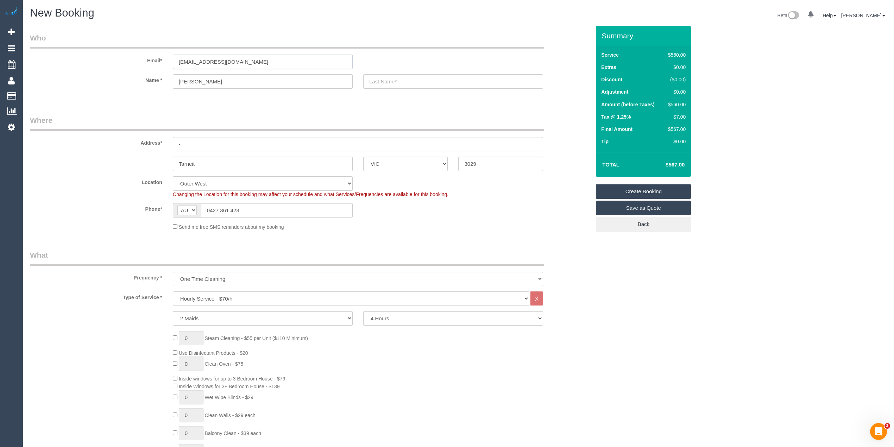
drag, startPoint x: 204, startPoint y: 61, endPoint x: 183, endPoint y: 58, distance: 21.0
click at [183, 58] on input "k.elkhoder@gmail.com" at bounding box center [263, 62] width 180 height 14
click at [389, 81] on input "text" at bounding box center [453, 81] width 180 height 14
drag, startPoint x: 205, startPoint y: 83, endPoint x: 174, endPoint y: 77, distance: 31.5
click at [174, 77] on input "Kay" at bounding box center [263, 81] width 180 height 14
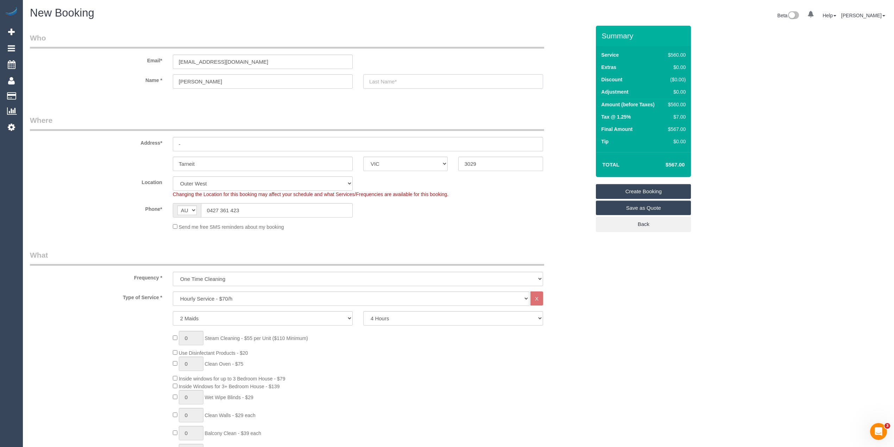
click at [389, 81] on input "text" at bounding box center [453, 81] width 180 height 14
click at [379, 82] on input "text" at bounding box center [453, 81] width 180 height 14
click at [230, 78] on input "Tomasz" at bounding box center [263, 81] width 180 height 14
type input "Tomasz Noah"
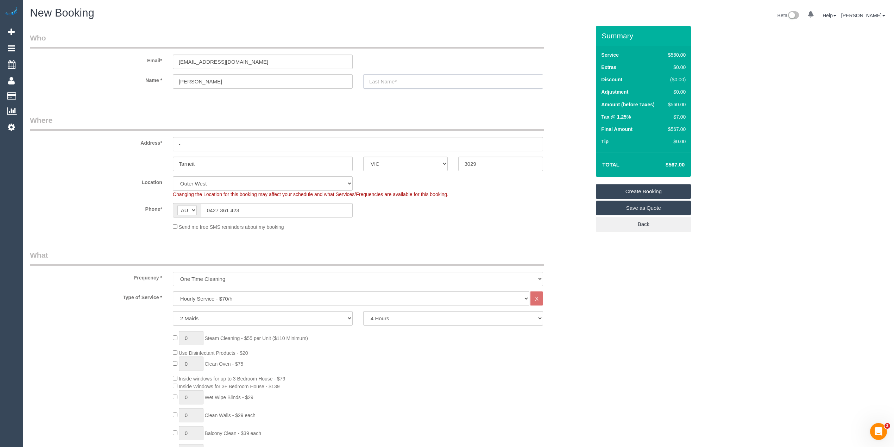
click at [394, 85] on input "text" at bounding box center [453, 81] width 180 height 14
type input "Letowski"
drag, startPoint x: 189, startPoint y: 145, endPoint x: 170, endPoint y: 144, distance: 19.4
click at [170, 144] on div "-" at bounding box center [358, 144] width 381 height 14
click at [194, 144] on input "text" at bounding box center [358, 144] width 370 height 14
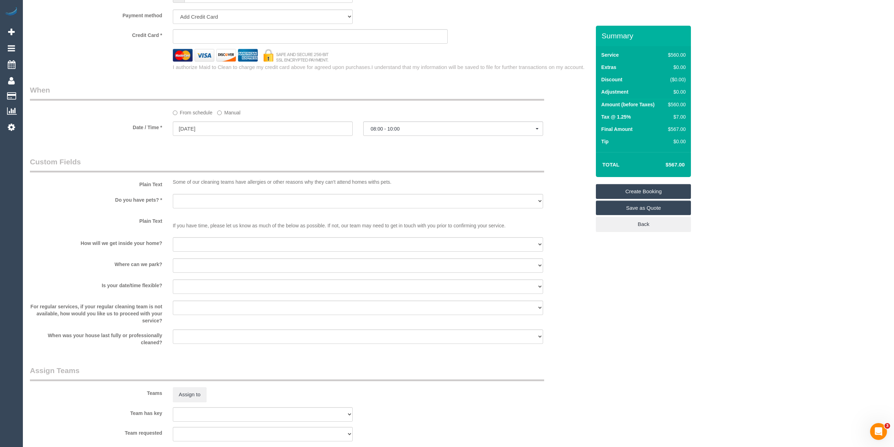
scroll to position [704, 0]
type input "1 Wattlebrush Court"
click at [186, 204] on select "Yes - Cats Yes - Dogs No pets Yes - Dogs and Cats Yes - Other" at bounding box center [358, 200] width 370 height 14
select select "number:28"
click at [173, 193] on select "Yes - Cats Yes - Dogs No pets Yes - Dogs and Cats Yes - Other" at bounding box center [358, 200] width 370 height 14
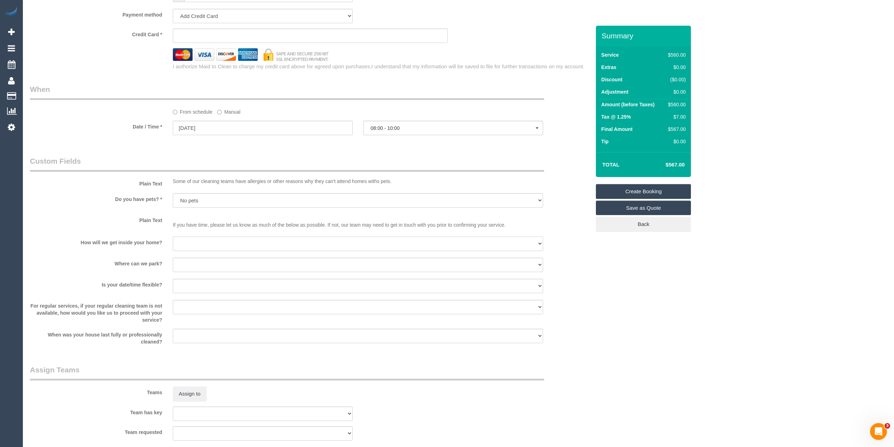
click at [185, 246] on select "I will be home Key will be left (please provide details below) Lock box/Access …" at bounding box center [358, 244] width 370 height 14
select select "number:14"
click at [173, 237] on select "I will be home Key will be left (please provide details below) Lock box/Access …" at bounding box center [358, 244] width 370 height 14
click at [207, 263] on select "I will provide parking on-site Free street parking Paid street parking (cost wi…" at bounding box center [358, 265] width 370 height 14
select select "number:19"
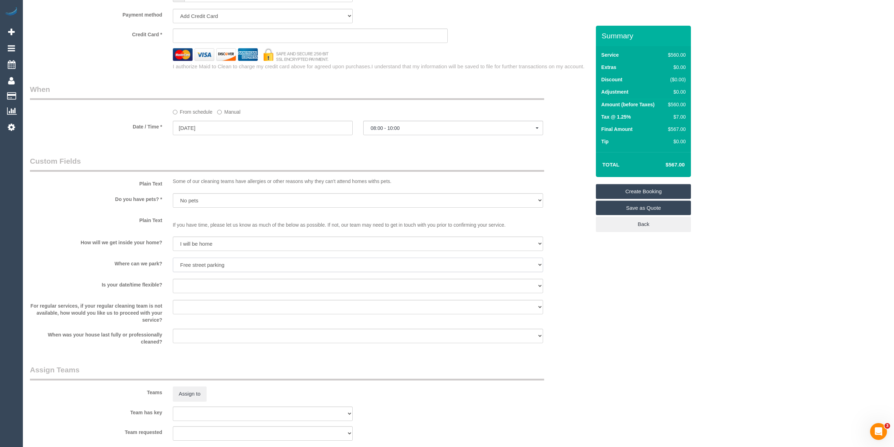
click at [173, 258] on select "I will provide parking on-site Free street parking Paid street parking (cost wi…" at bounding box center [358, 265] width 370 height 14
click at [206, 283] on select "Yes - date and time Yes - date but not time Yes - time but not date No - No fle…" at bounding box center [358, 286] width 370 height 14
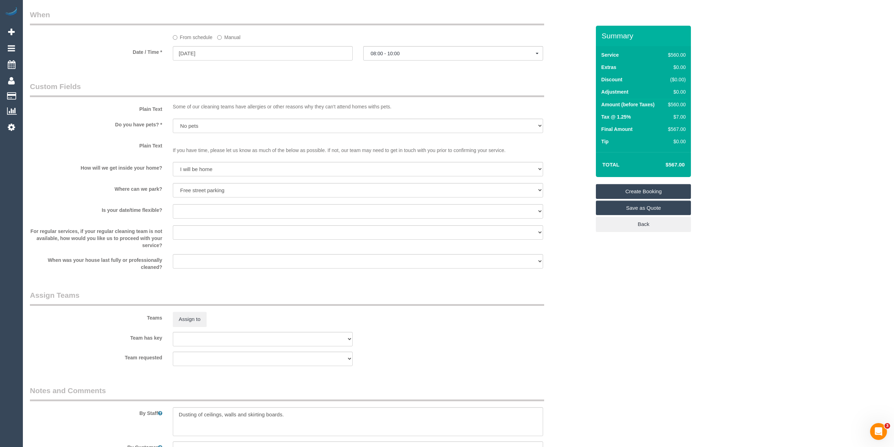
scroll to position [845, 0]
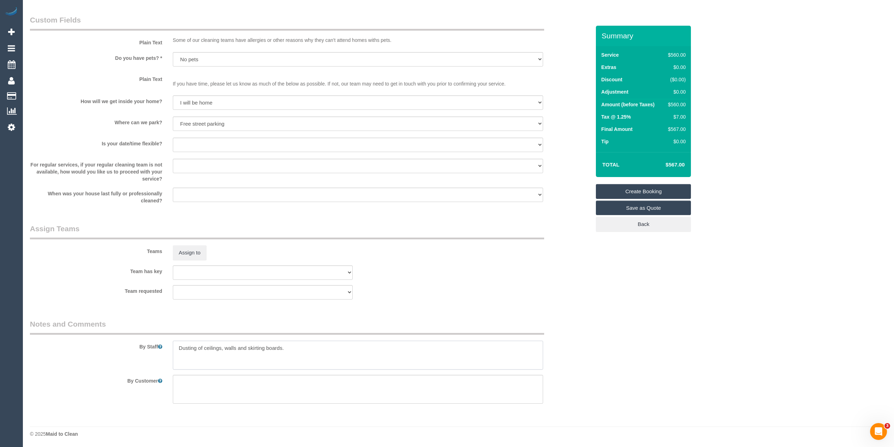
click at [300, 348] on textarea at bounding box center [358, 355] width 370 height 29
click at [331, 347] on textarea at bounding box center [358, 355] width 370 height 29
click at [327, 347] on textarea at bounding box center [358, 355] width 370 height 29
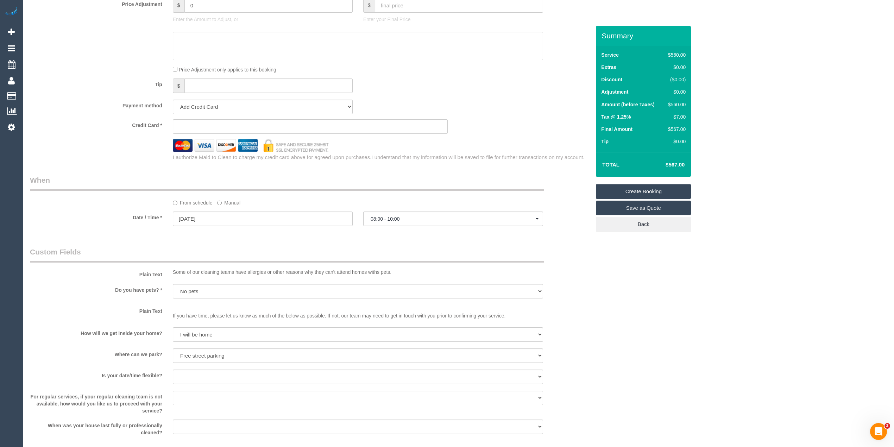
scroll to position [610, 0]
click at [190, 213] on sui-booking-spot "From schedule Manual Date / Time * 15/09/2025 08:00 - 10:00 Mon September 15th …" at bounding box center [310, 204] width 561 height 52
click at [196, 222] on input "15/09/2025" at bounding box center [263, 221] width 180 height 14
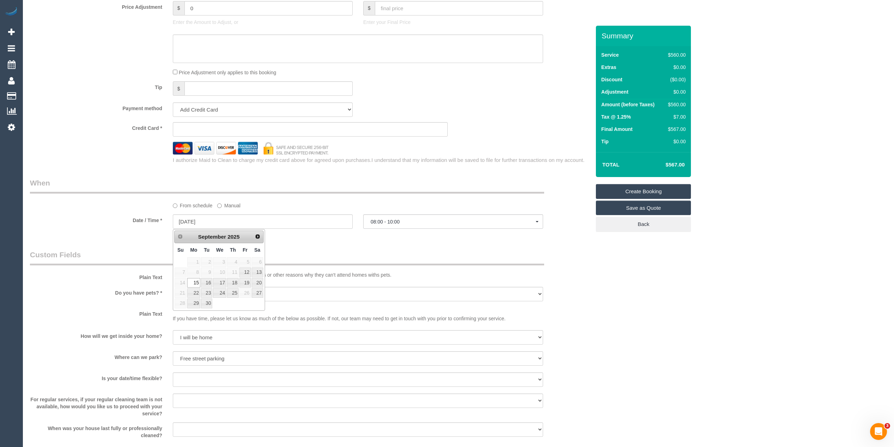
click at [113, 223] on label "Date / Time *" at bounding box center [96, 219] width 143 height 10
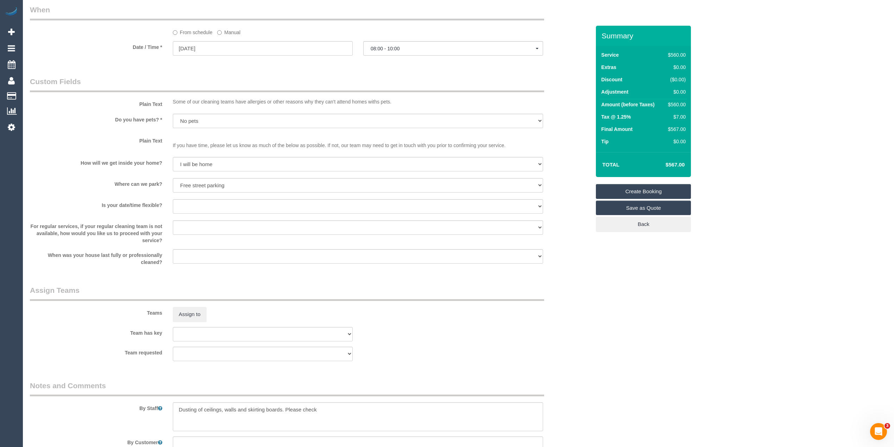
scroll to position [845, 0]
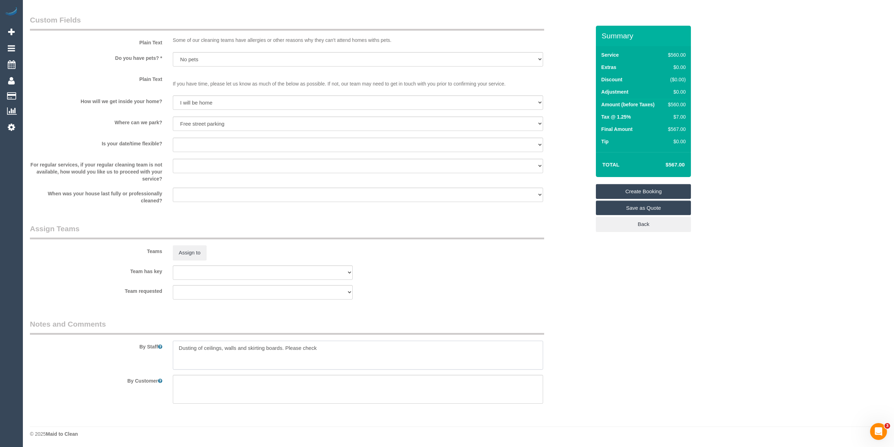
click at [336, 350] on textarea at bounding box center [358, 355] width 370 height 29
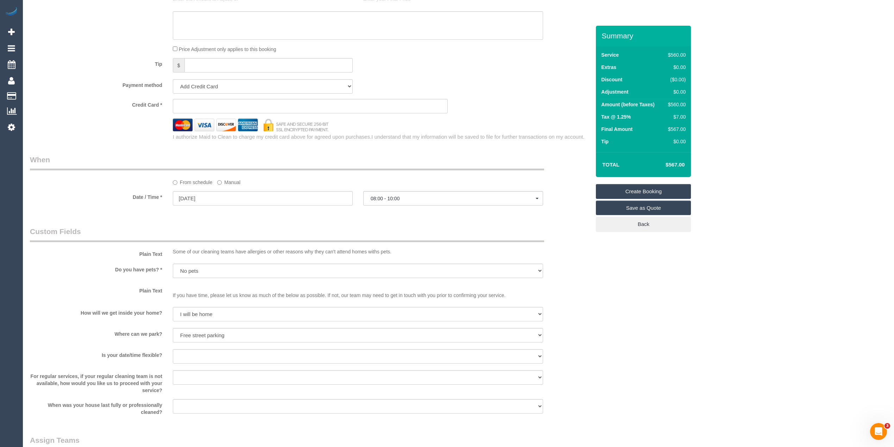
scroll to position [610, 0]
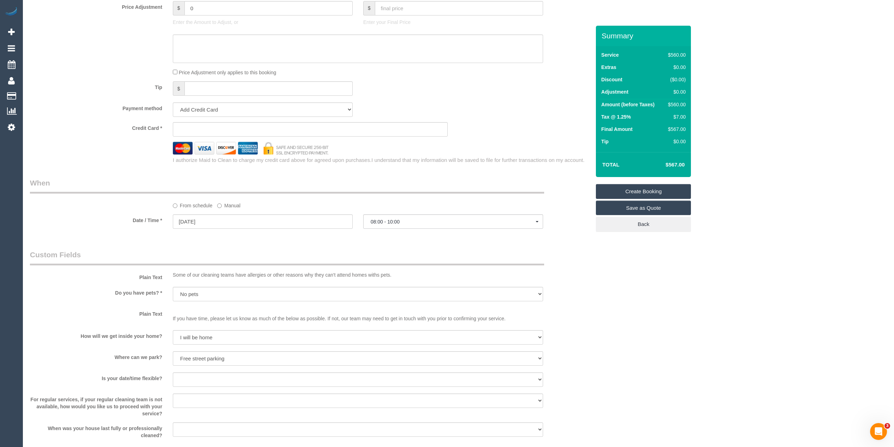
type textarea "Dusting of ceilings, walls and skirting boards. Please check what else they wan…"
click at [193, 378] on select "Yes - date and time Yes - date but not time Yes - time but not date No - No fle…" at bounding box center [358, 379] width 370 height 14
select select "number:36"
click at [173, 372] on select "Yes - date and time Yes - date but not time Yes - time but not date No - No fle…" at bounding box center [358, 379] width 370 height 14
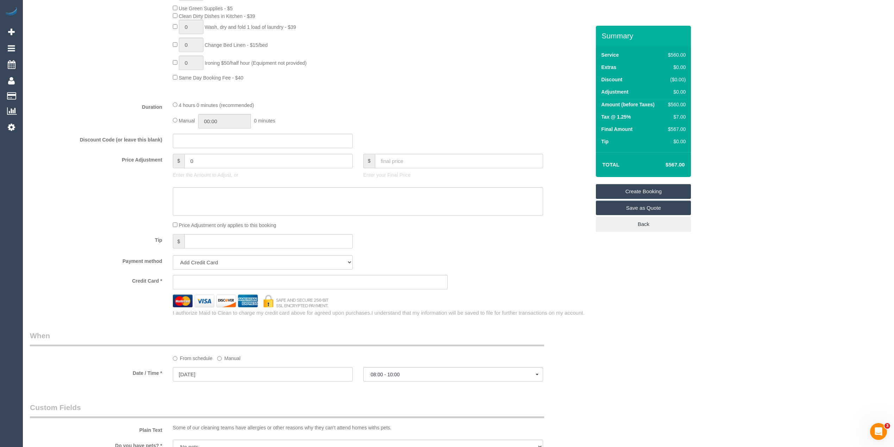
scroll to position [469, 0]
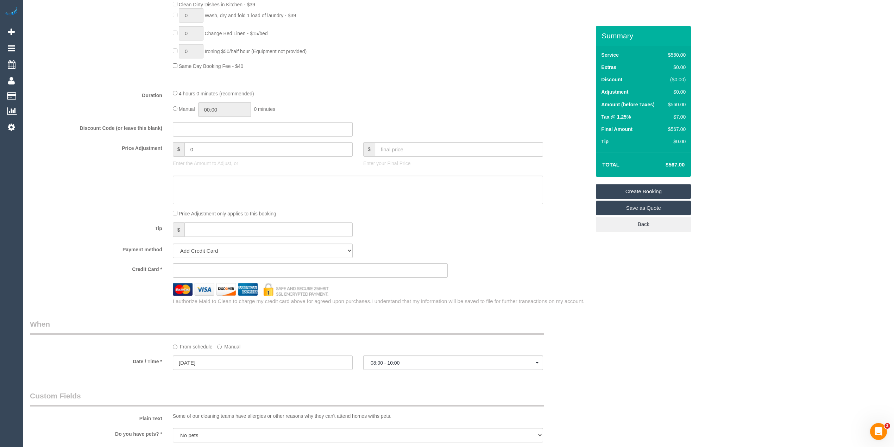
click at [491, 256] on div "Payment method Add Credit Card Cash Check Paypal" at bounding box center [310, 251] width 571 height 14
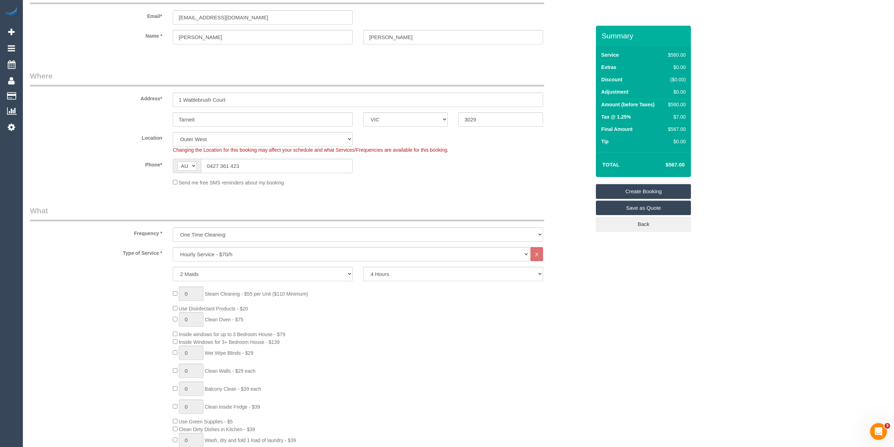
scroll to position [0, 0]
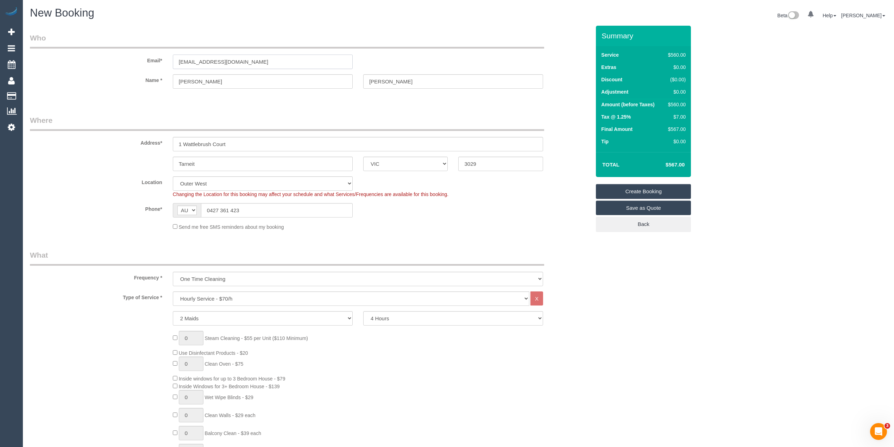
drag, startPoint x: 240, startPoint y: 61, endPoint x: 164, endPoint y: 57, distance: 76.5
click at [164, 57] on div "Email* k.elkhoder@gmail.com" at bounding box center [310, 51] width 571 height 36
click at [253, 58] on input "k.elkhoder@gmail.com" at bounding box center [263, 62] width 180 height 14
drag, startPoint x: 253, startPoint y: 58, endPoint x: 149, endPoint y: 60, distance: 104.2
click at [149, 59] on div "Email* k.elkhoder@gmail.com" at bounding box center [310, 51] width 571 height 36
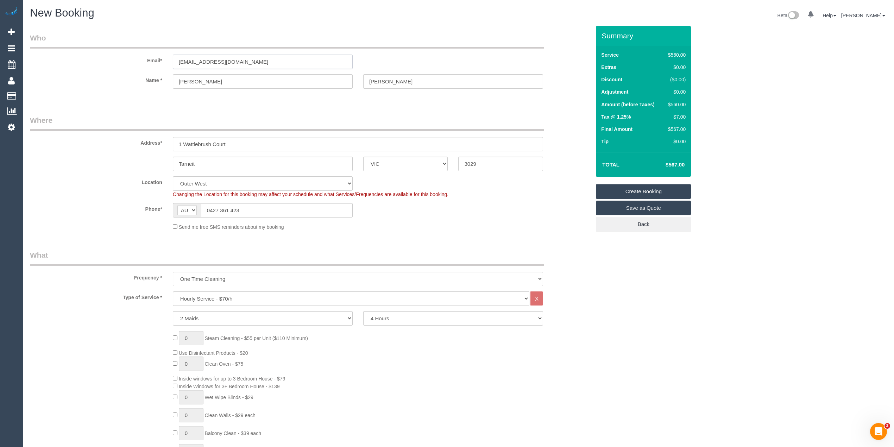
click at [244, 63] on input "k.elkhoder@gmail.com" at bounding box center [263, 62] width 180 height 14
drag, startPoint x: 251, startPoint y: 58, endPoint x: 130, endPoint y: 54, distance: 120.5
click at [137, 55] on div "Email* k.elkhoder@gmail.com" at bounding box center [310, 51] width 571 height 36
click at [660, 189] on link "Create Booking" at bounding box center [643, 191] width 95 height 15
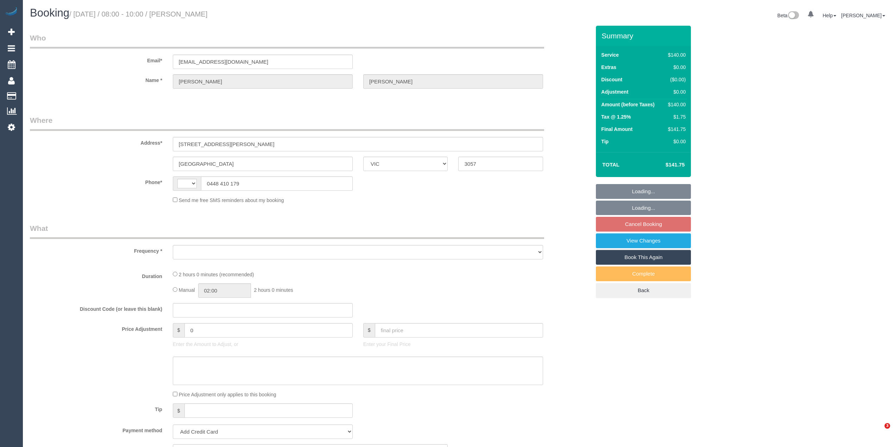
select select "VIC"
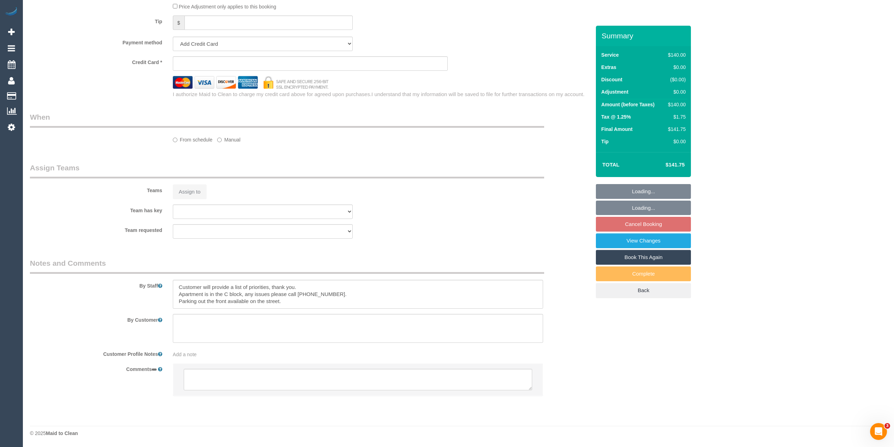
select select "string:AU"
select select "object:522"
select select "string:stripe-pm_1Qi3jt2GScqysDRVe1GCknqj"
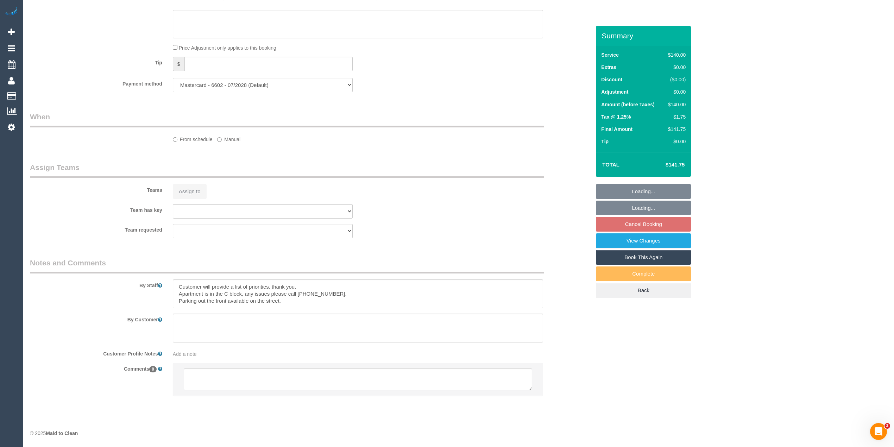
select select "number:27"
select select "number:14"
select select "number:19"
select select "number:24"
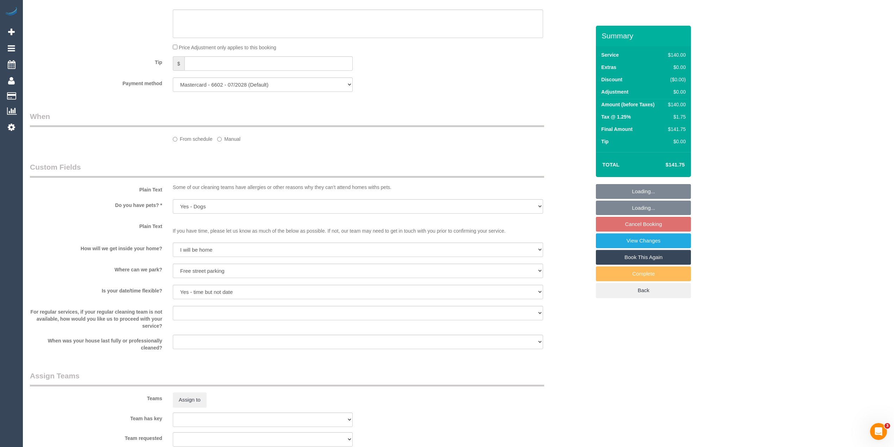
scroll to position [677, 0]
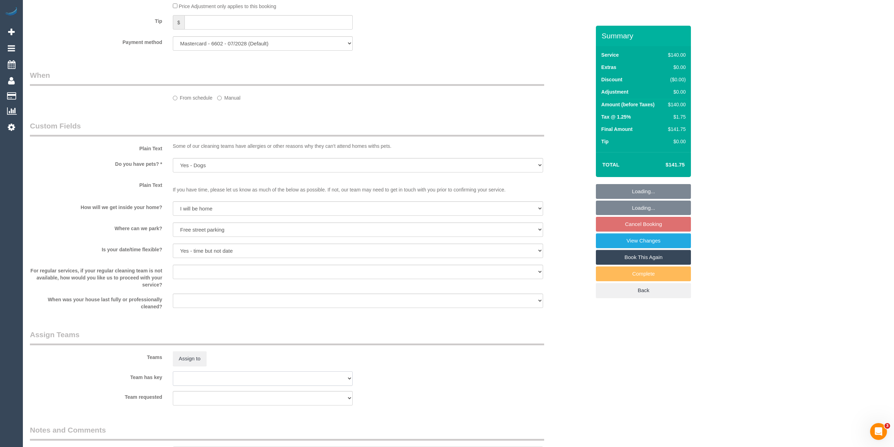
select select "object:1705"
click at [265, 375] on select "(0) Office (0) [PERSON_NAME] Test Account (1) [PERSON_NAME] (FT) (1) [PERSON_NA…" at bounding box center [263, 378] width 180 height 14
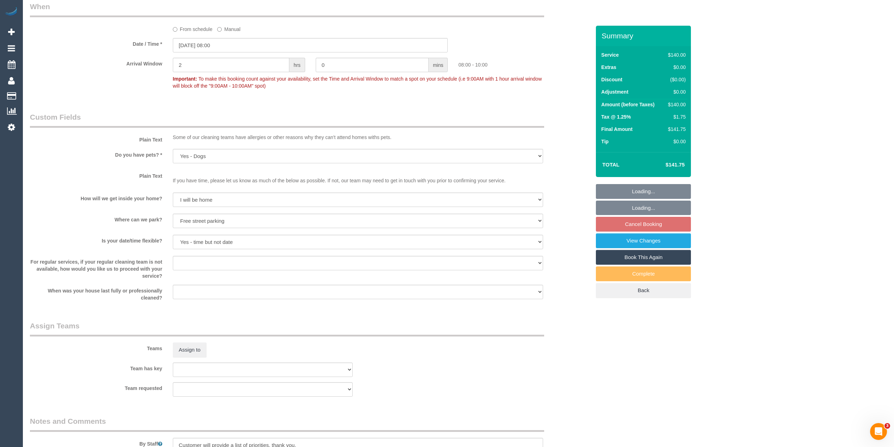
scroll to position [903, 0]
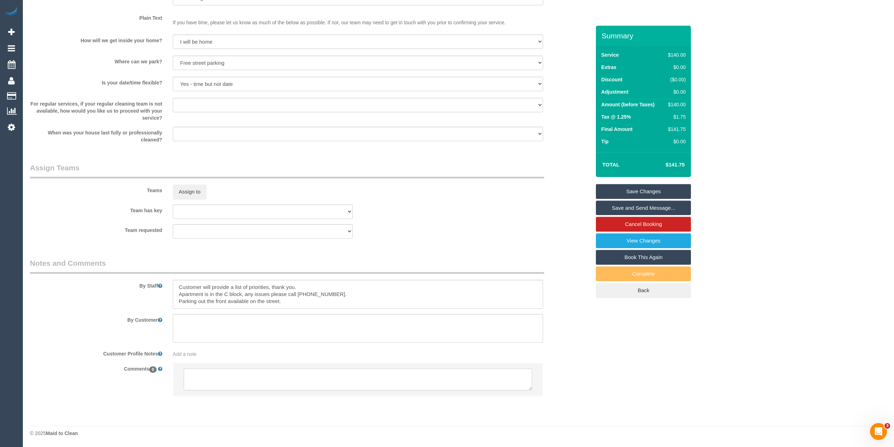
click at [286, 384] on textarea at bounding box center [358, 380] width 349 height 22
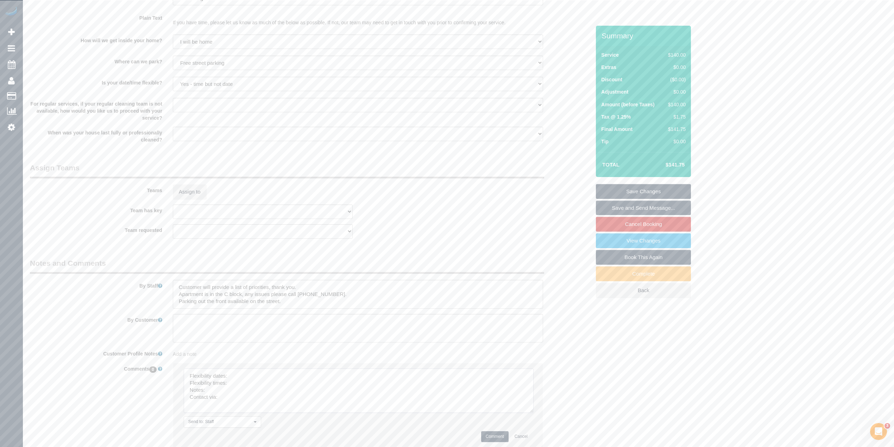
drag, startPoint x: 528, startPoint y: 388, endPoint x: 529, endPoint y: 414, distance: 26.4
click at [529, 413] on textarea at bounding box center [359, 391] width 350 height 44
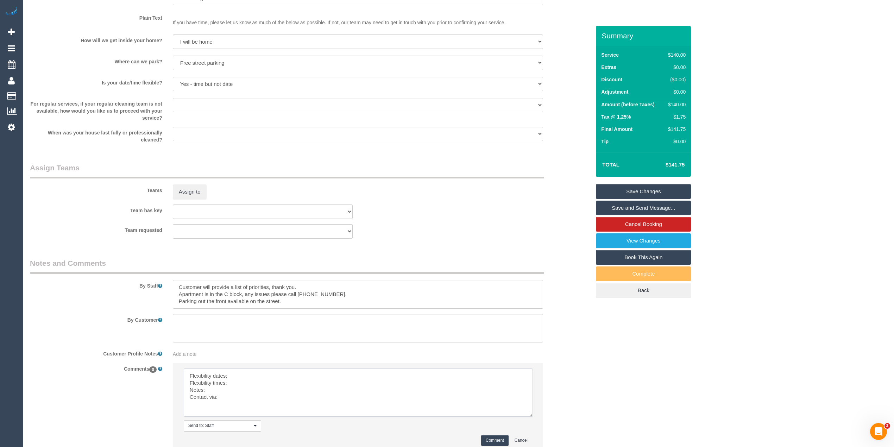
click at [244, 376] on textarea at bounding box center [358, 393] width 349 height 48
click at [251, 384] on textarea at bounding box center [358, 393] width 349 height 48
click at [230, 389] on textarea at bounding box center [358, 393] width 349 height 48
click at [233, 397] on textarea at bounding box center [358, 393] width 349 height 48
type textarea "Flexibility dates: [DATE] requested Flexibility times: flex from 8am Notes: app…"
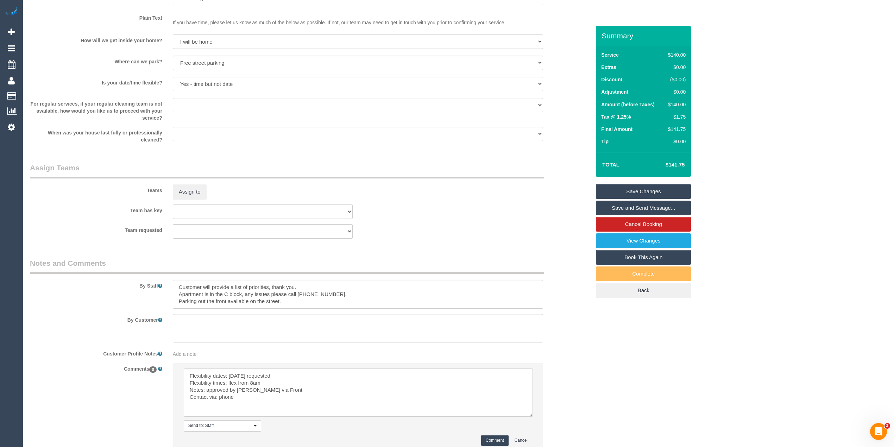
click at [484, 441] on button "Comment" at bounding box center [494, 440] width 27 height 11
